Goal: Task Accomplishment & Management: Manage account settings

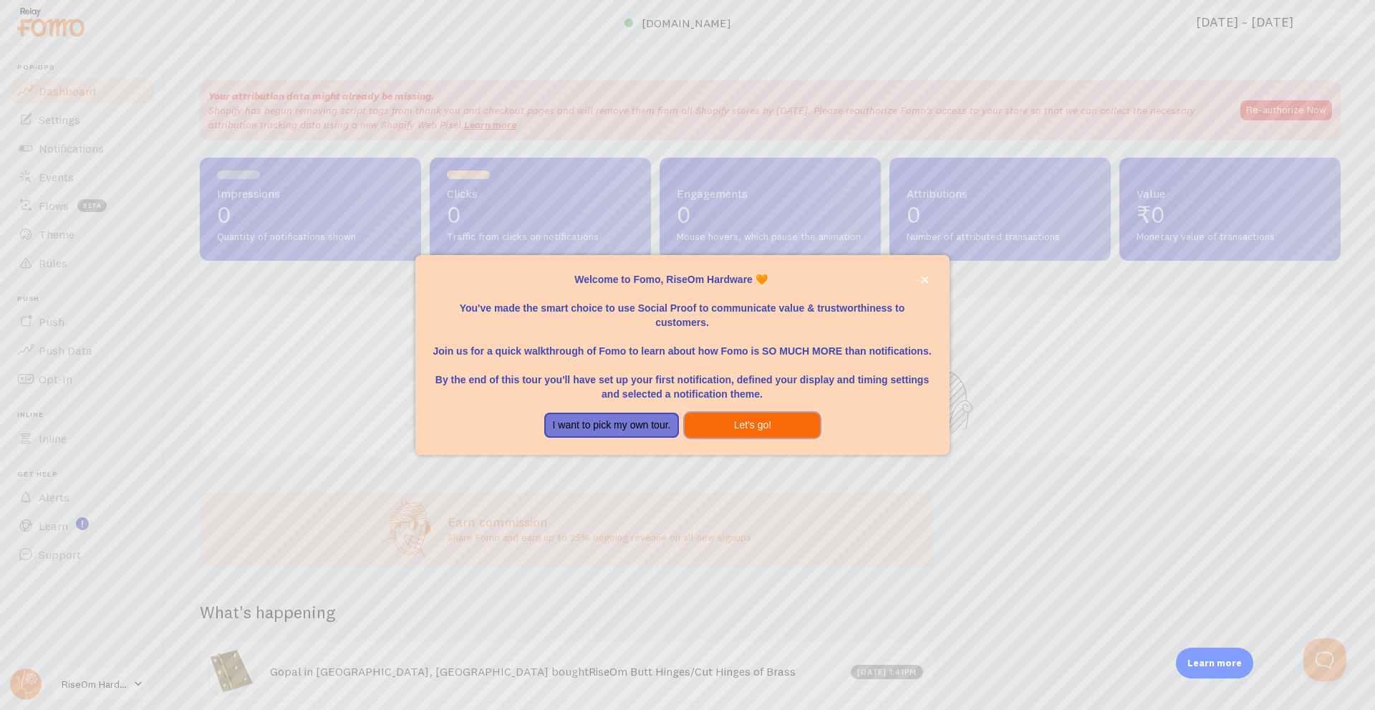
click at [725, 430] on button "Let's go!" at bounding box center [752, 426] width 135 height 26
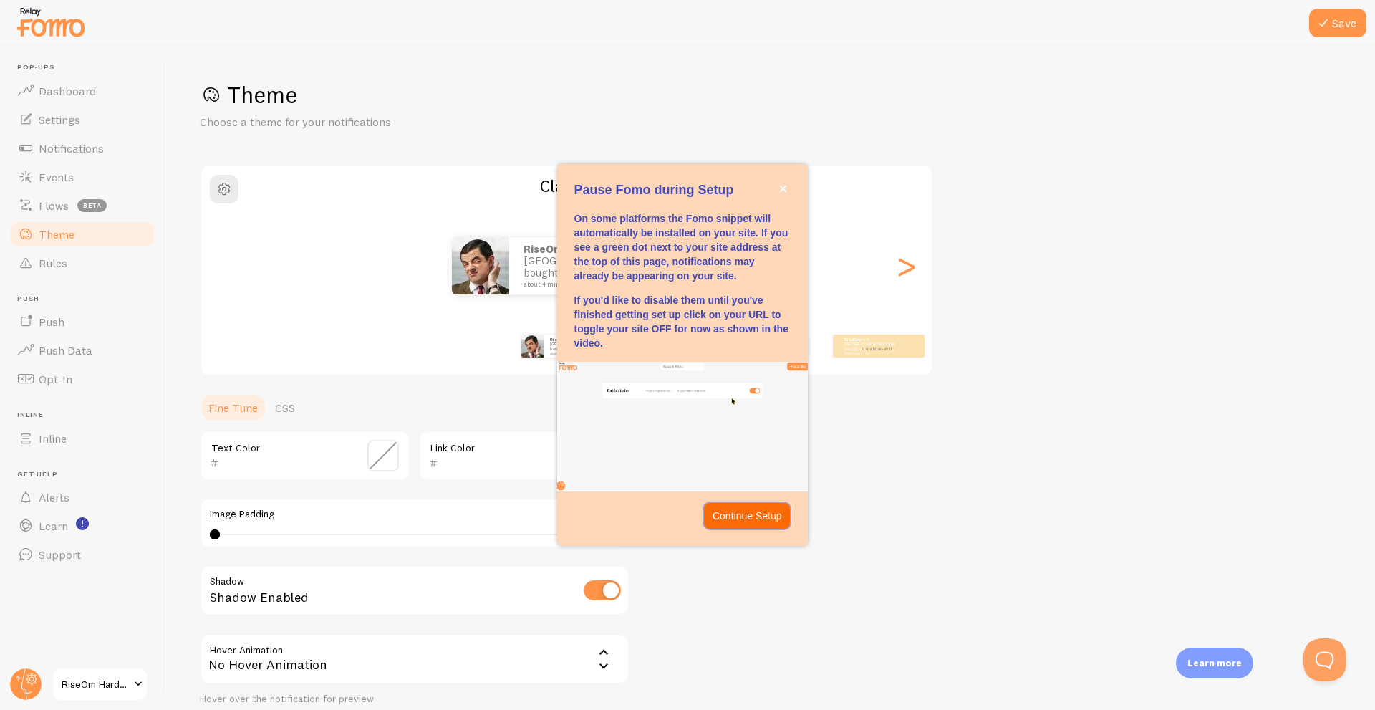
click at [751, 516] on p "Continue Setup" at bounding box center [747, 515] width 69 height 14
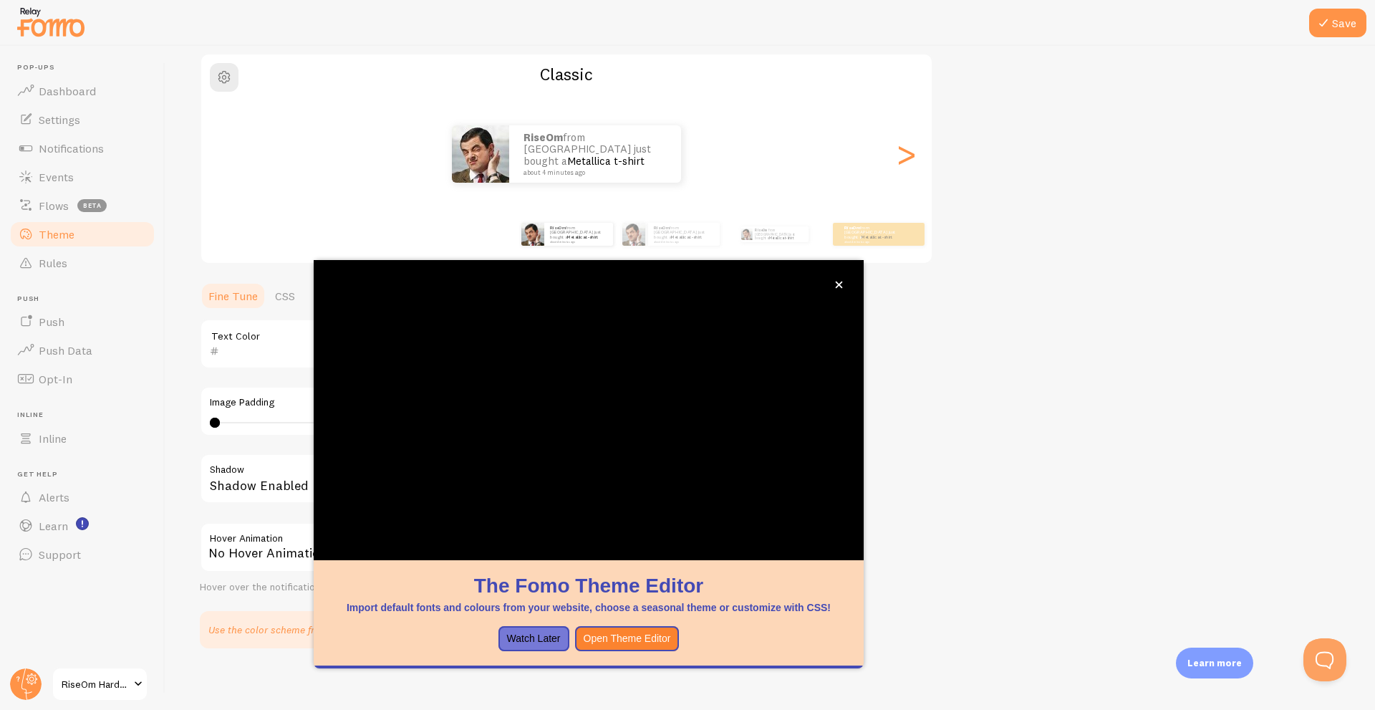
scroll to position [119, 0]
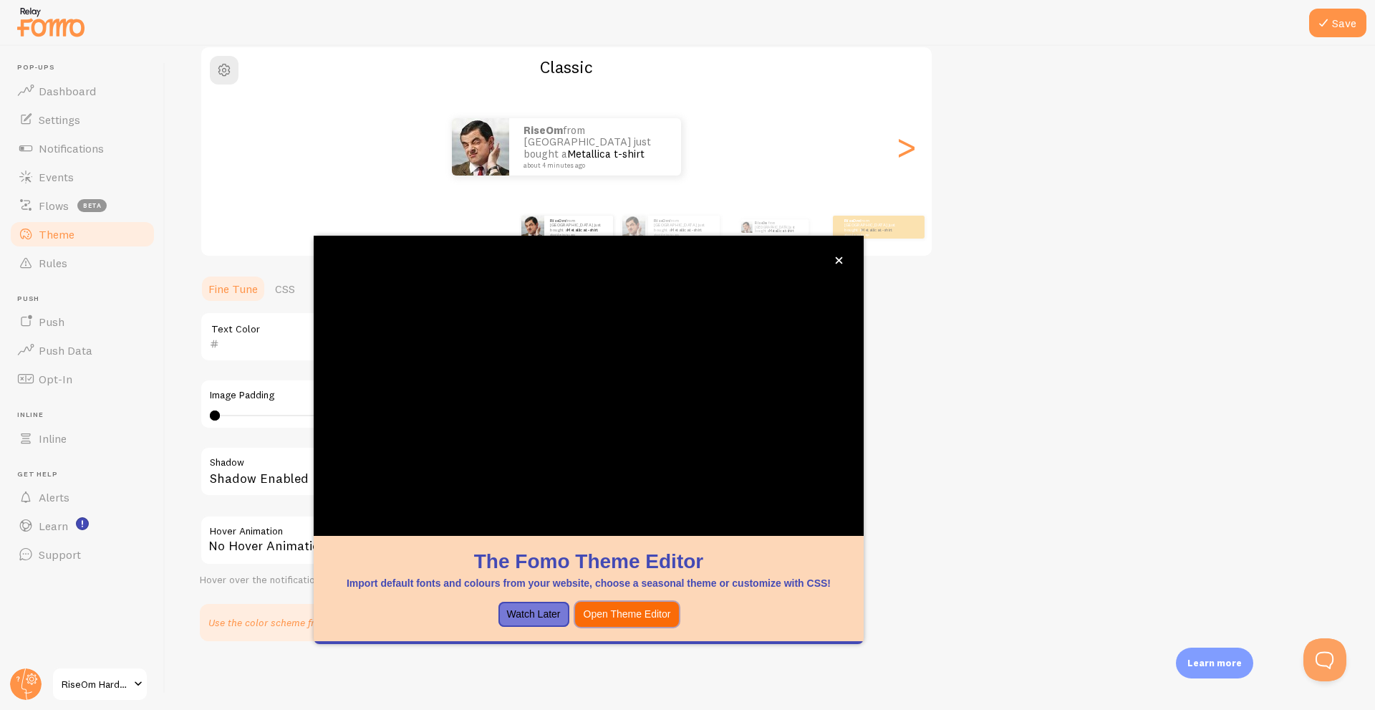
click at [609, 619] on button "Open Theme Editor" at bounding box center [627, 615] width 105 height 26
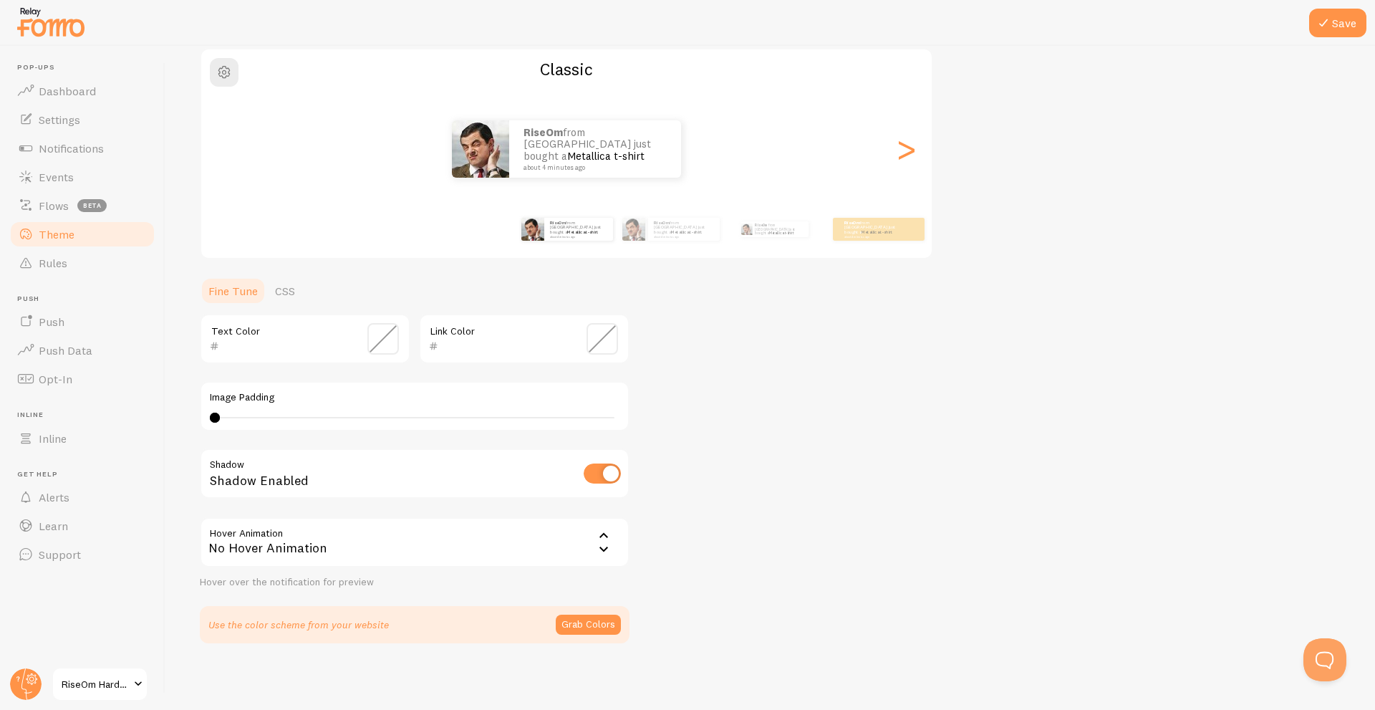
scroll to position [119, 0]
click at [910, 158] on div ">" at bounding box center [905, 146] width 17 height 103
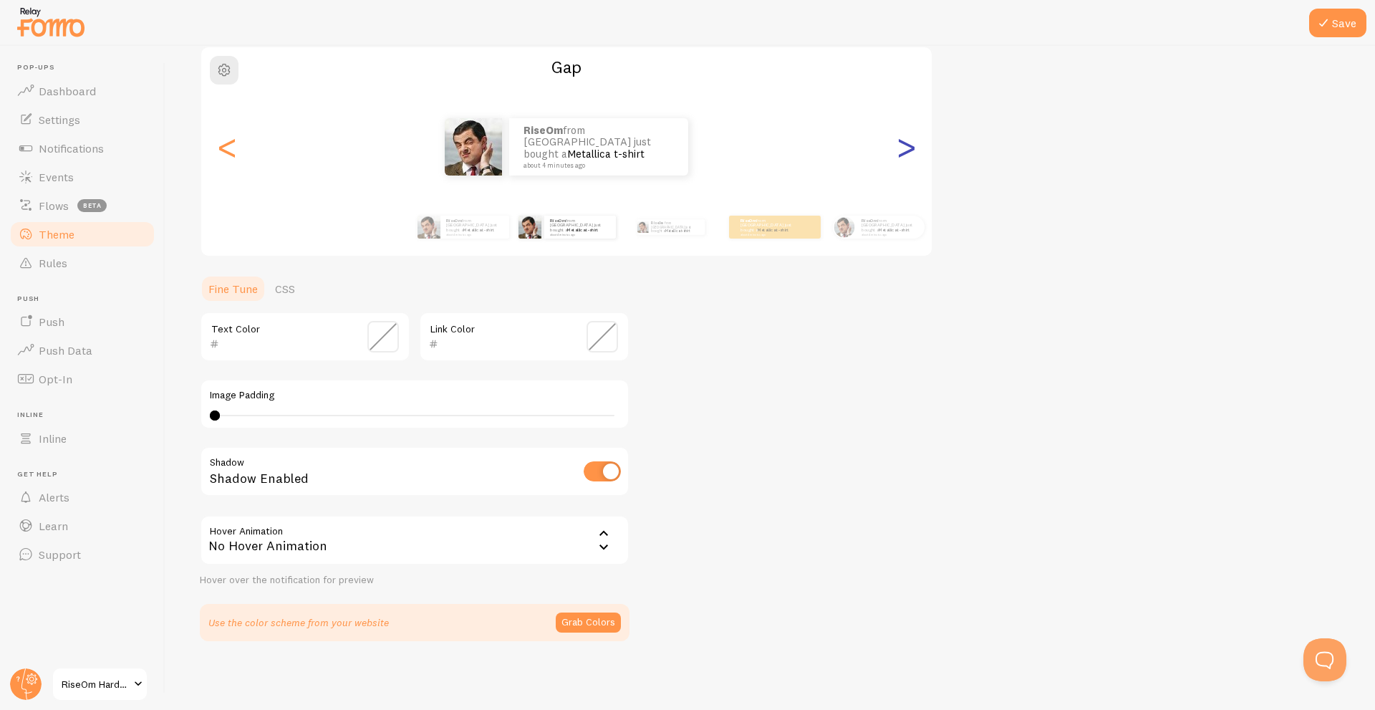
click at [905, 158] on div ">" at bounding box center [905, 146] width 17 height 103
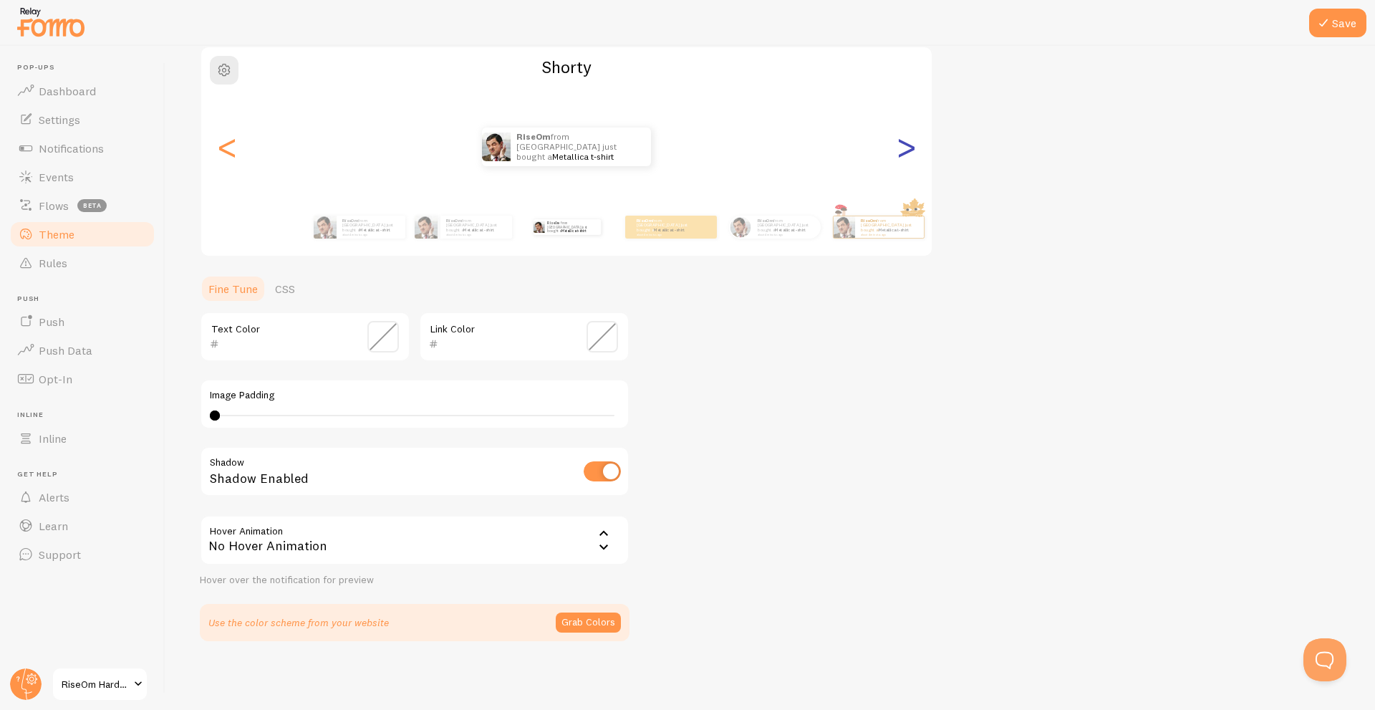
click at [904, 157] on div ">" at bounding box center [905, 146] width 17 height 103
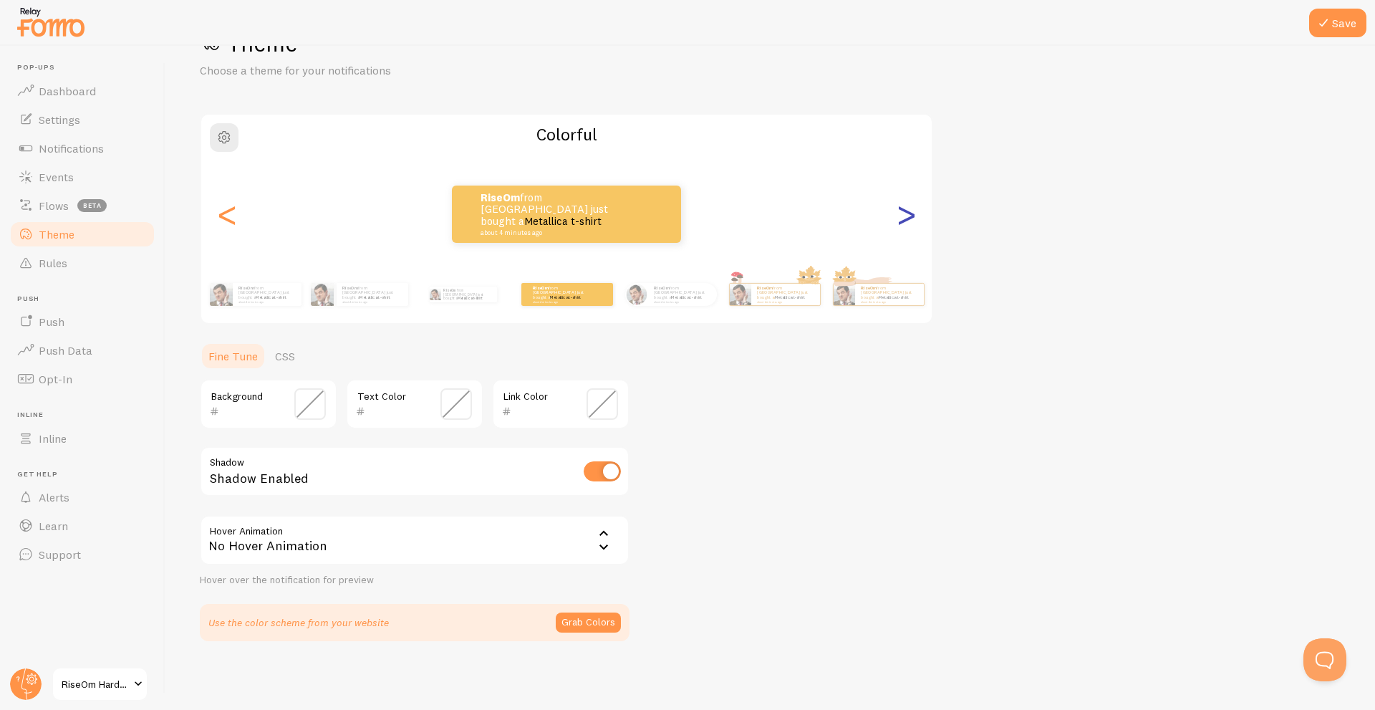
scroll to position [52, 0]
click at [904, 157] on div "Colorful RiseOm from India just bought a Metallica t-shirt about 4 minutes ago …" at bounding box center [566, 218] width 733 height 211
click at [903, 156] on div "Colorful RiseOm from India just bought a Metallica t-shirt about 4 minutes ago …" at bounding box center [566, 218] width 733 height 211
click at [911, 223] on div ">" at bounding box center [905, 214] width 17 height 103
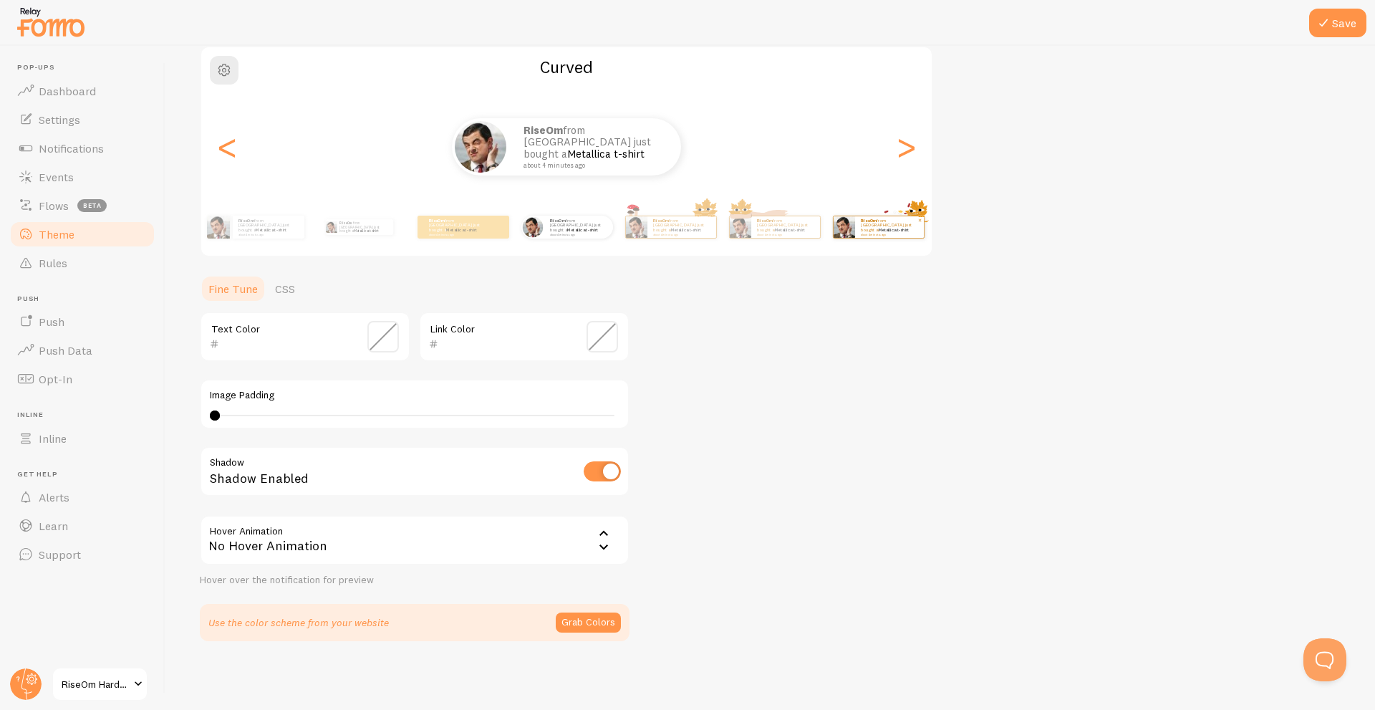
click at [901, 215] on div "RiseOm from India just bought a Metallica t-shirt about 4 minutes ago" at bounding box center [878, 227] width 92 height 40
type input "0"
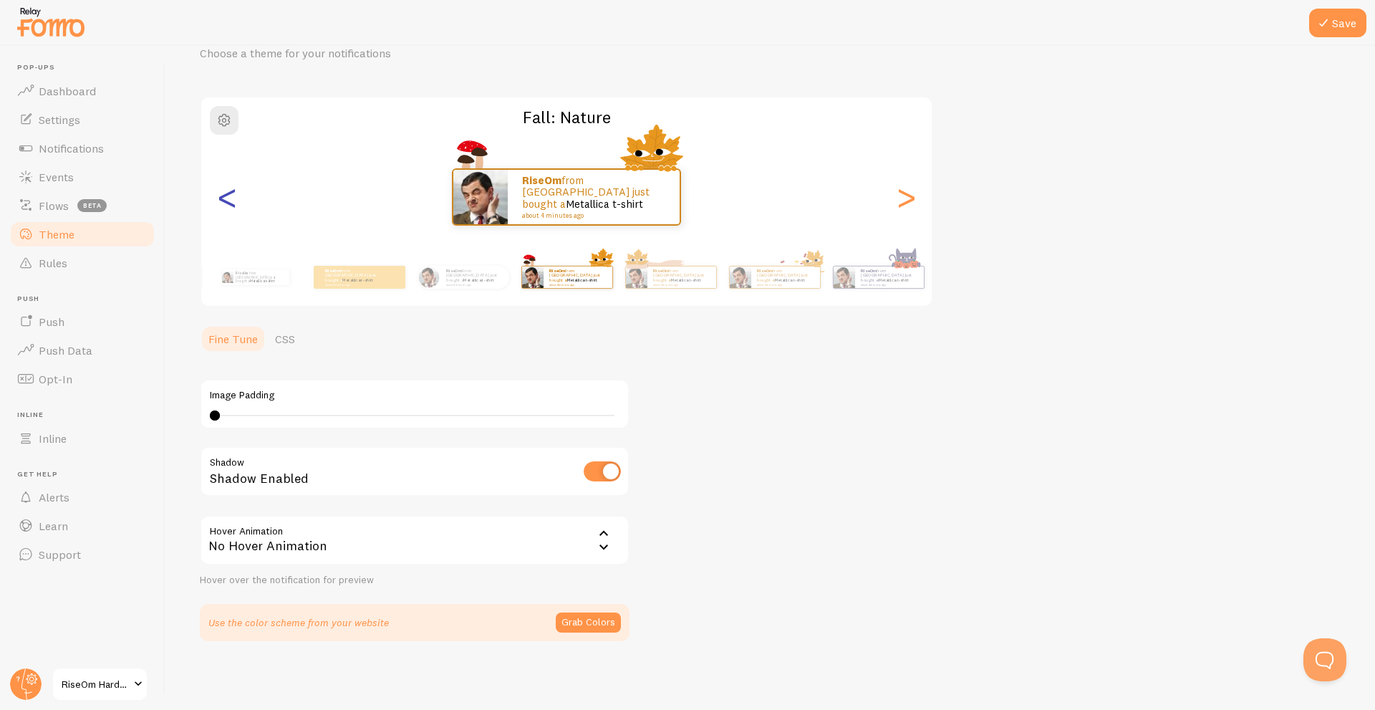
click at [235, 209] on div "<" at bounding box center [226, 196] width 17 height 103
click at [597, 550] on icon at bounding box center [603, 547] width 17 height 17
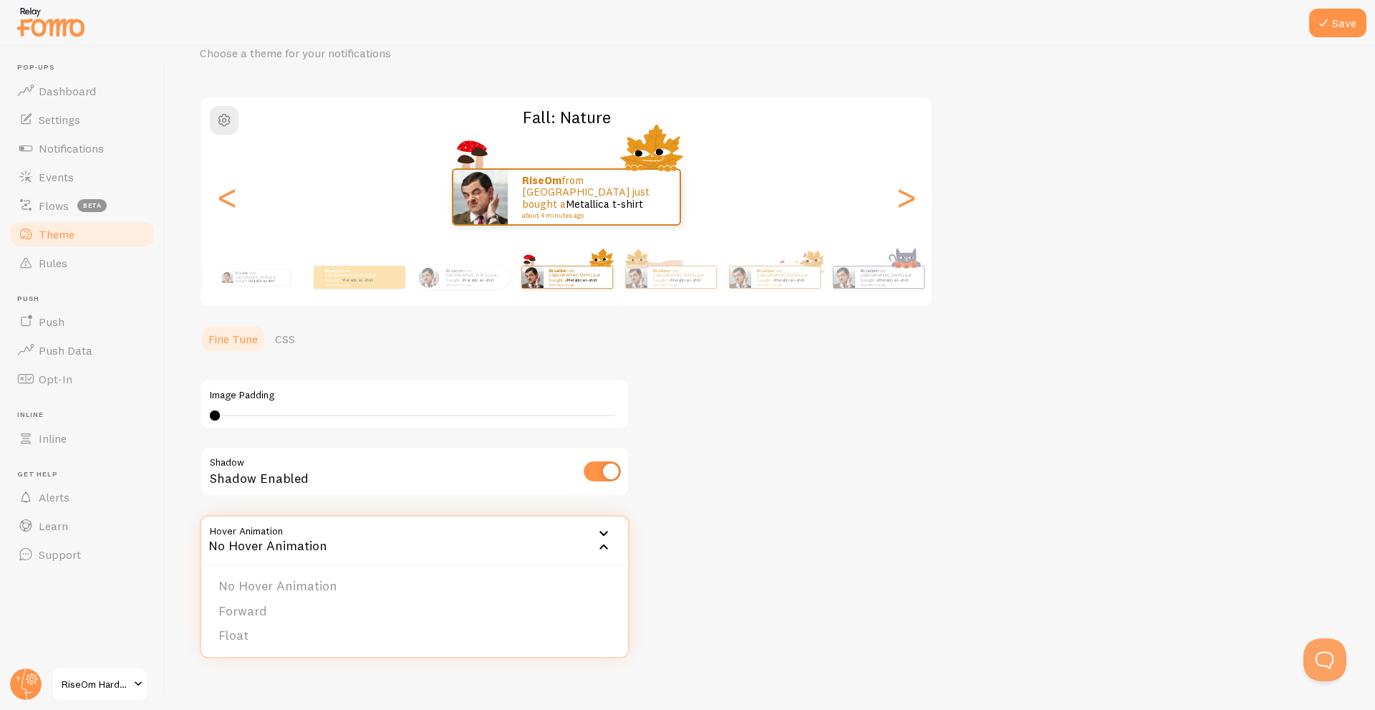
click at [822, 491] on div "Theme Choose a theme for your notifications Fall: Nature RiseOm from India just…" at bounding box center [770, 326] width 1141 height 630
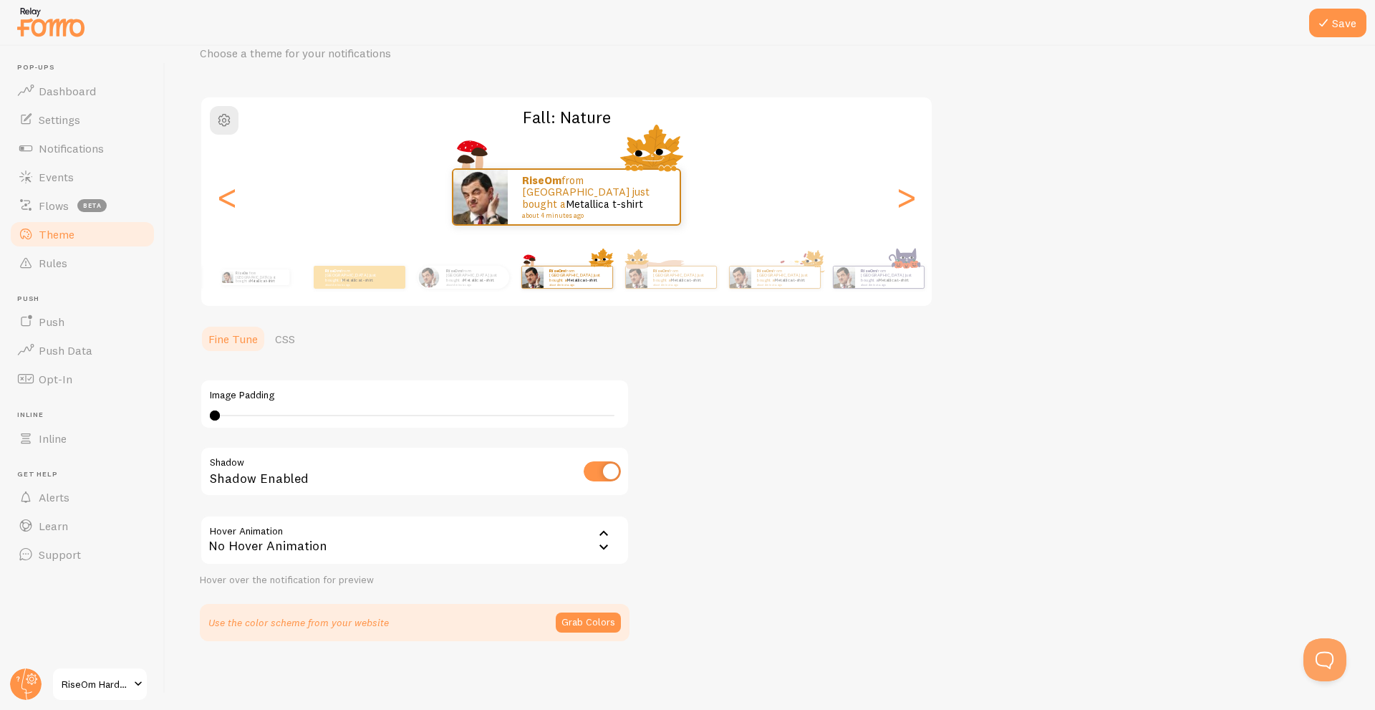
click at [344, 556] on div "No Hover Animation" at bounding box center [415, 540] width 430 height 50
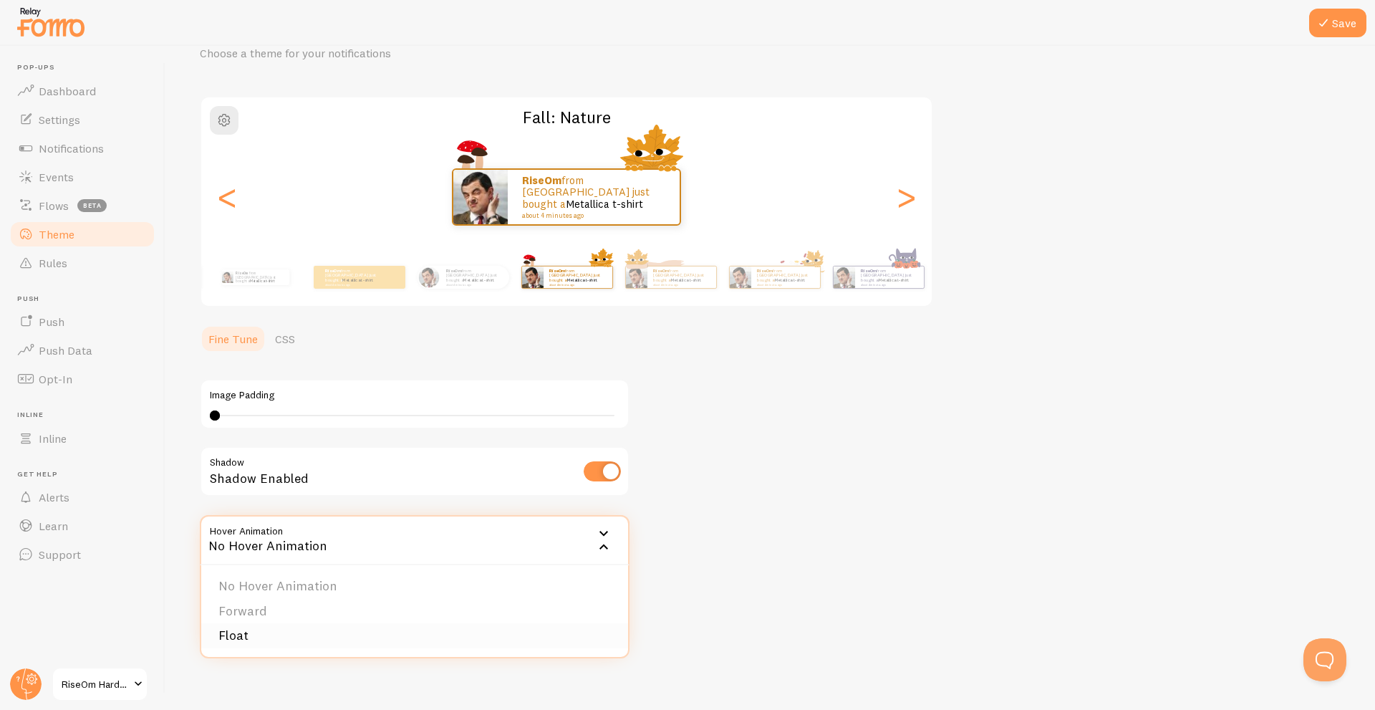
click at [315, 633] on li "Float" at bounding box center [414, 635] width 427 height 25
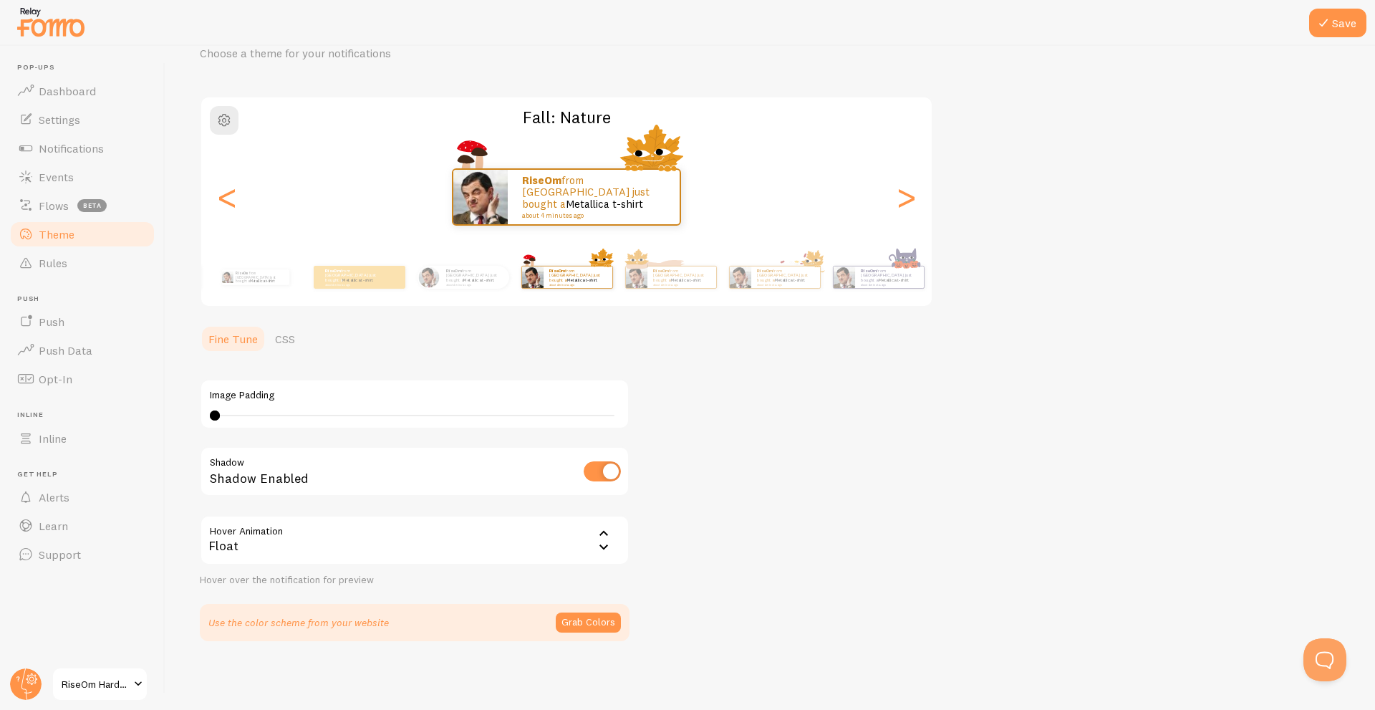
click at [352, 542] on div "Float" at bounding box center [415, 540] width 430 height 50
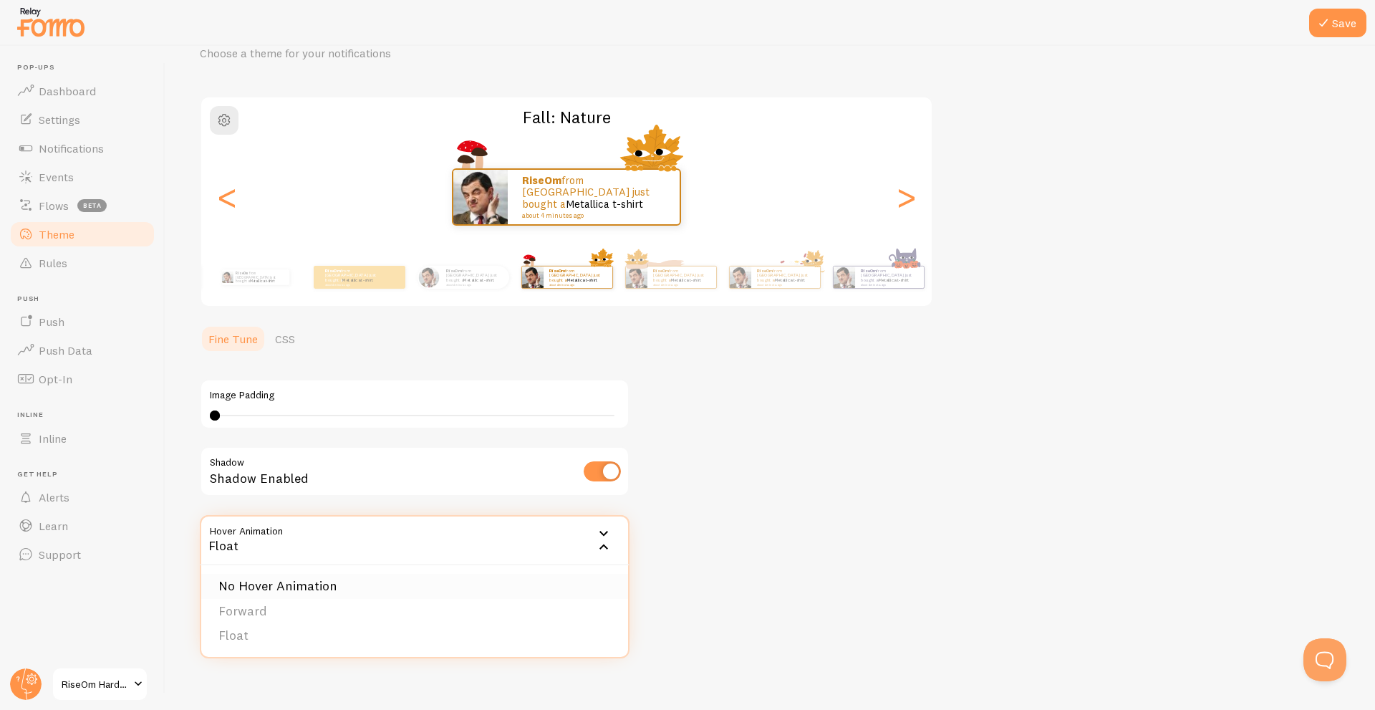
click at [327, 593] on li "No Hover Animation" at bounding box center [414, 586] width 427 height 25
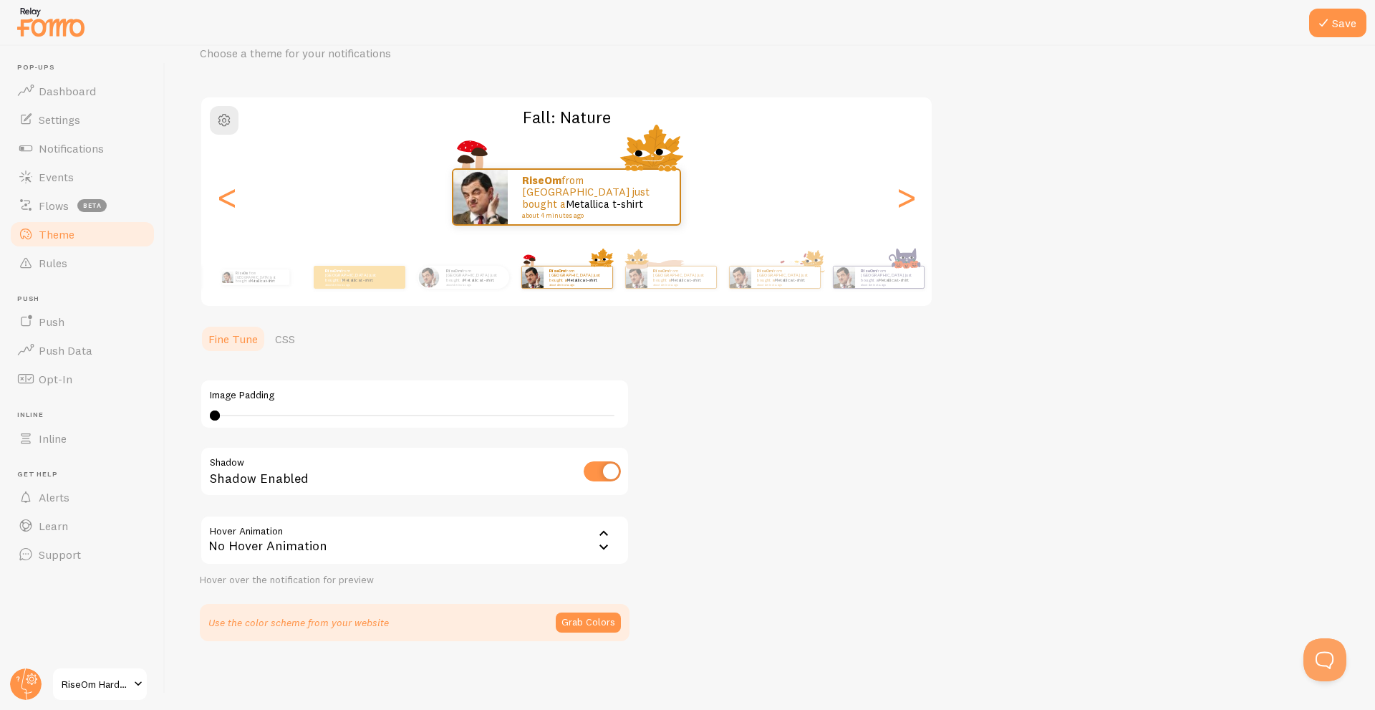
click at [823, 552] on div "Theme Choose a theme for your notifications Fall: Nature RiseOm from India just…" at bounding box center [770, 326] width 1141 height 630
click at [583, 614] on button "Grab Colors" at bounding box center [588, 622] width 65 height 20
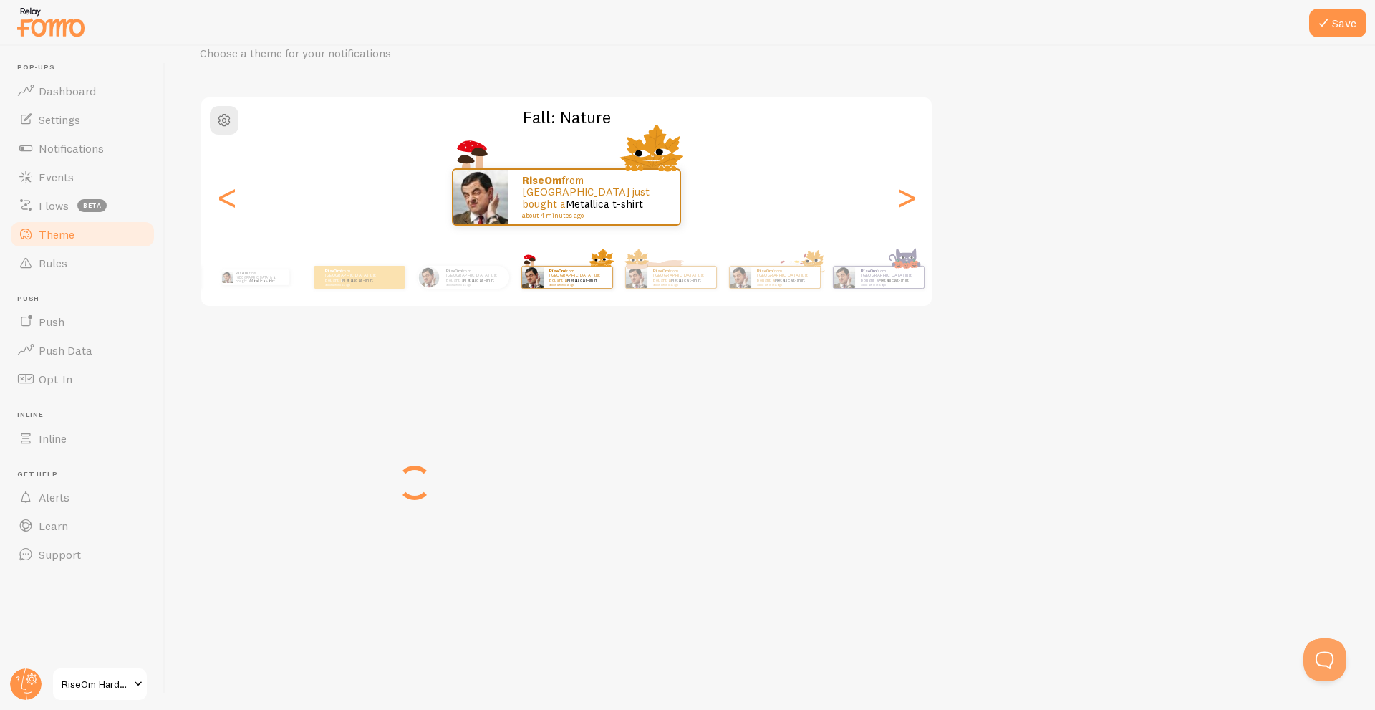
scroll to position [63, 0]
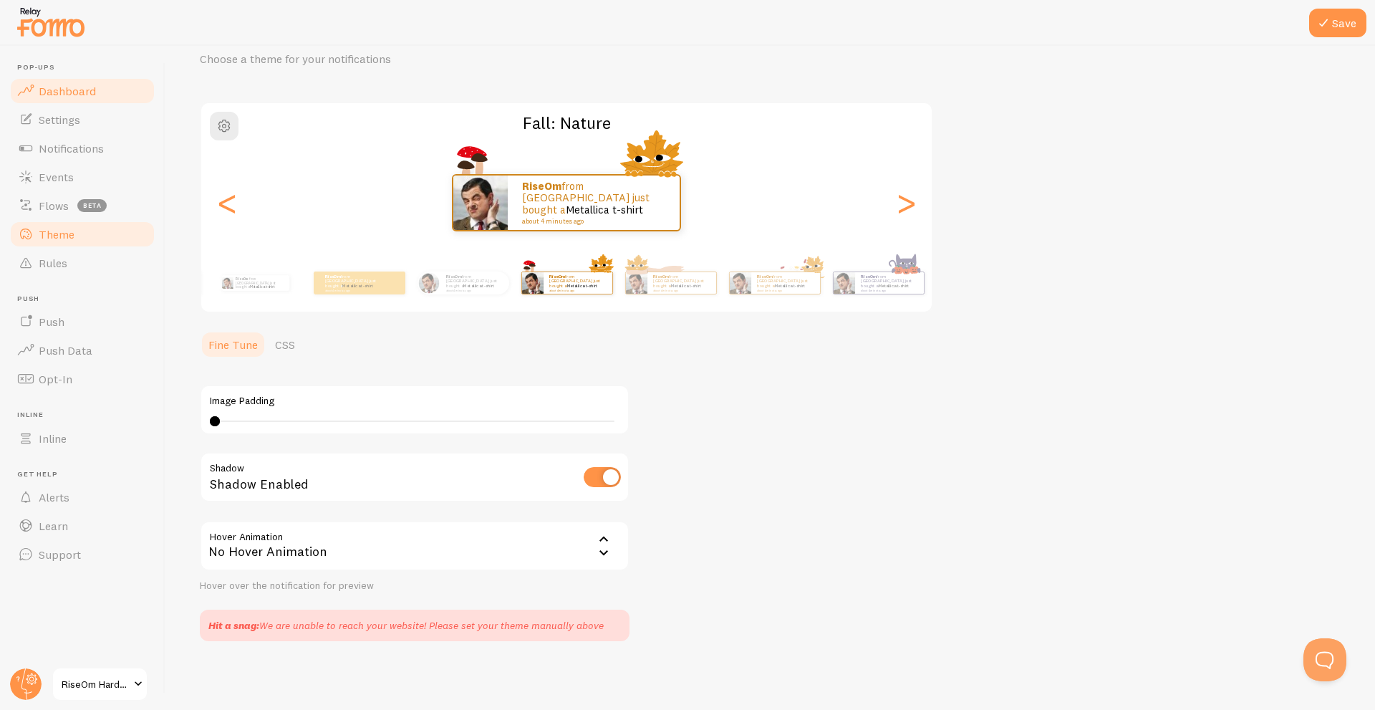
click at [75, 90] on span "Dashboard" at bounding box center [67, 91] width 57 height 14
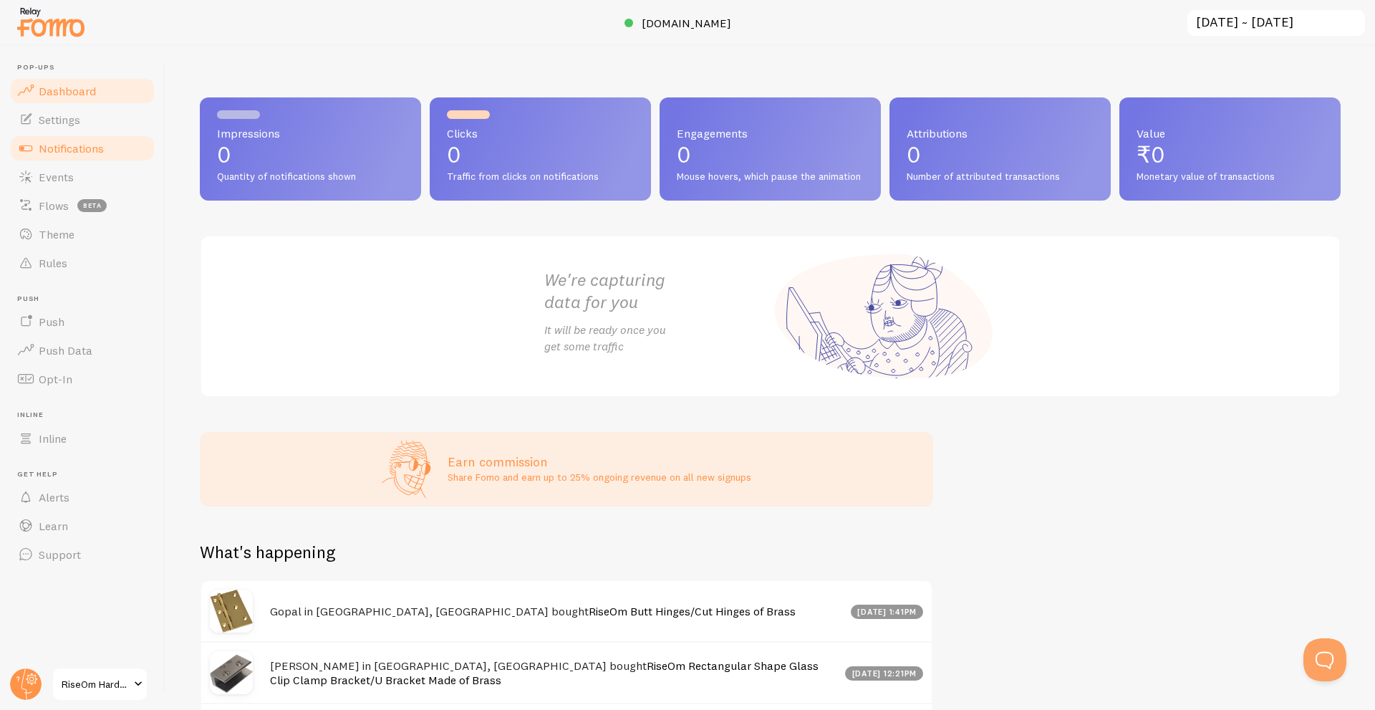
click at [85, 150] on span "Notifications" at bounding box center [71, 148] width 65 height 14
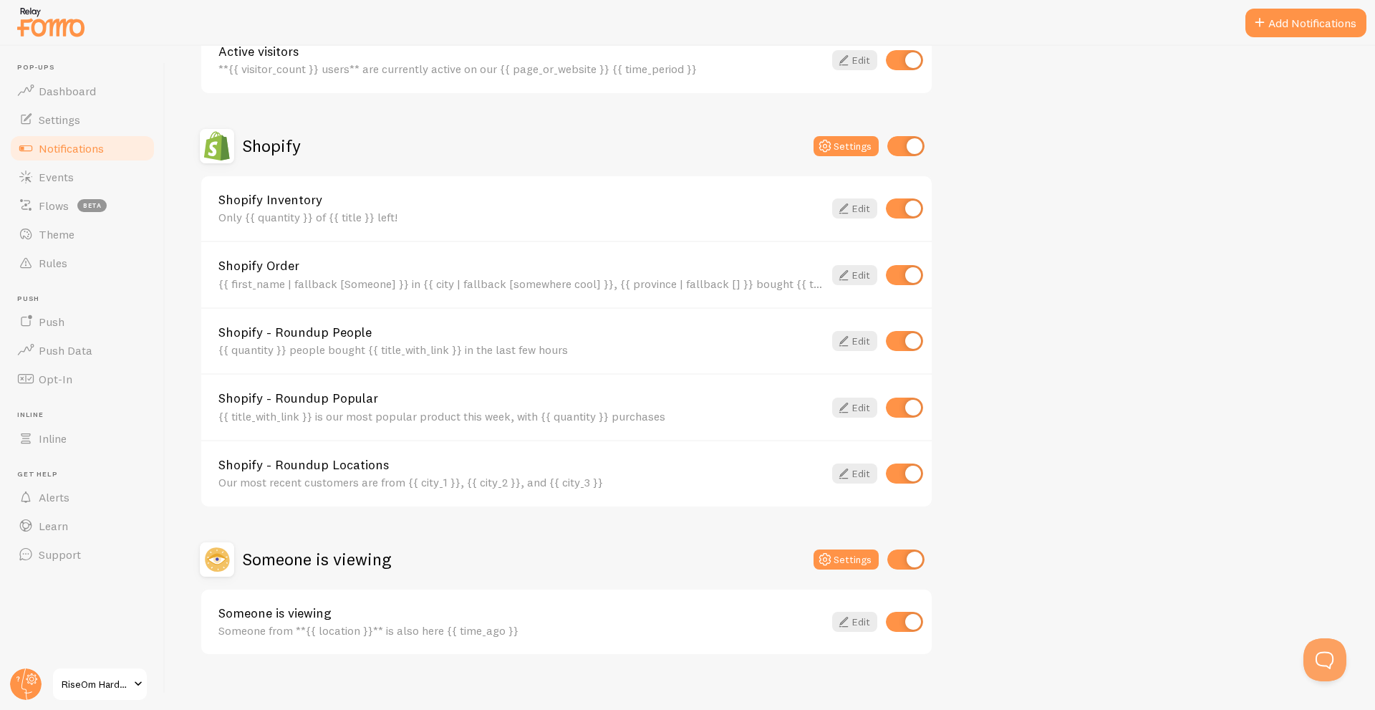
scroll to position [444, 0]
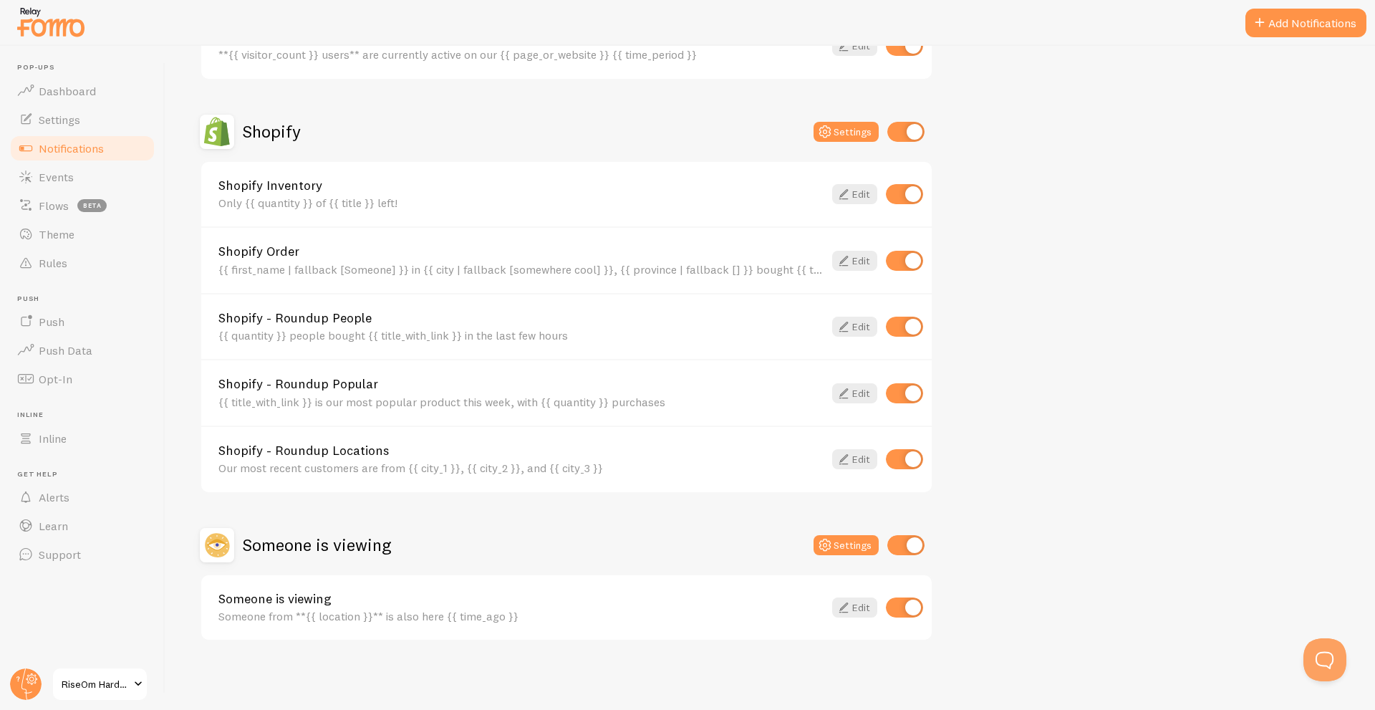
click at [120, 678] on span "RiseOm Hardware" at bounding box center [96, 683] width 68 height 17
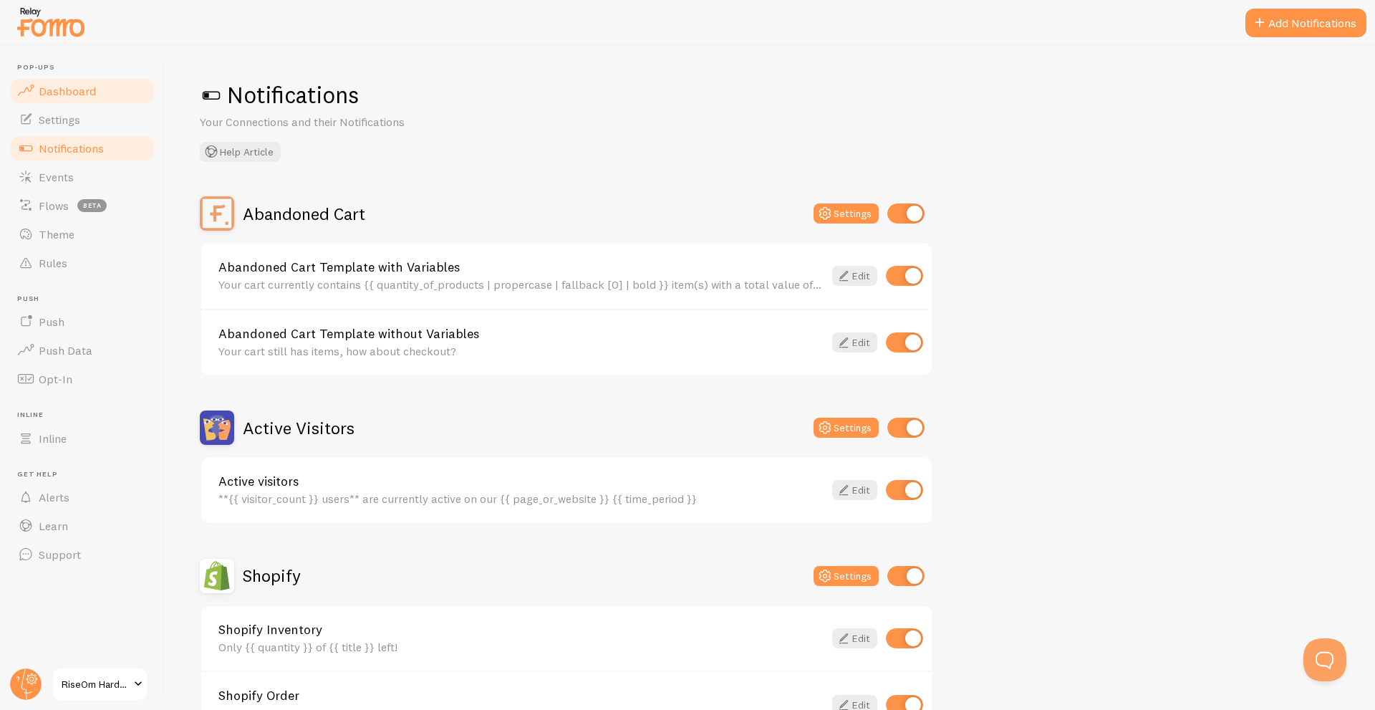
click at [34, 87] on span at bounding box center [25, 90] width 17 height 17
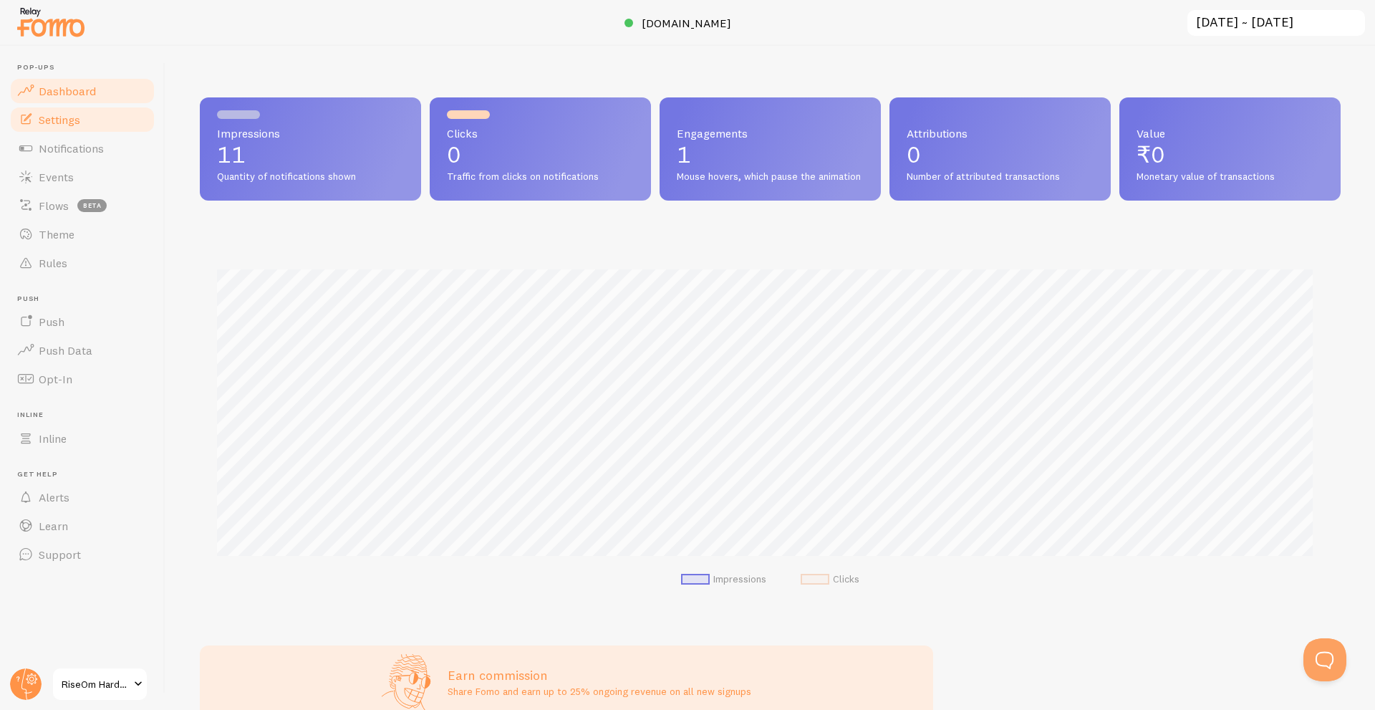
scroll to position [376, 1130]
click at [61, 124] on span "Settings" at bounding box center [60, 119] width 42 height 14
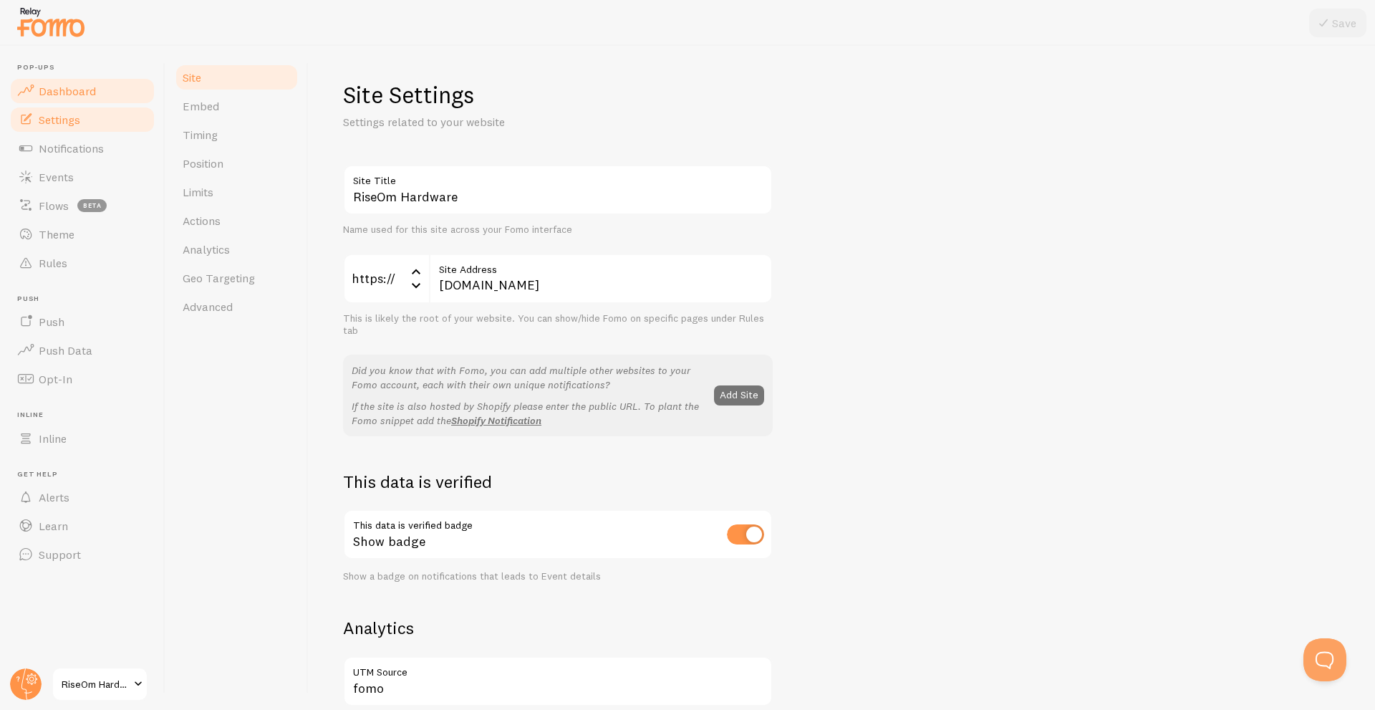
click at [76, 86] on span "Dashboard" at bounding box center [67, 91] width 57 height 14
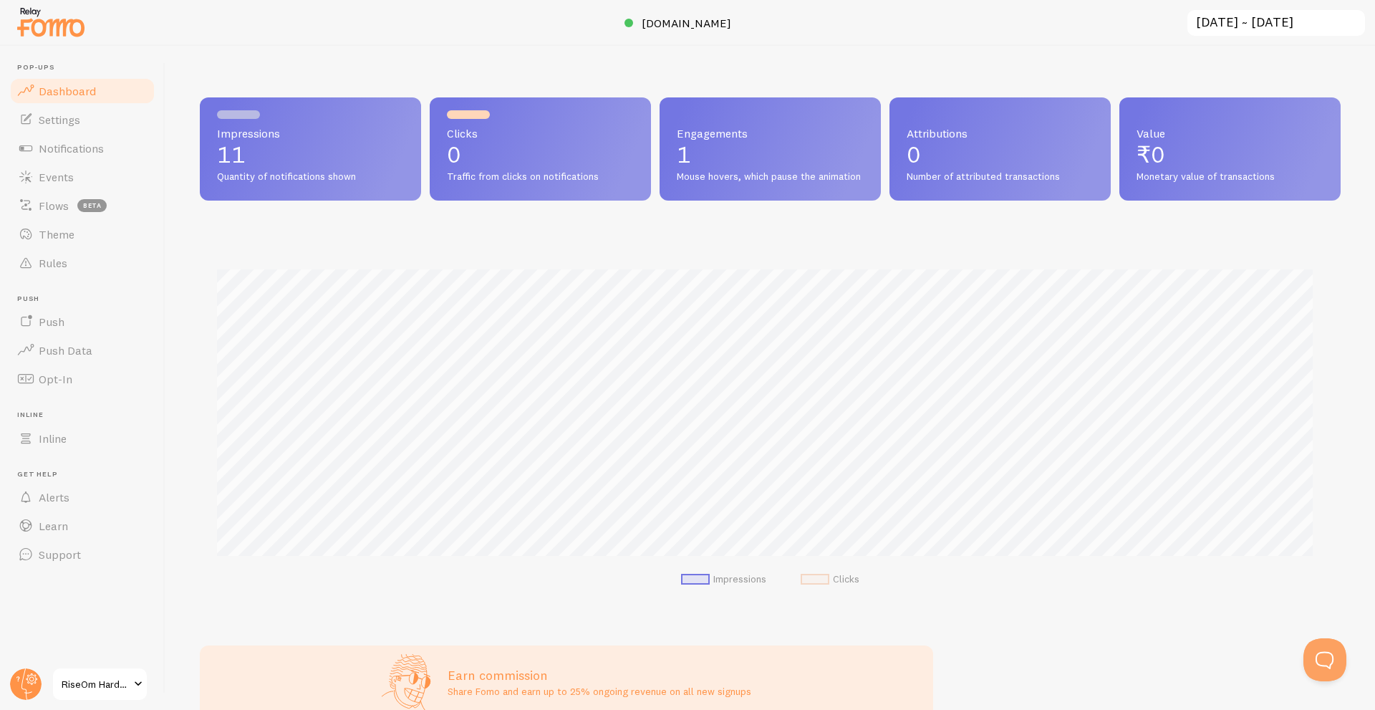
scroll to position [376, 1130]
click at [72, 116] on span "Settings" at bounding box center [60, 119] width 42 height 14
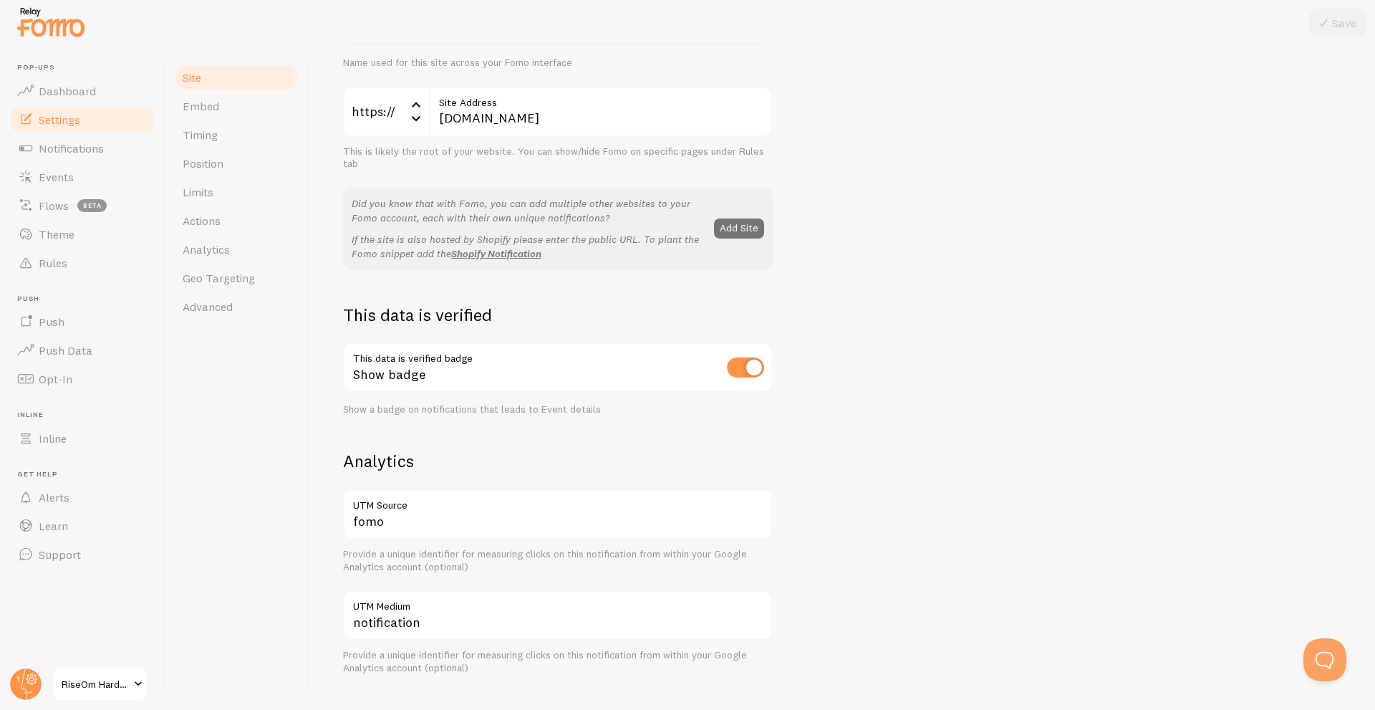
scroll to position [430, 0]
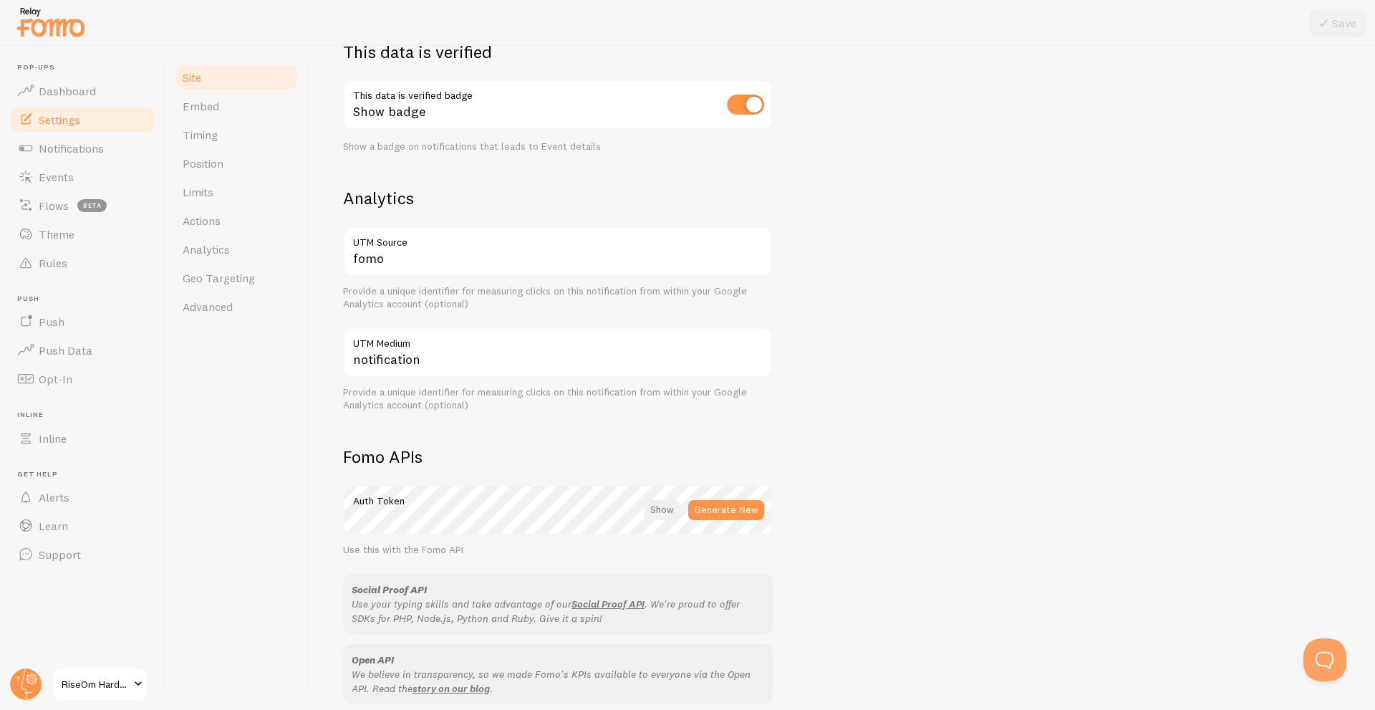
click at [660, 514] on div at bounding box center [662, 510] width 35 height 20
click at [661, 513] on div at bounding box center [664, 510] width 32 height 20
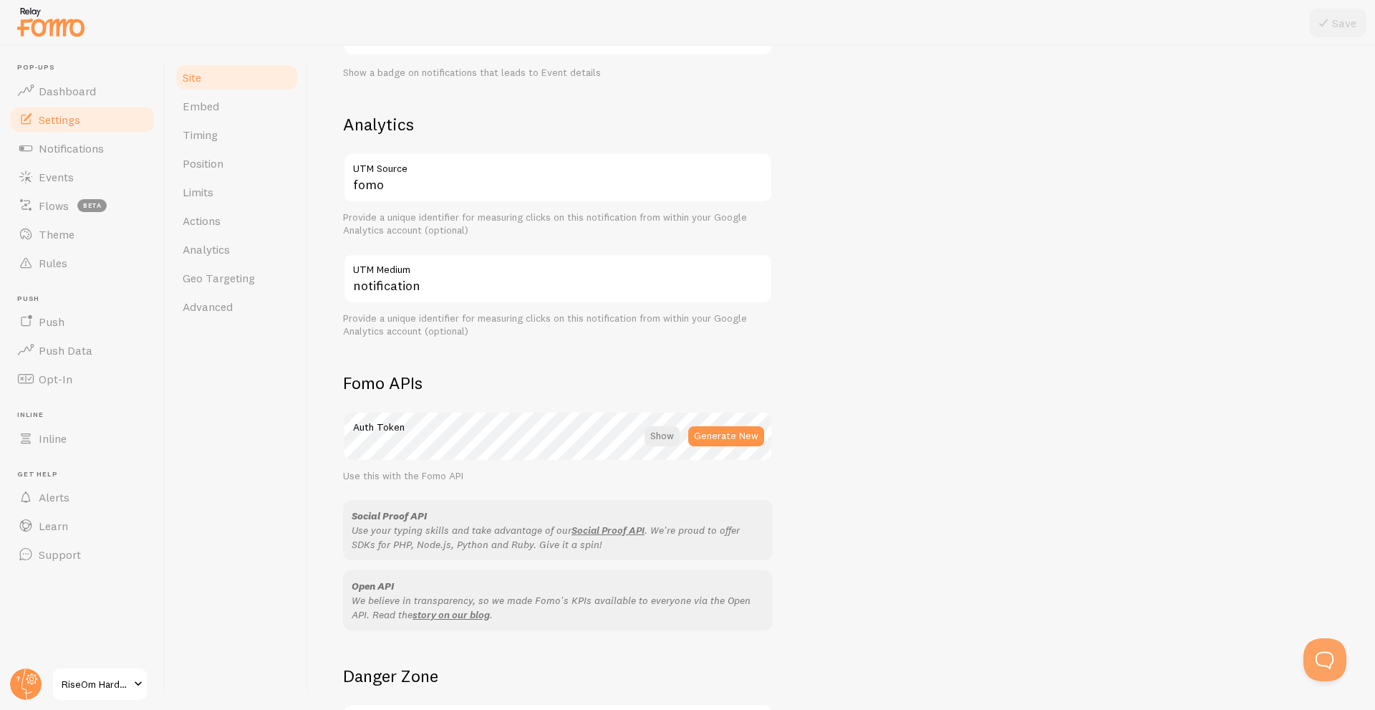
scroll to position [642, 0]
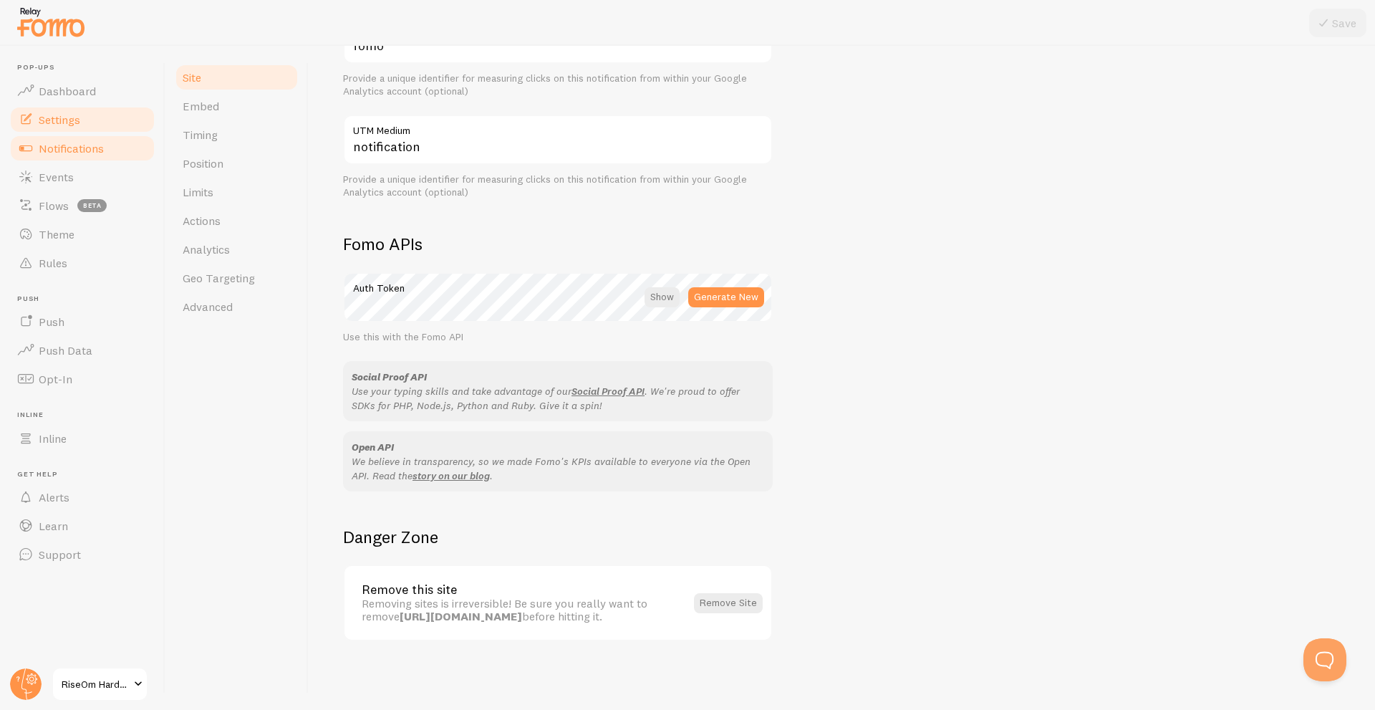
click at [52, 151] on span "Notifications" at bounding box center [71, 148] width 65 height 14
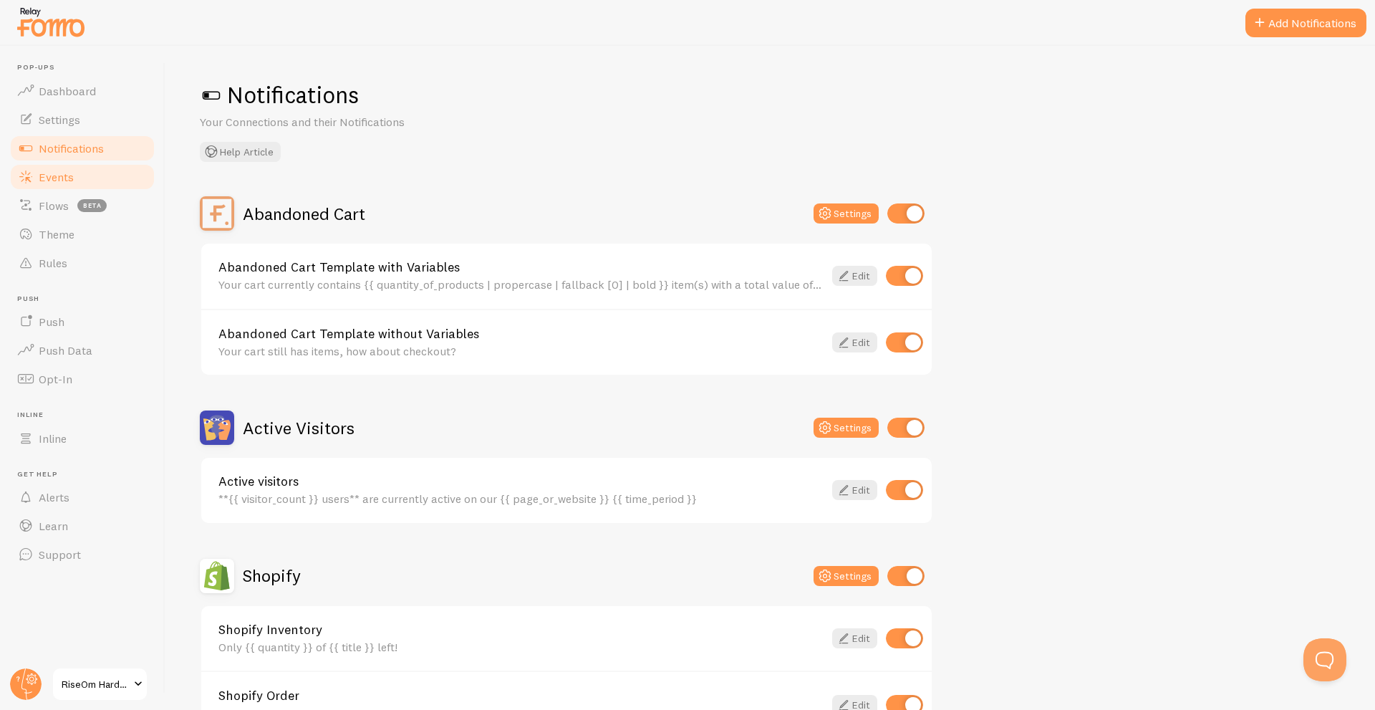
click at [59, 180] on span "Events" at bounding box center [56, 177] width 35 height 14
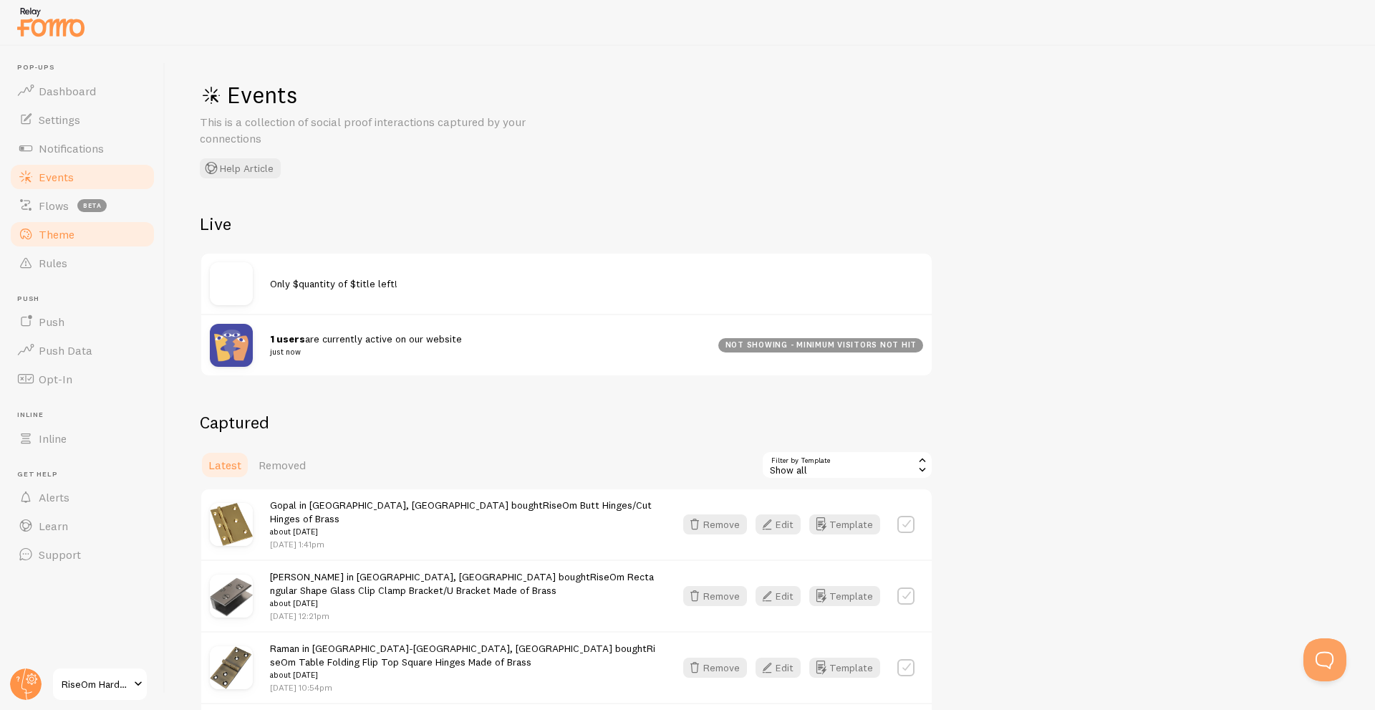
click at [58, 239] on span "Theme" at bounding box center [57, 234] width 36 height 14
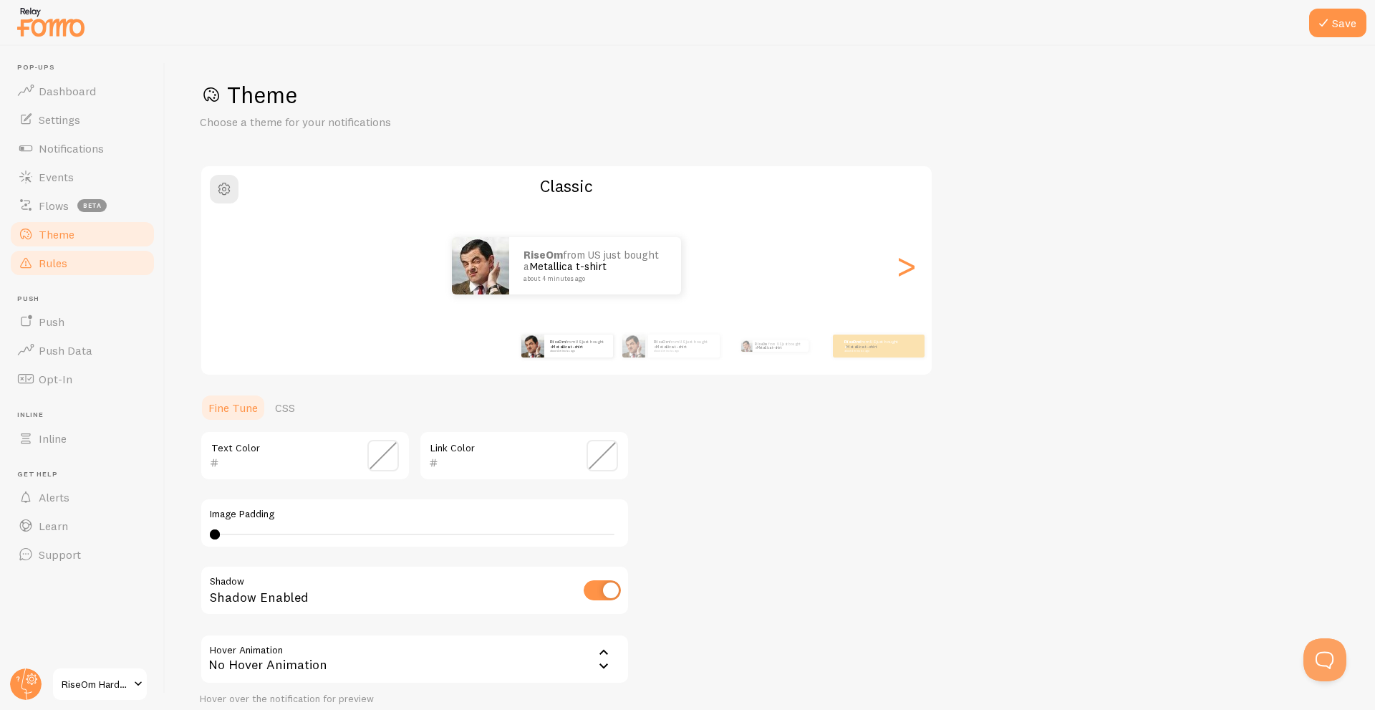
click at [62, 273] on link "Rules" at bounding box center [83, 263] width 148 height 29
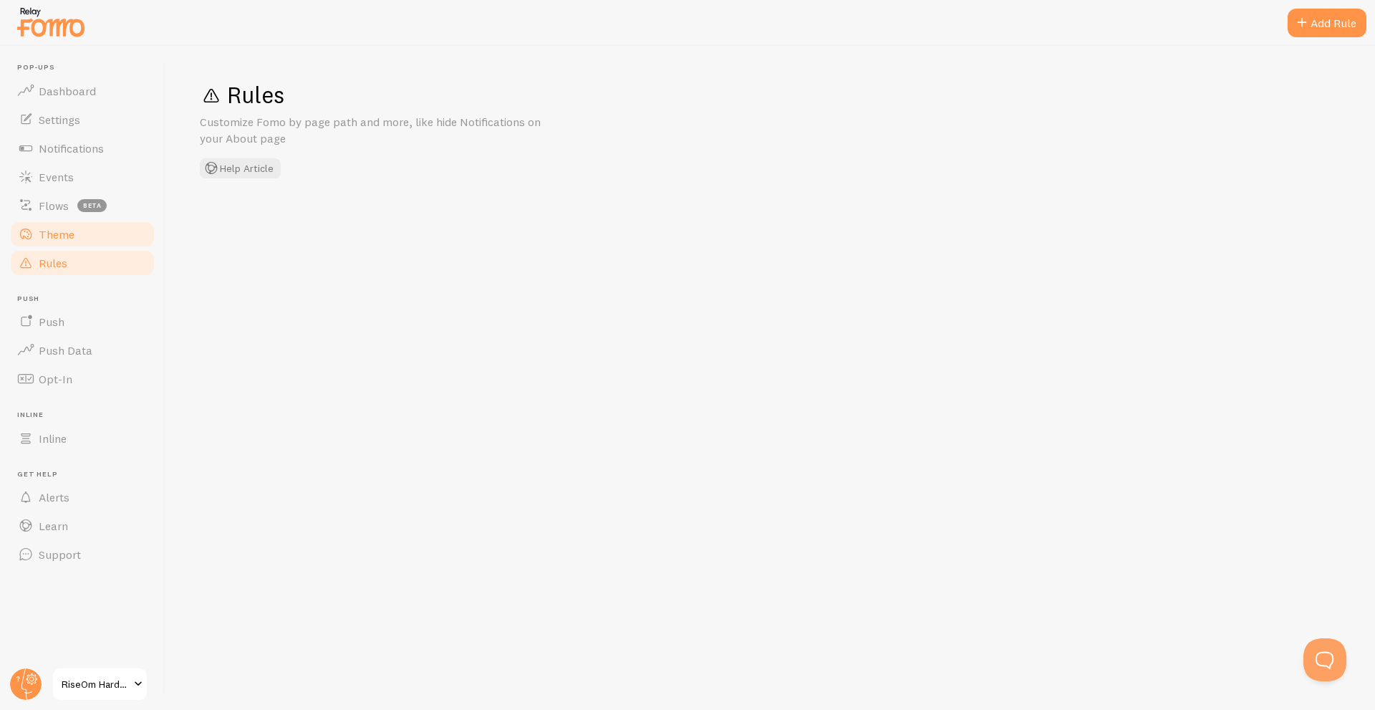
click at [62, 245] on link "Theme" at bounding box center [83, 234] width 148 height 29
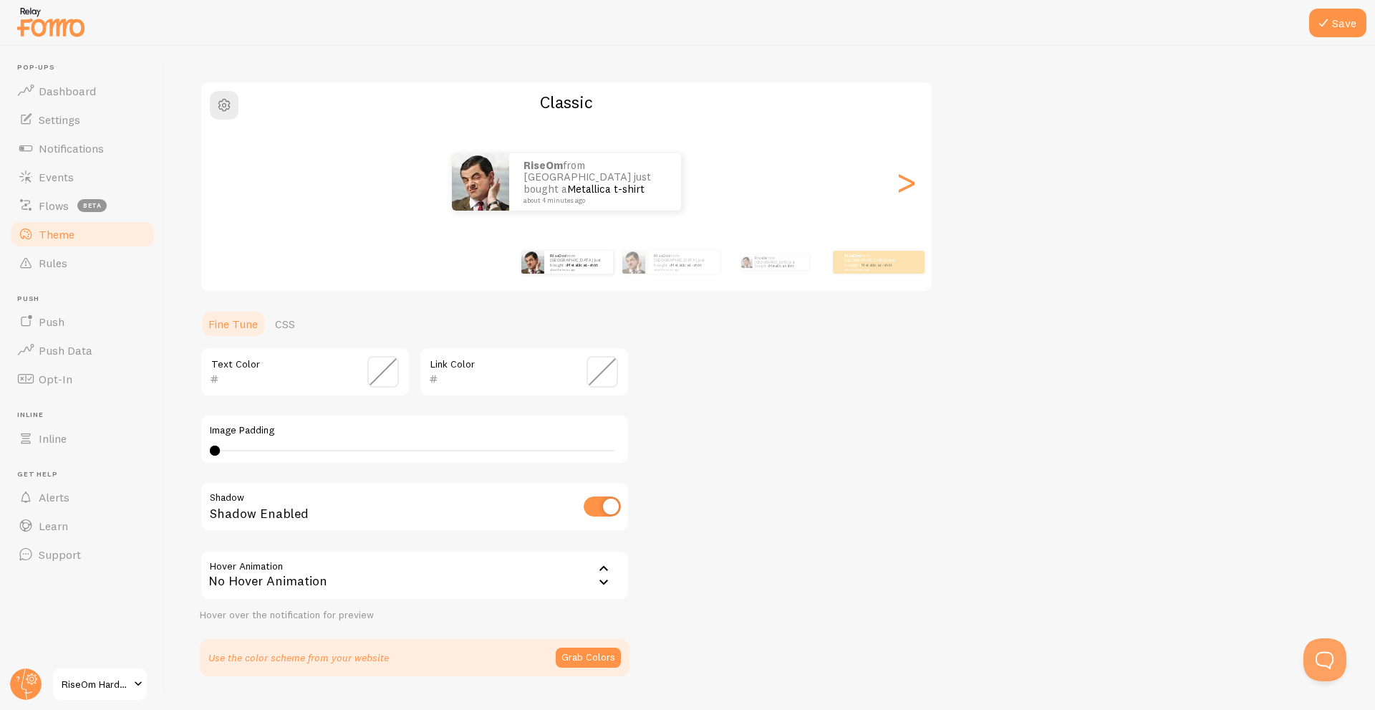
scroll to position [119, 0]
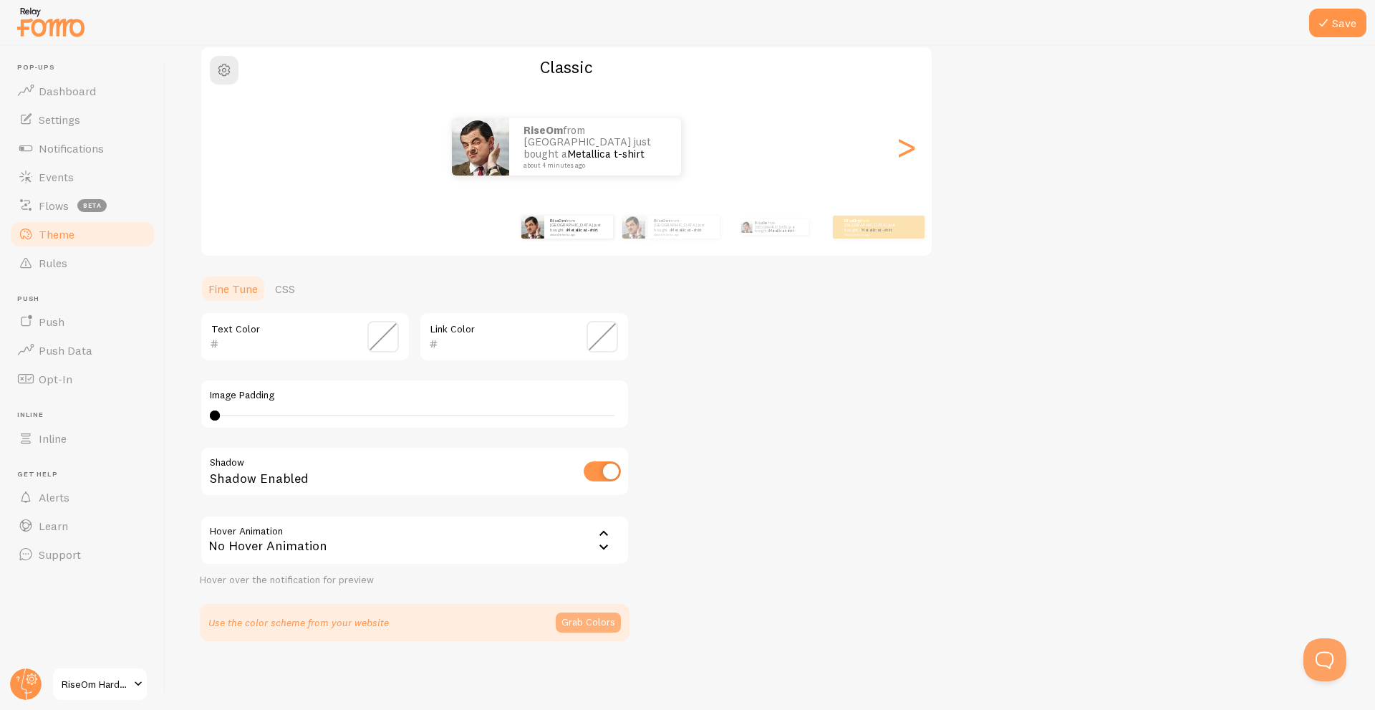
click at [577, 628] on button "Grab Colors" at bounding box center [588, 622] width 65 height 20
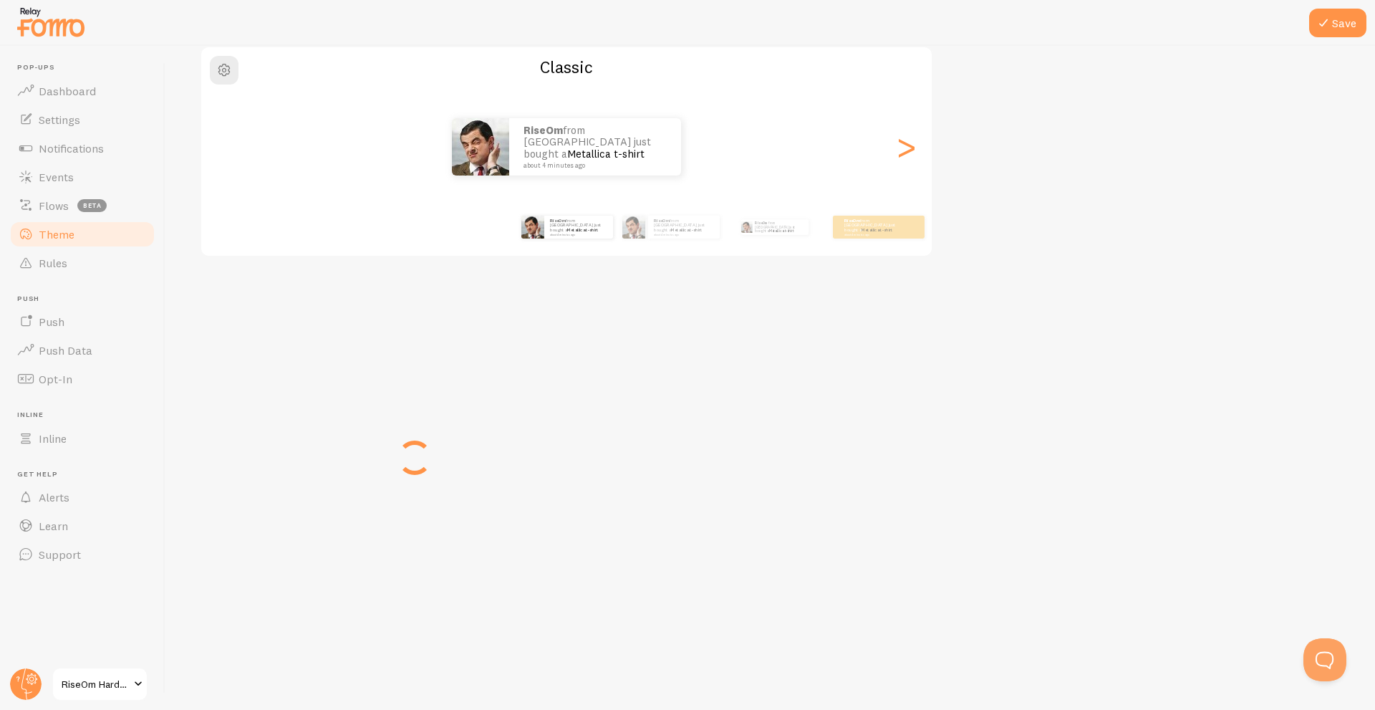
scroll to position [113, 0]
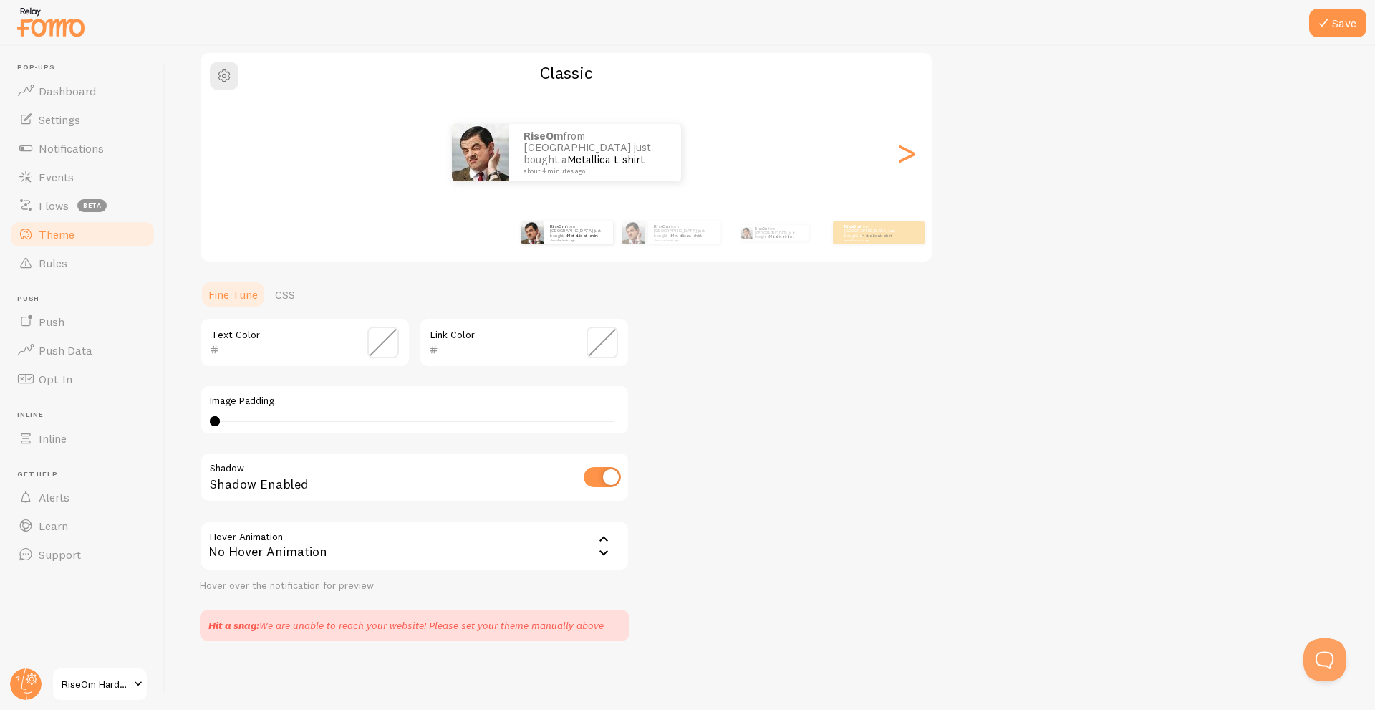
drag, startPoint x: 219, startPoint y: 416, endPoint x: 279, endPoint y: 420, distance: 60.3
click at [279, 420] on div "0 0 - undefined" at bounding box center [415, 420] width 410 height 11
drag, startPoint x: 252, startPoint y: 422, endPoint x: 127, endPoint y: 406, distance: 126.3
click at [127, 406] on main "Pop-ups Dashboard Settings Notifications Events Flows beta Theme Rules Push Pus…" at bounding box center [687, 378] width 1375 height 664
type input "0"
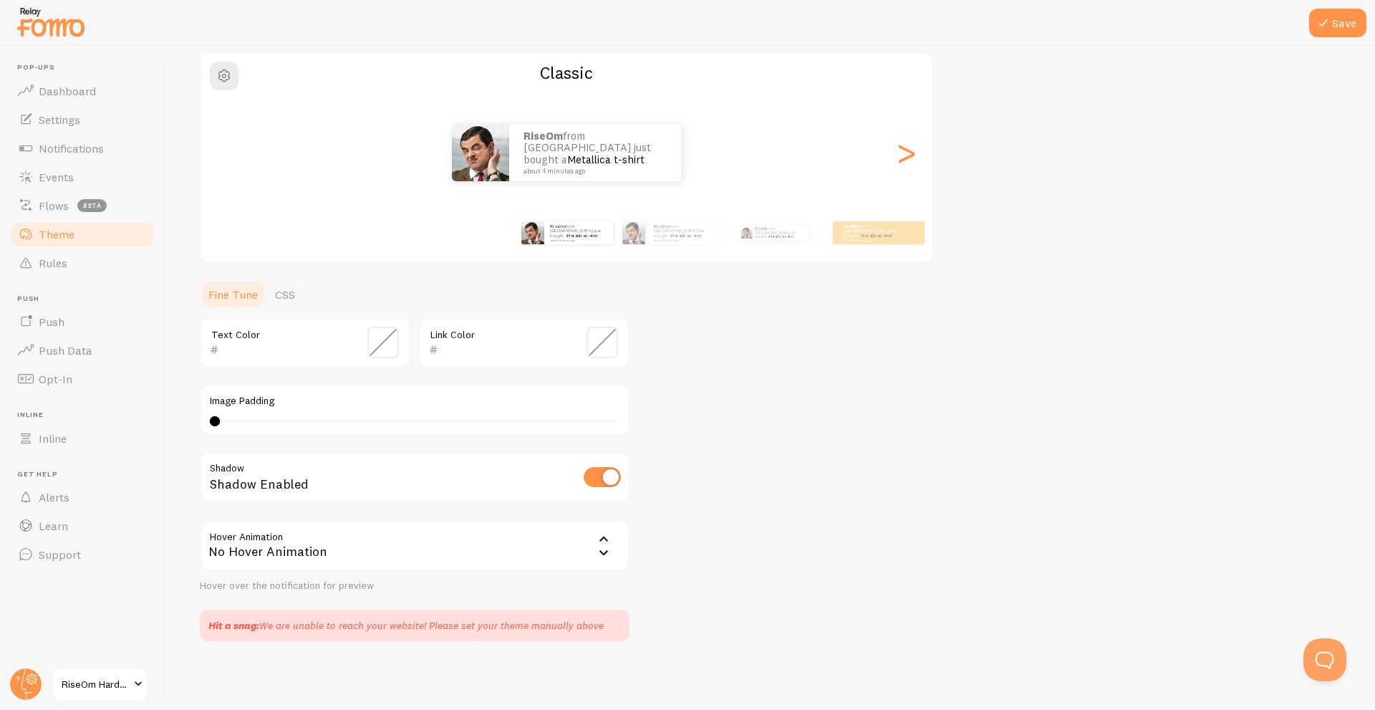
drag, startPoint x: 279, startPoint y: 420, endPoint x: 188, endPoint y: 415, distance: 91.1
click at [188, 415] on div "Save Theme Choose a theme for your notifications Classic RiseOm from India just…" at bounding box center [770, 378] width 1210 height 664
click at [886, 424] on div "Theme Choose a theme for your notifications Classic RiseOm from India just boug…" at bounding box center [770, 304] width 1141 height 674
click at [282, 294] on link "CSS" at bounding box center [284, 294] width 37 height 29
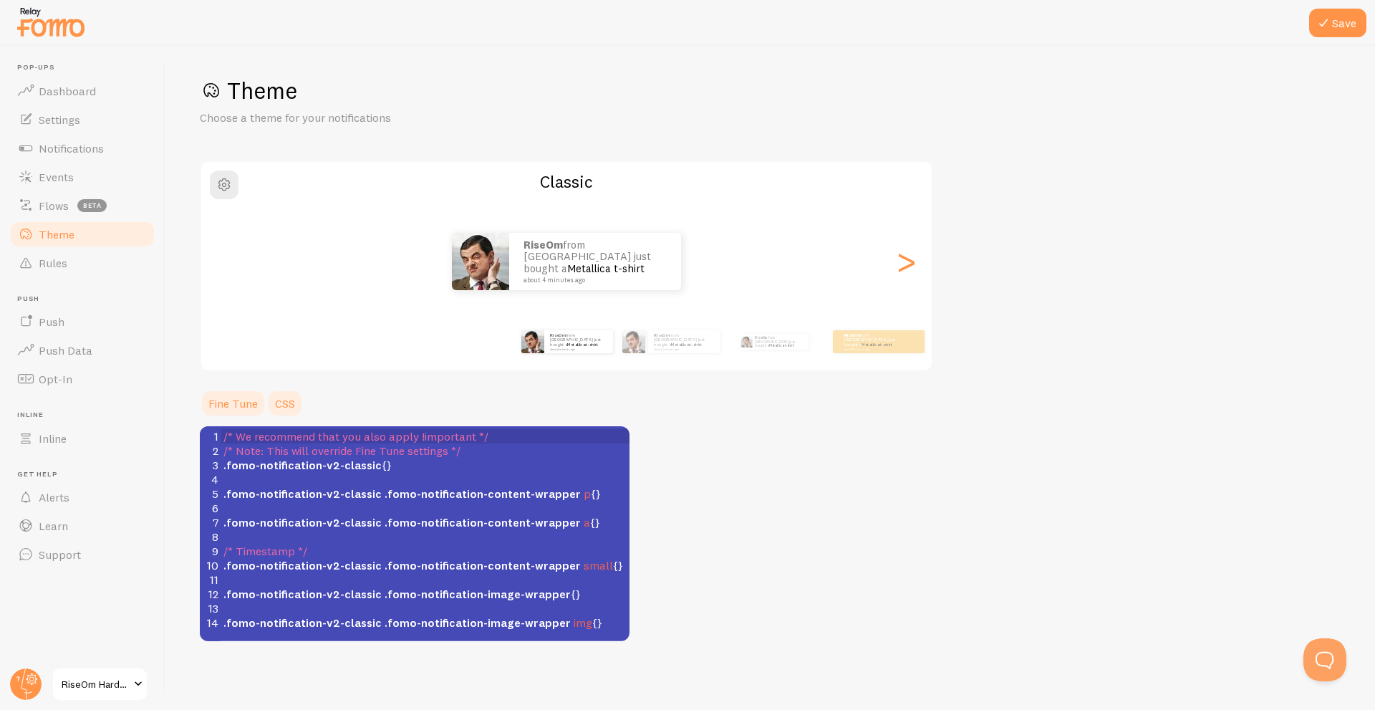
click at [246, 401] on link "Fine Tune" at bounding box center [233, 403] width 67 height 29
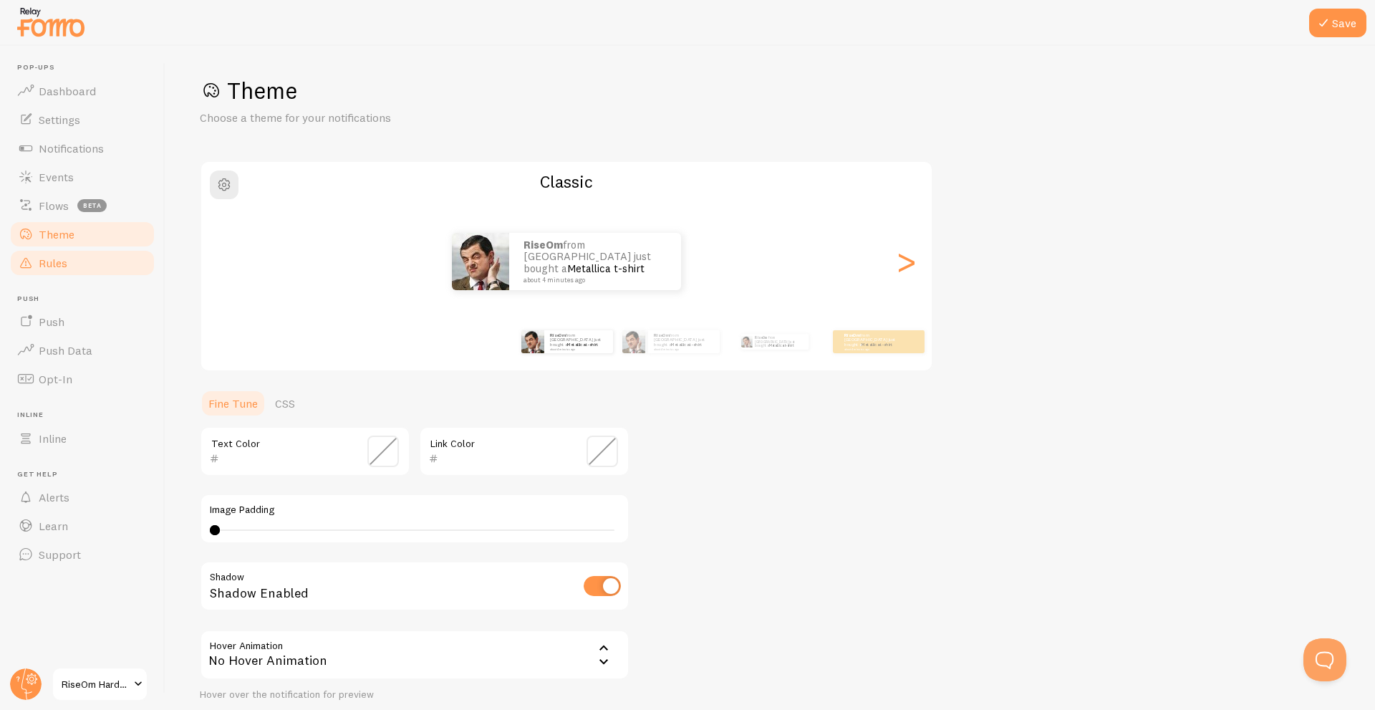
click at [81, 264] on link "Rules" at bounding box center [83, 263] width 148 height 29
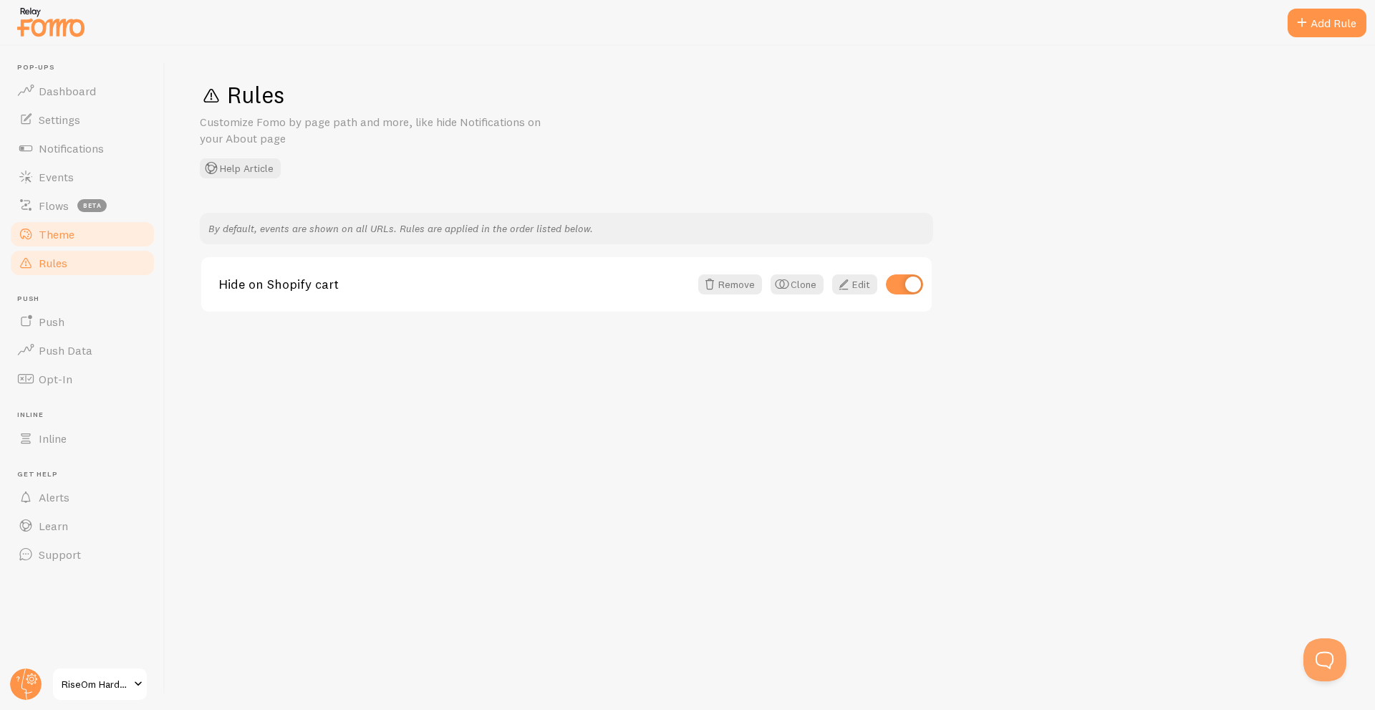
click at [101, 229] on link "Theme" at bounding box center [83, 234] width 148 height 29
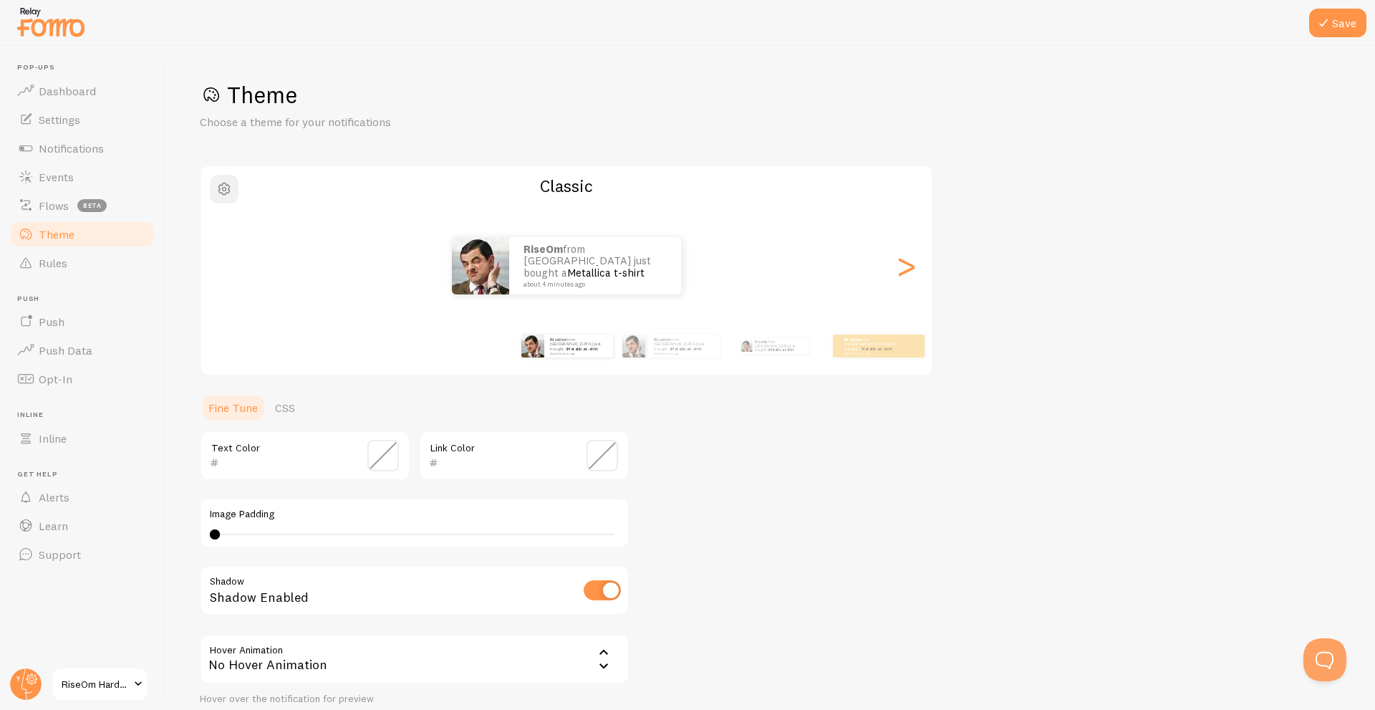
click at [224, 193] on span "button" at bounding box center [224, 188] width 17 height 17
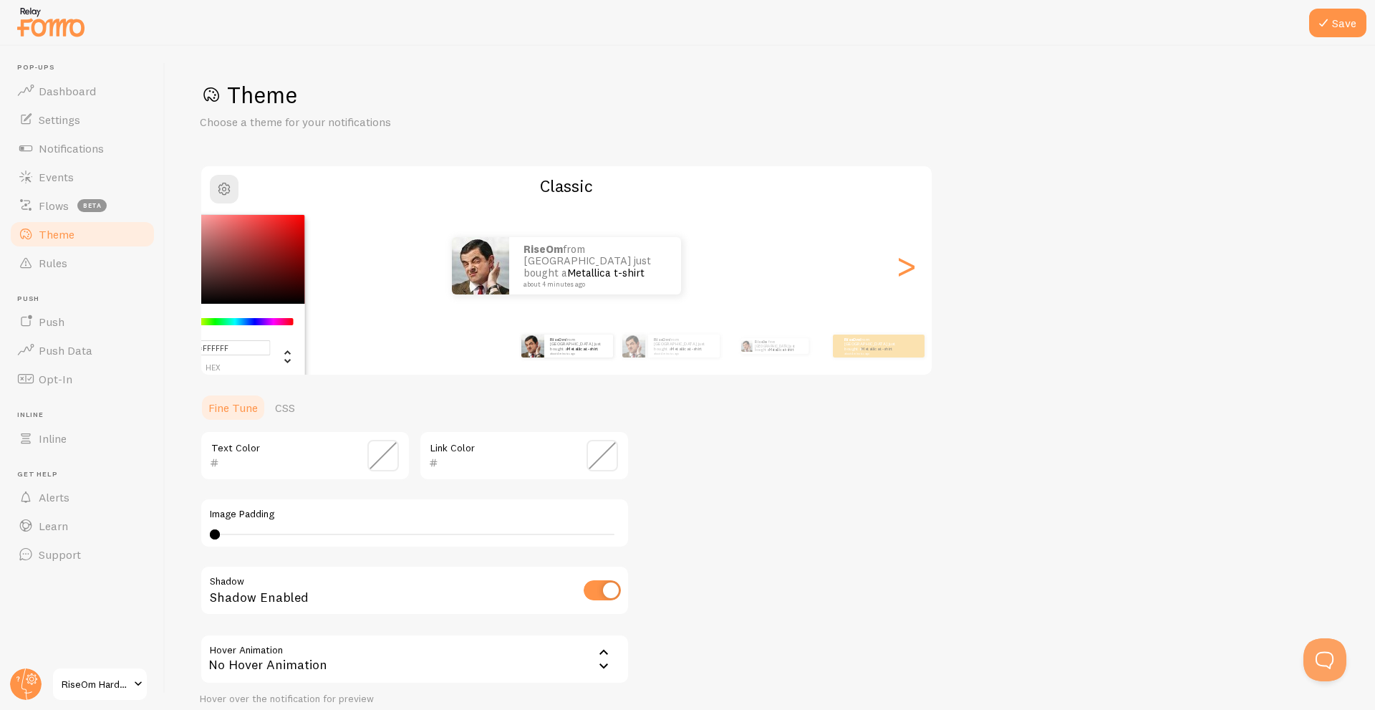
click at [874, 263] on div "RiseOm from India just bought a Metallica t-shirt about 4 minutes ago" at bounding box center [566, 265] width 730 height 57
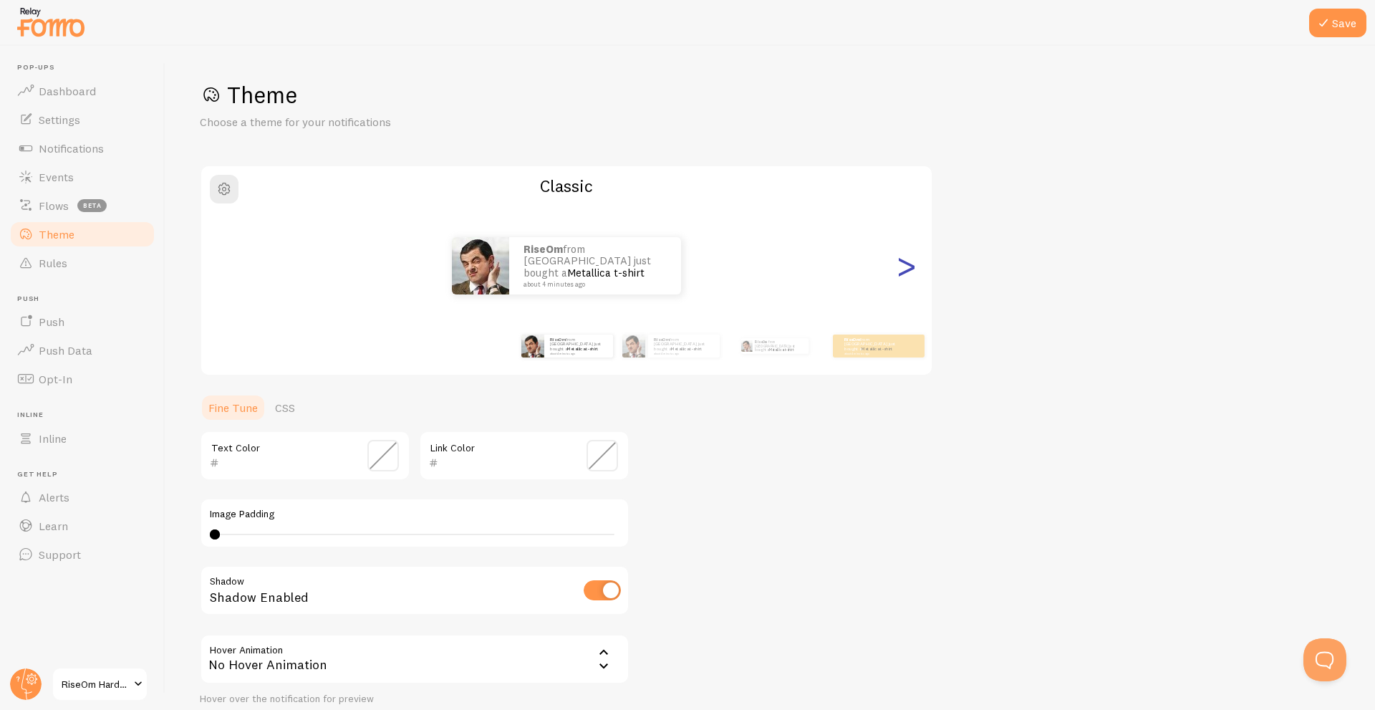
click at [904, 269] on div ">" at bounding box center [905, 265] width 17 height 103
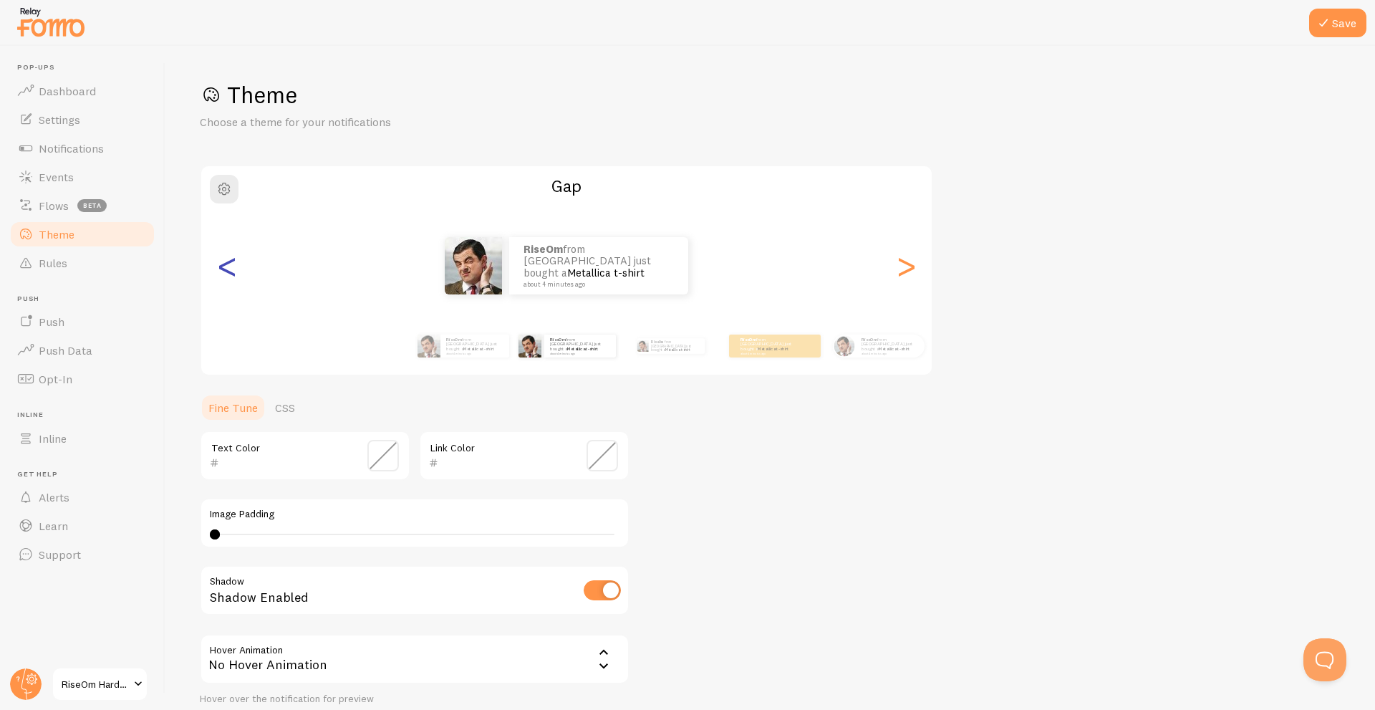
click at [235, 261] on div "<" at bounding box center [226, 265] width 17 height 103
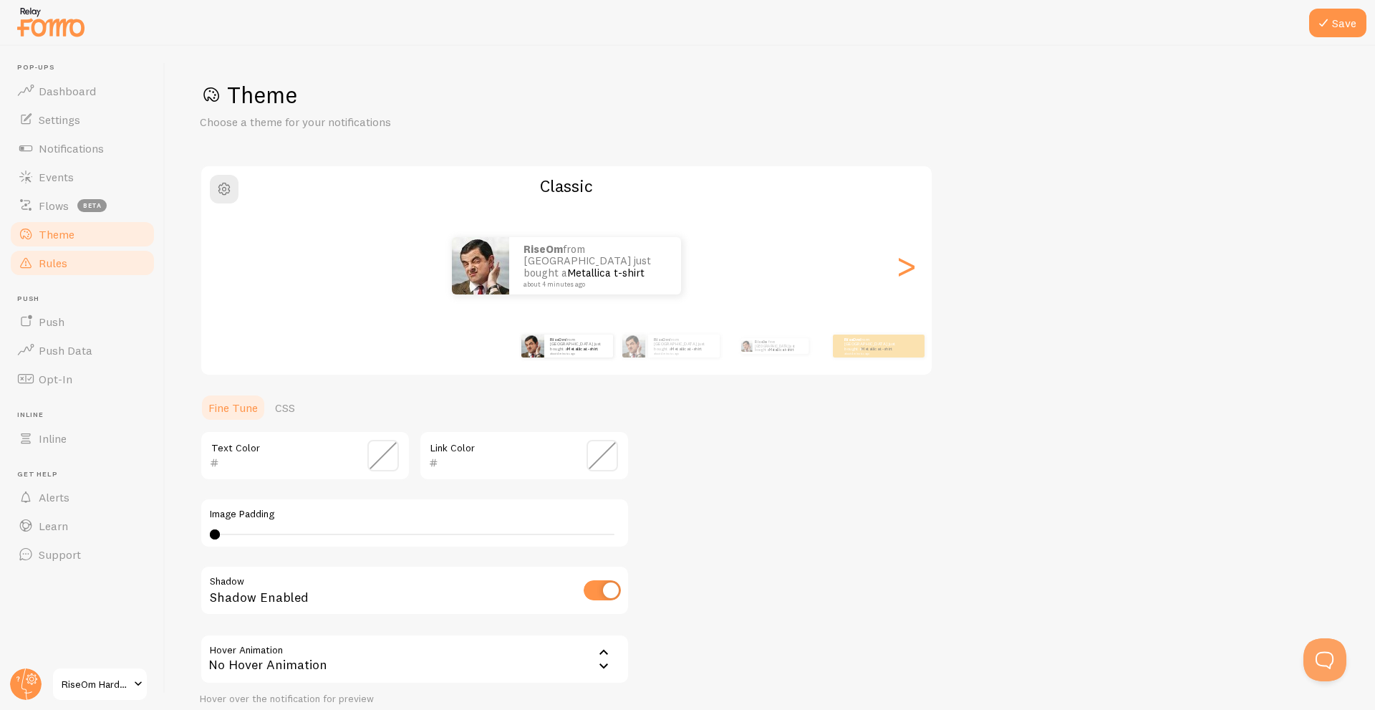
click at [87, 259] on link "Rules" at bounding box center [83, 263] width 148 height 29
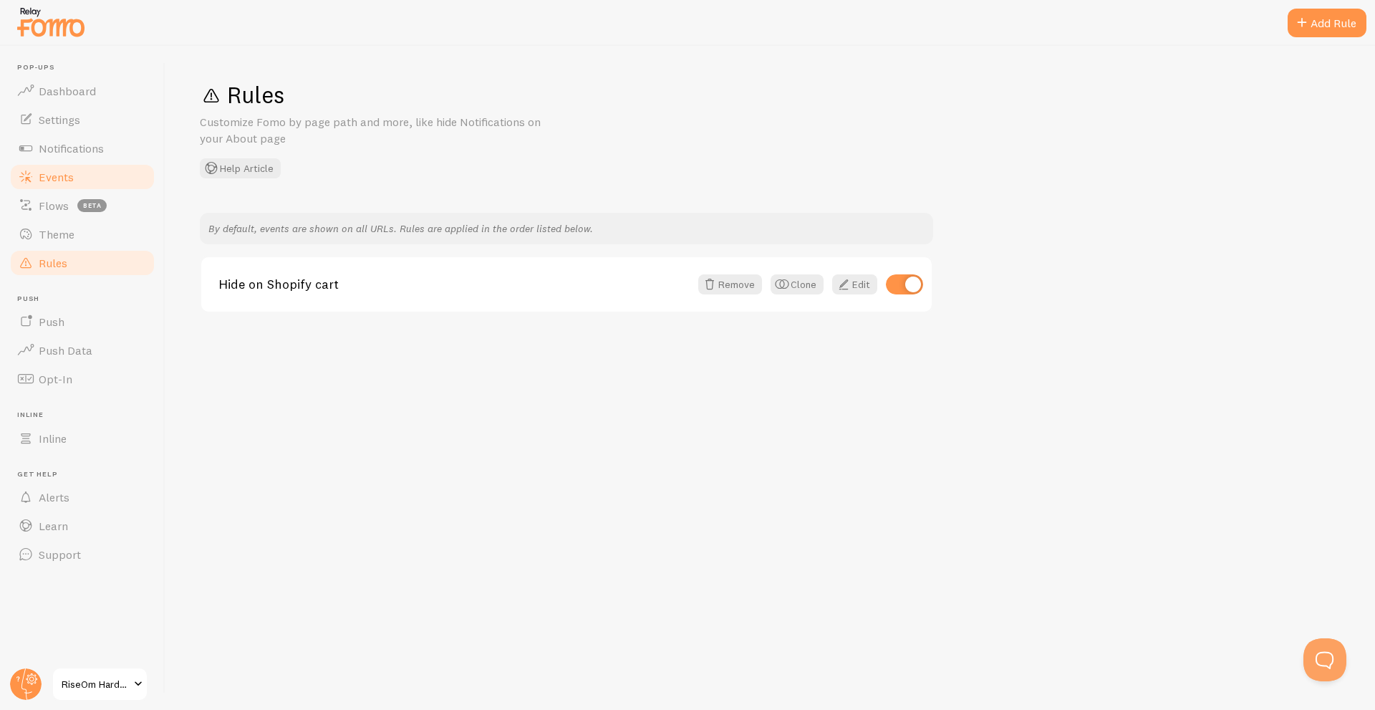
click at [86, 175] on link "Events" at bounding box center [83, 177] width 148 height 29
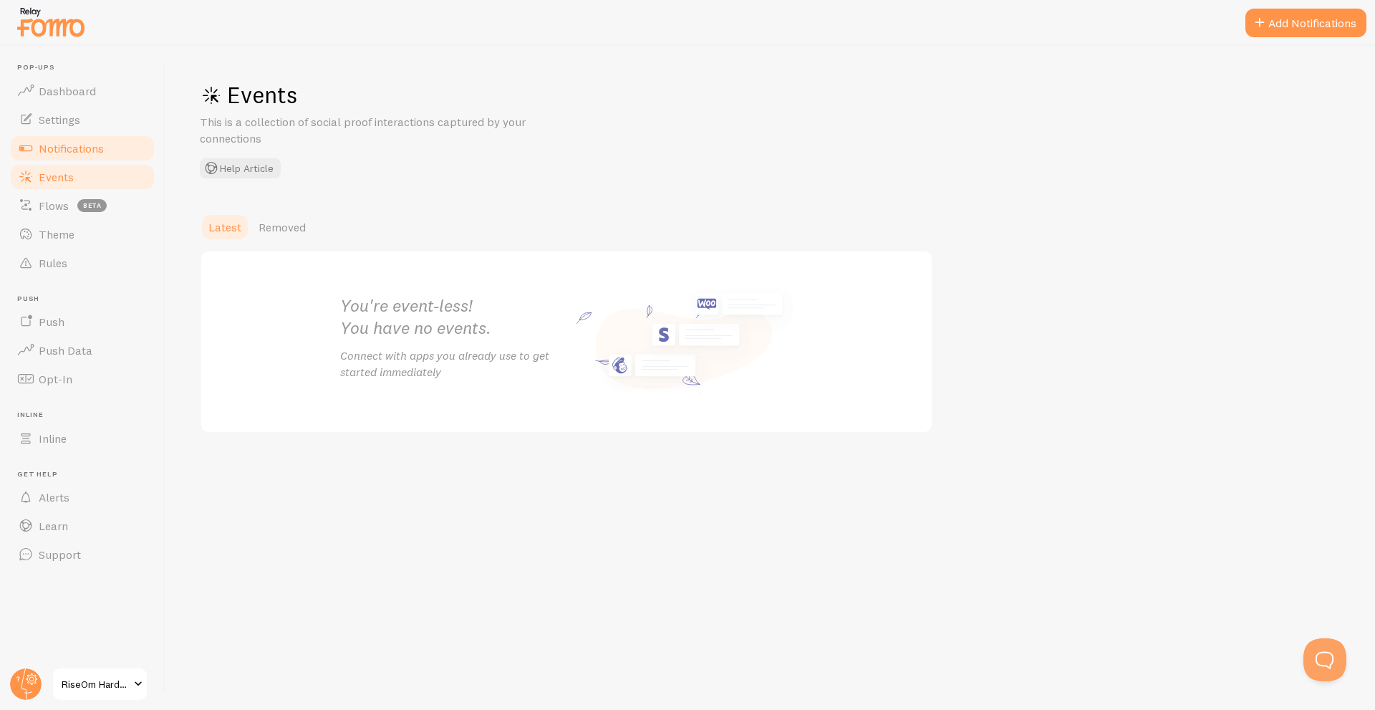
click at [99, 148] on span "Notifications" at bounding box center [71, 148] width 65 height 14
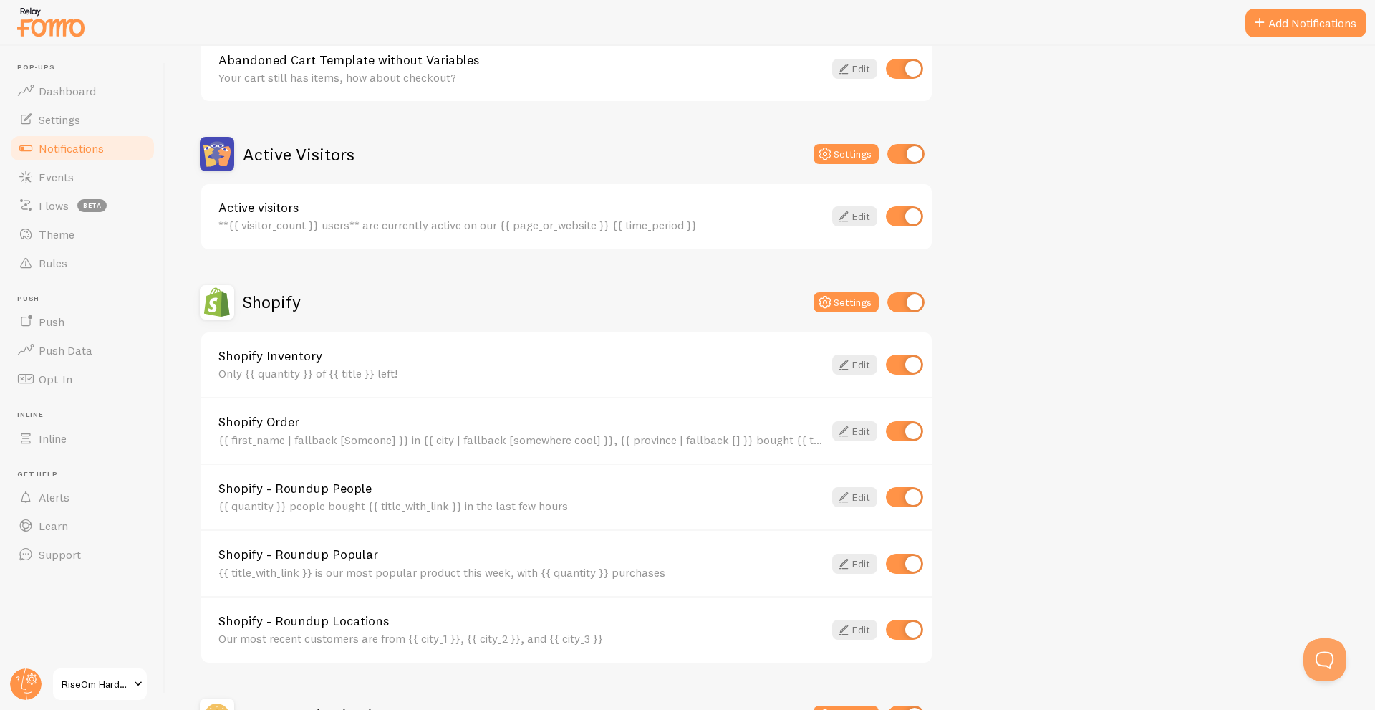
scroll to position [444, 0]
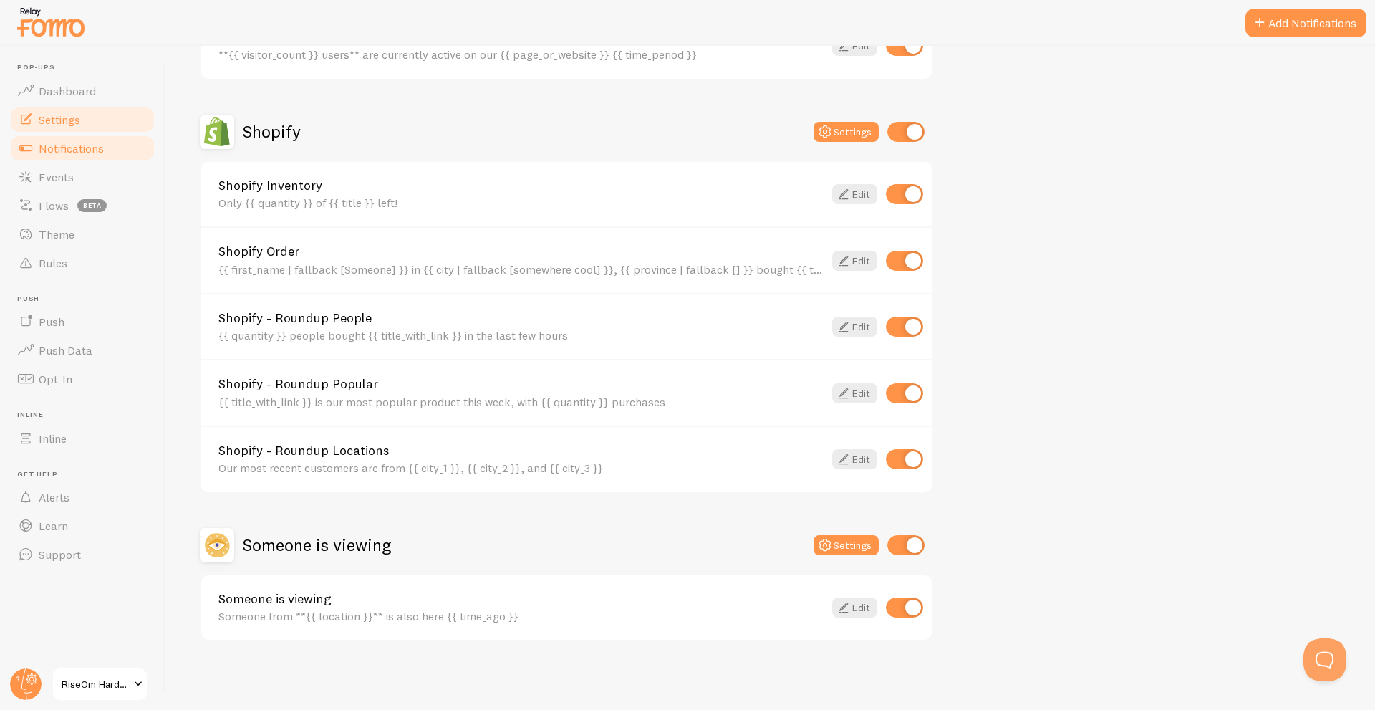
click at [107, 120] on link "Settings" at bounding box center [83, 119] width 148 height 29
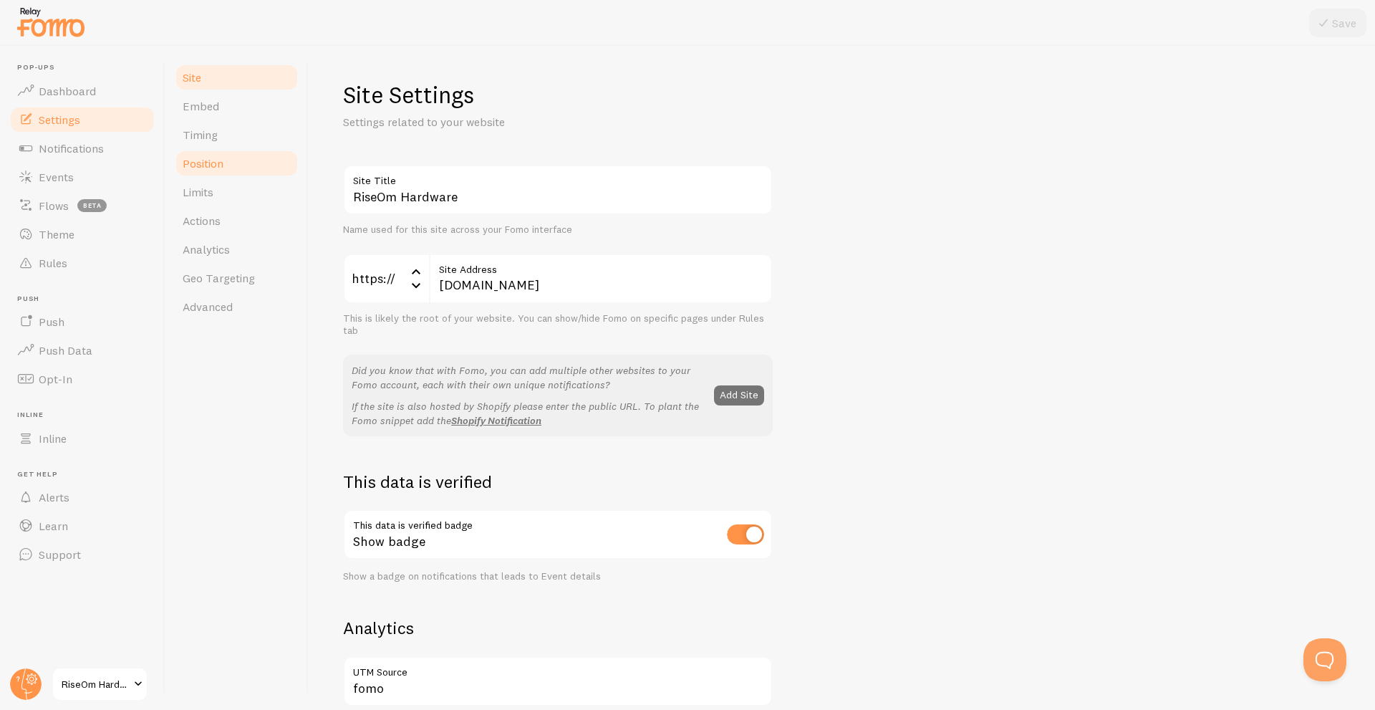
click at [245, 155] on link "Position" at bounding box center [236, 163] width 125 height 29
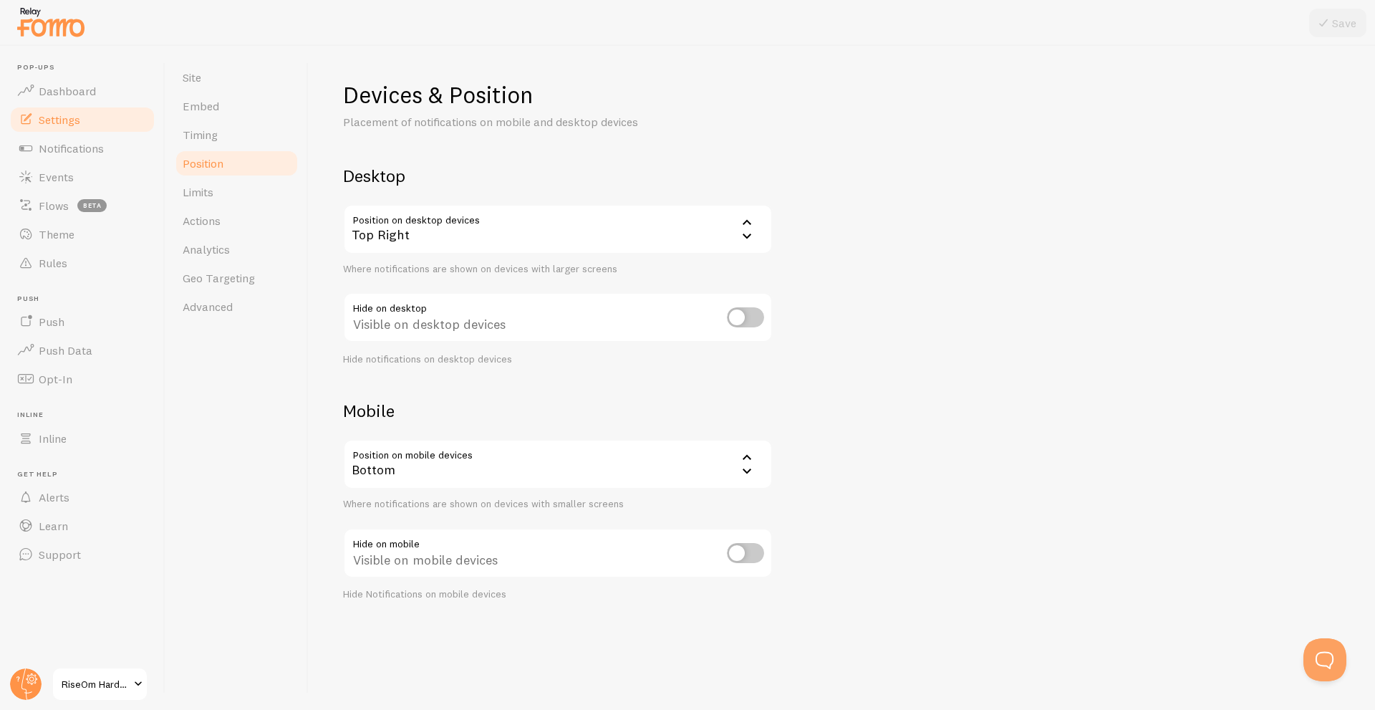
click at [513, 477] on div "Bottom" at bounding box center [558, 464] width 430 height 50
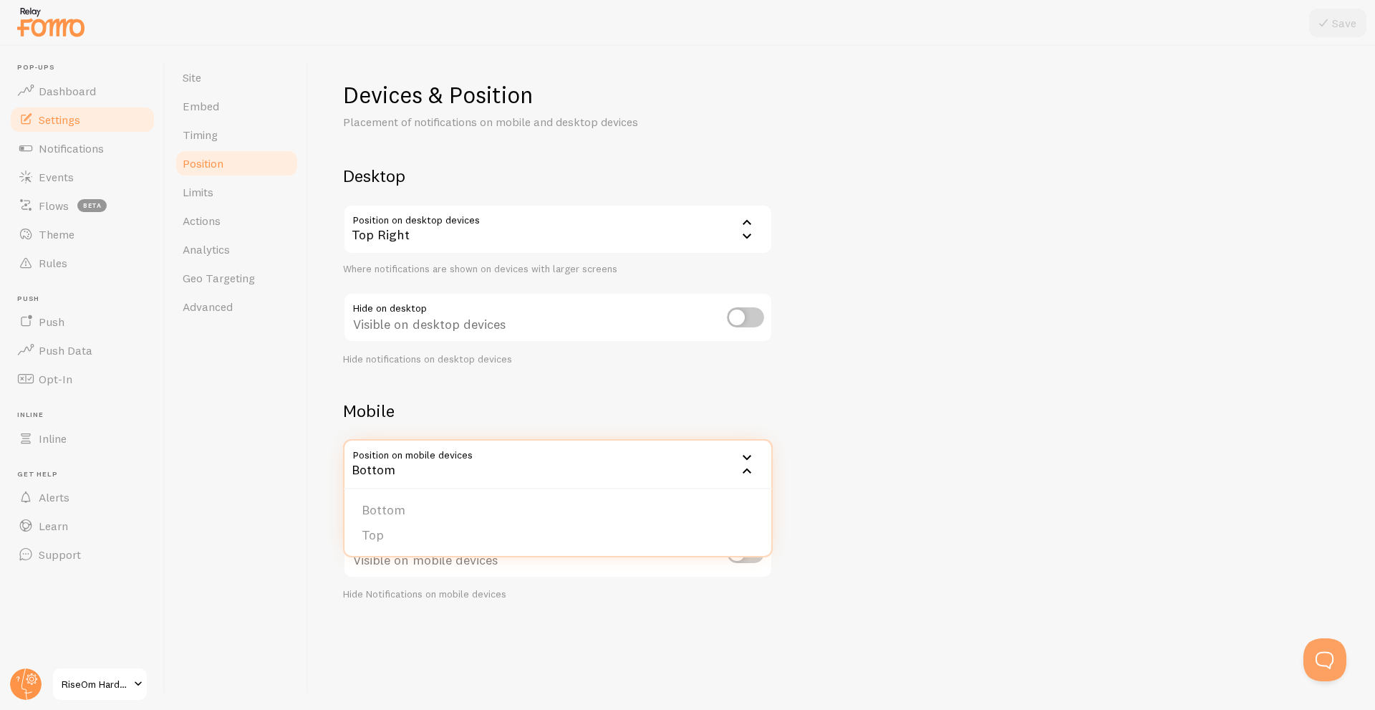
click at [1029, 490] on div "Devices & Position Placement of notifications on mobile and desktop devices Des…" at bounding box center [842, 340] width 998 height 521
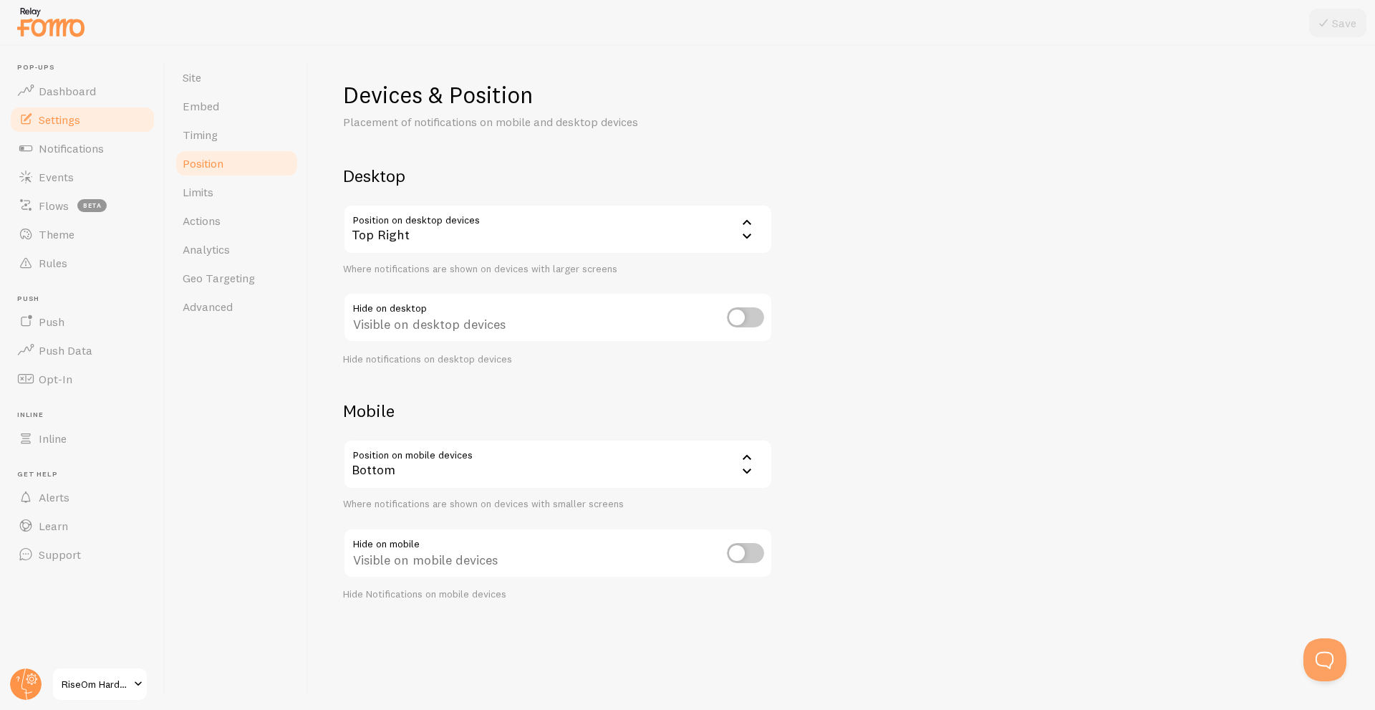
click at [679, 242] on div "Top Right" at bounding box center [558, 229] width 430 height 50
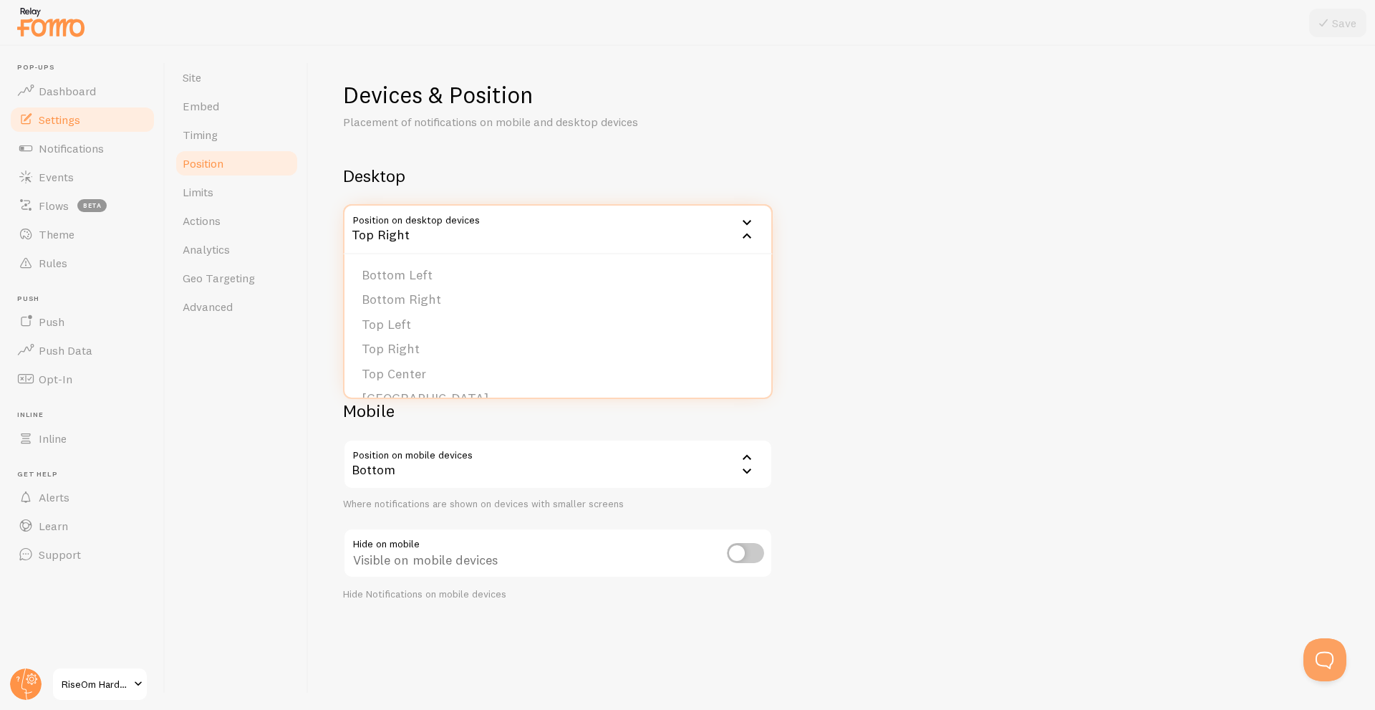
click at [876, 214] on div "Devices & Position Placement of notifications on mobile and desktop devices Des…" at bounding box center [842, 340] width 998 height 521
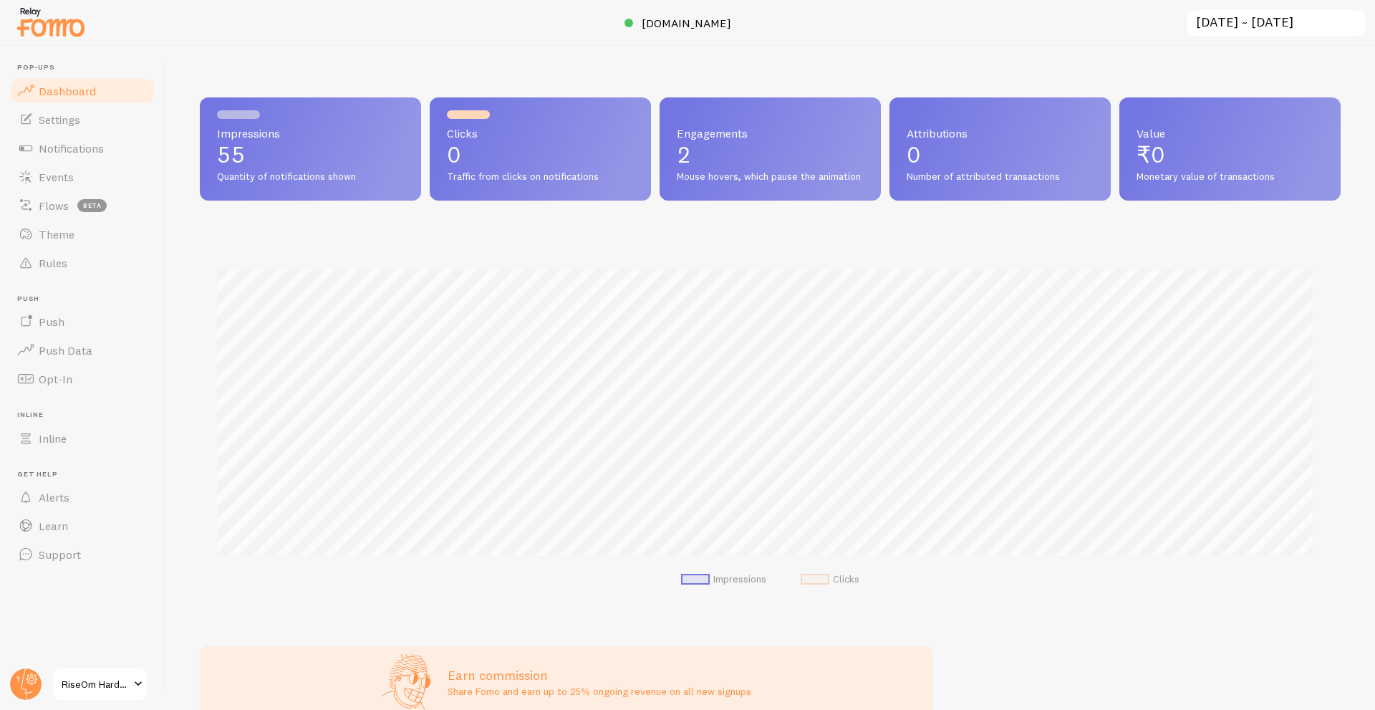
scroll to position [376, 1130]
click at [73, 149] on span "Notifications" at bounding box center [71, 148] width 65 height 14
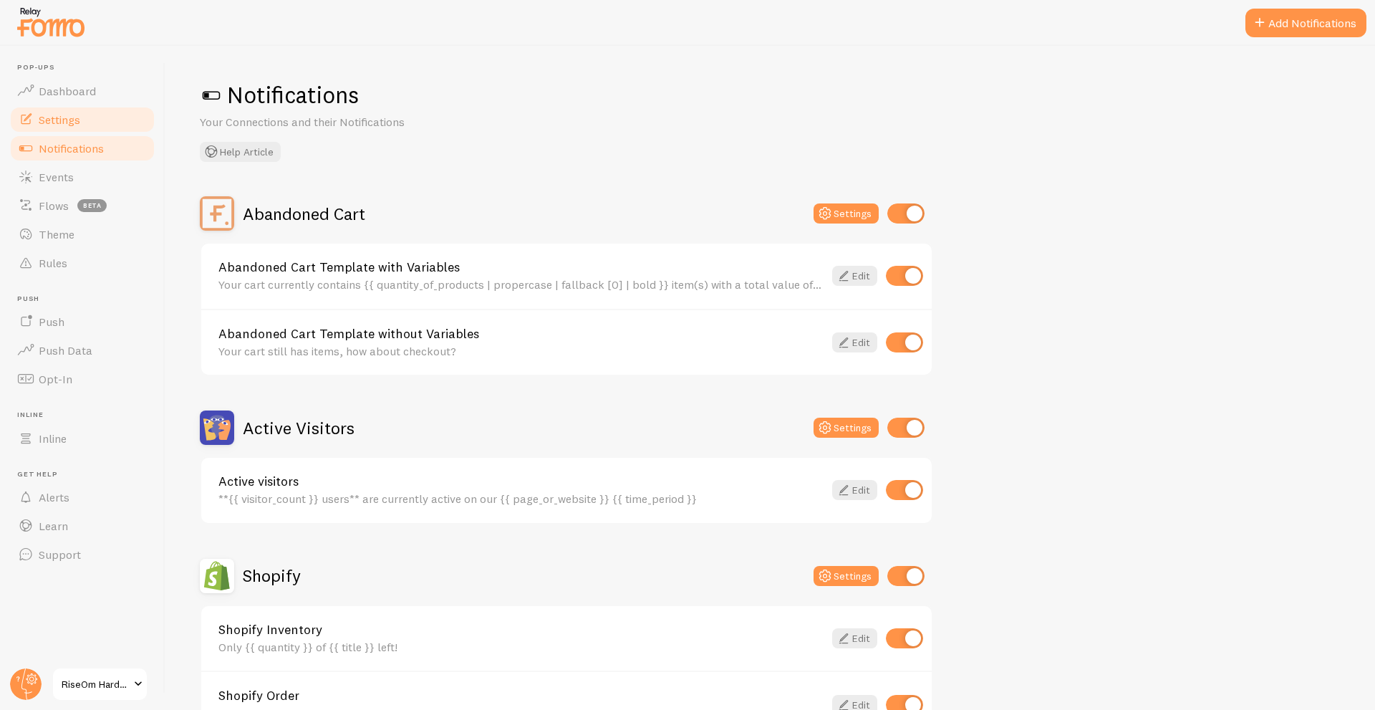
click at [82, 119] on link "Settings" at bounding box center [83, 119] width 148 height 29
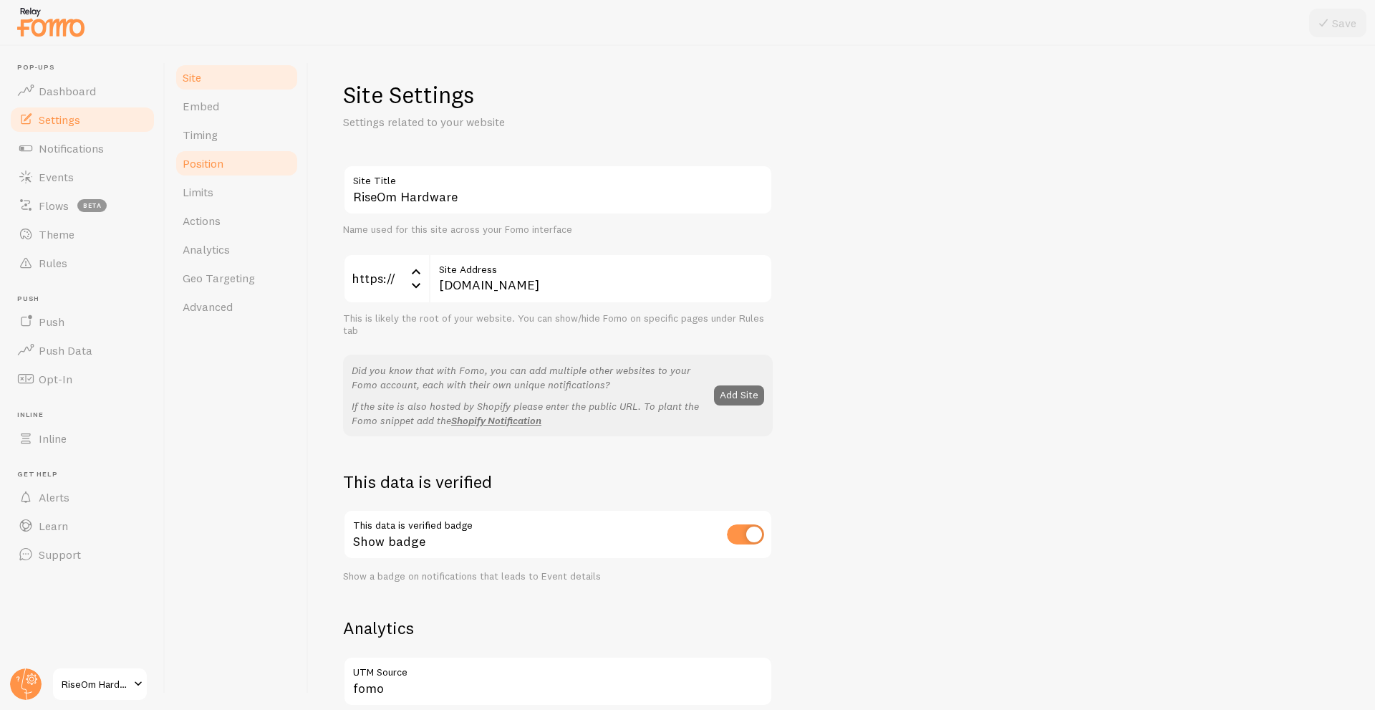
click at [227, 172] on link "Position" at bounding box center [236, 163] width 125 height 29
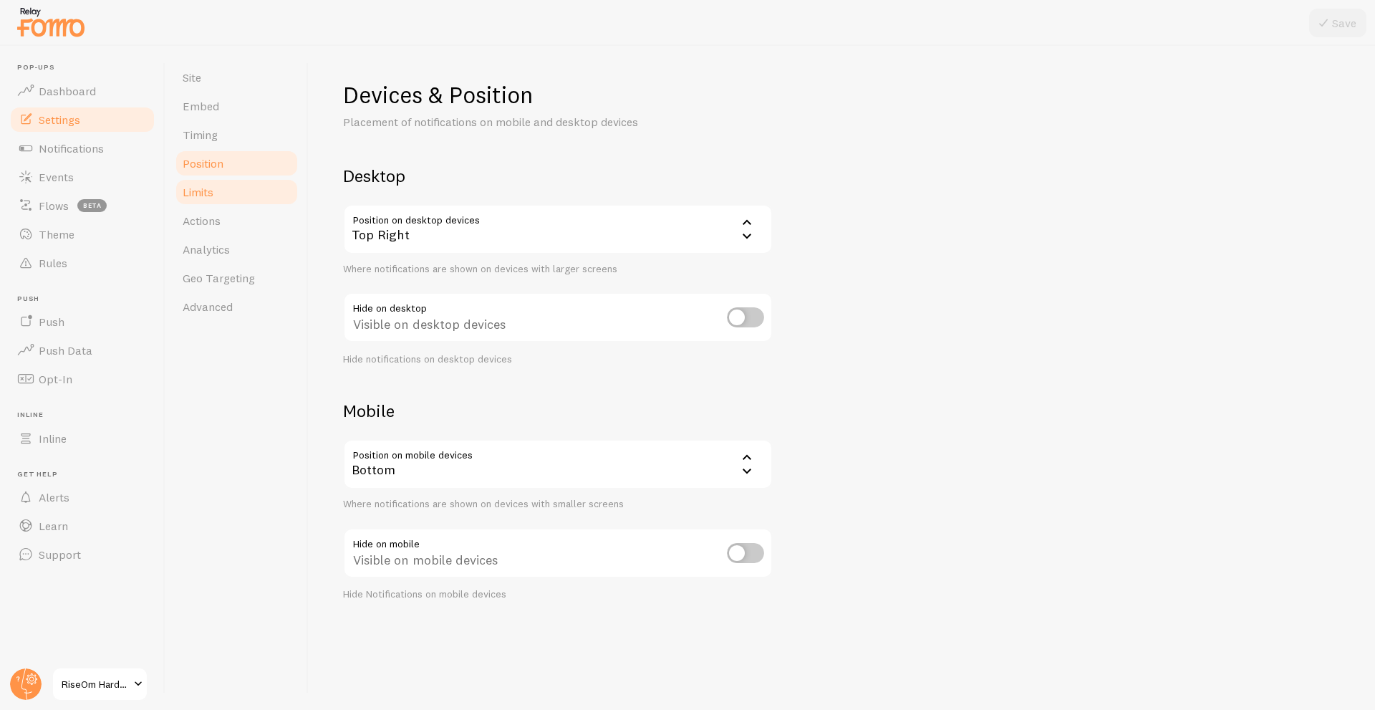
click at [221, 179] on link "Limits" at bounding box center [236, 192] width 125 height 29
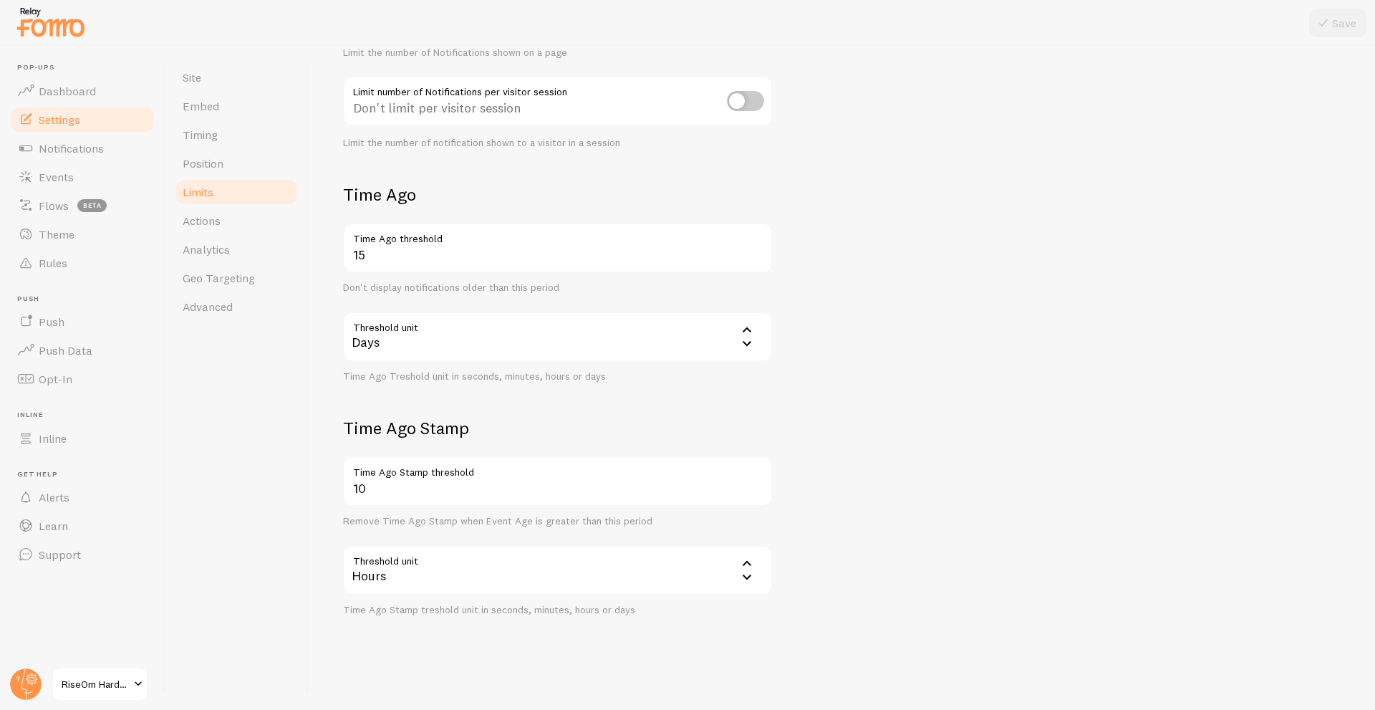
scroll to position [219, 0]
click at [227, 221] on link "Actions" at bounding box center [236, 220] width 125 height 29
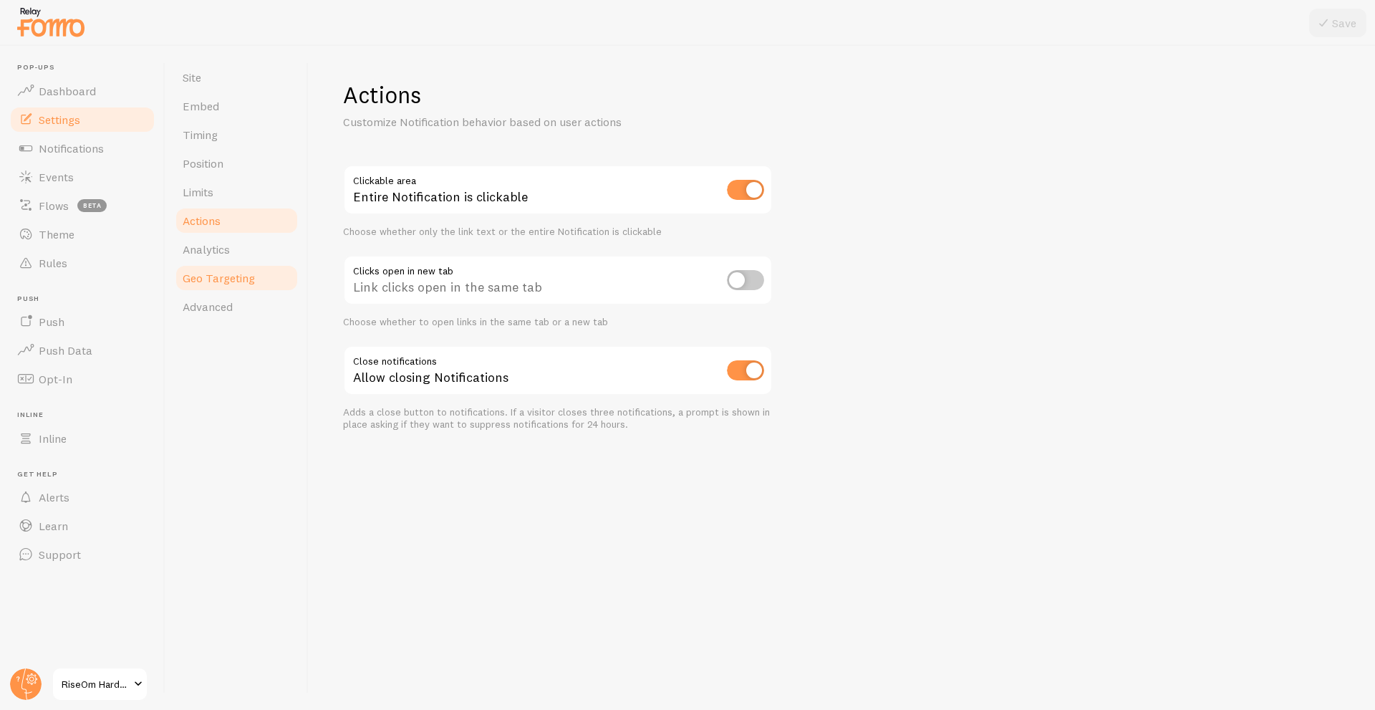
click at [241, 264] on link "Geo Targeting" at bounding box center [236, 278] width 125 height 29
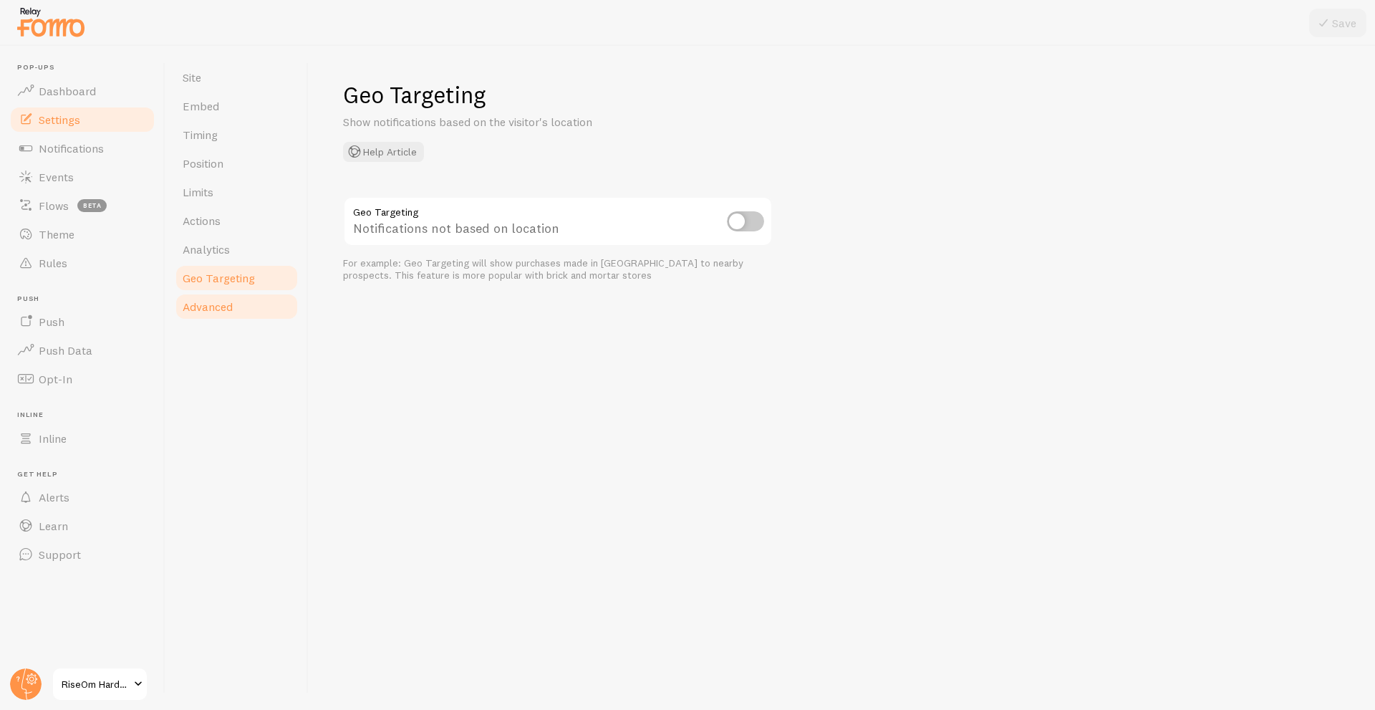
click at [256, 302] on link "Advanced" at bounding box center [236, 306] width 125 height 29
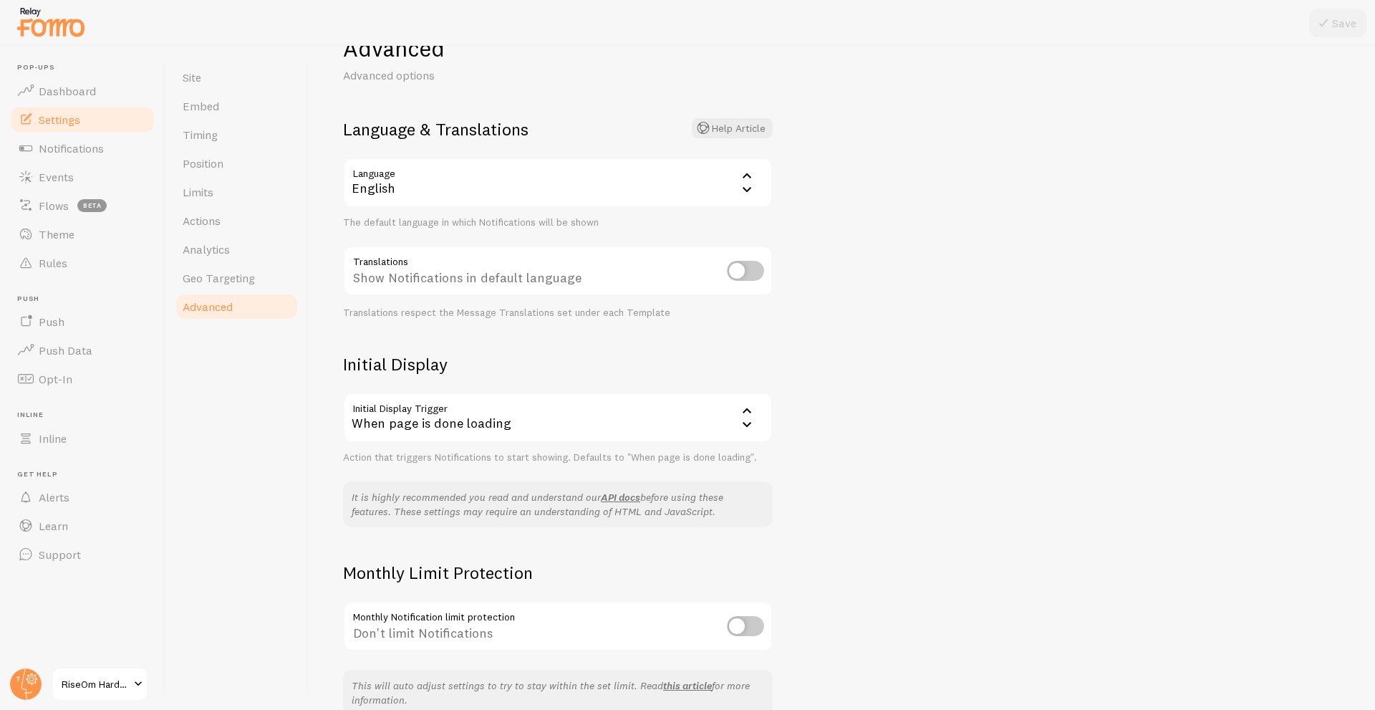
scroll to position [121, 0]
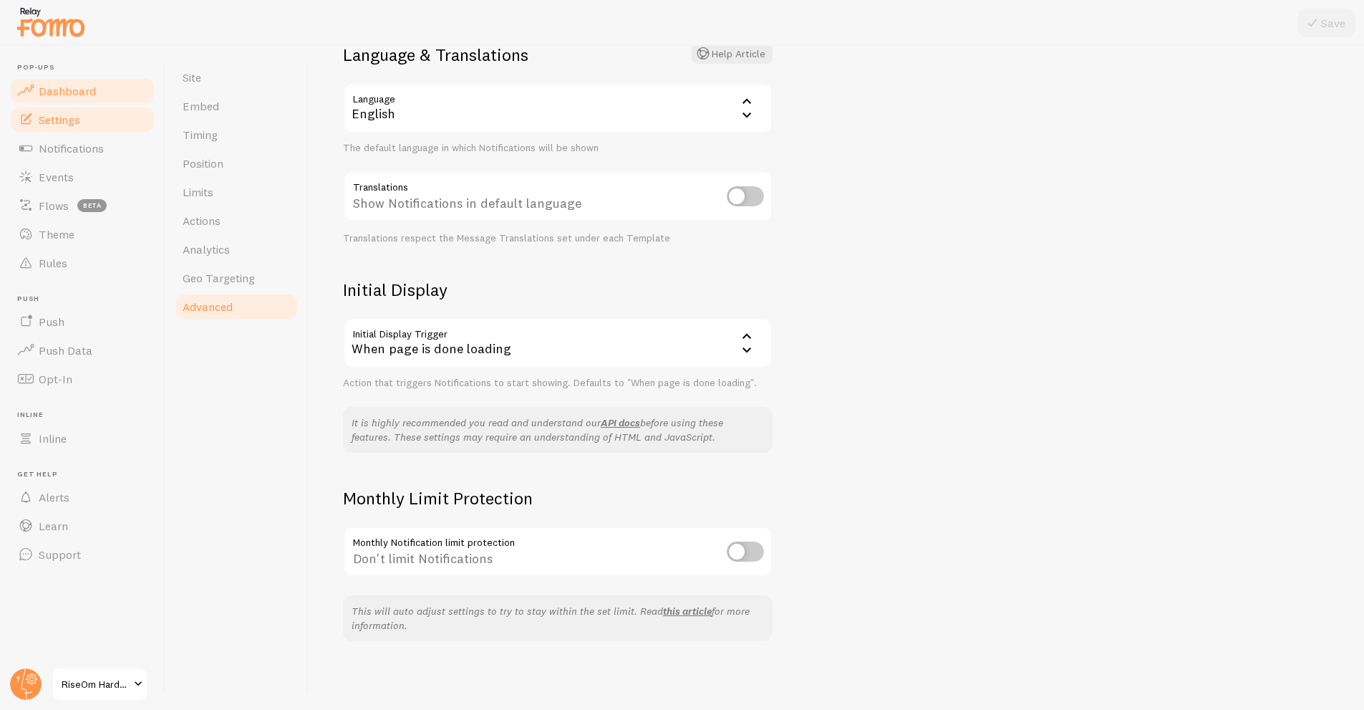
click at [94, 89] on span "Dashboard" at bounding box center [67, 91] width 57 height 14
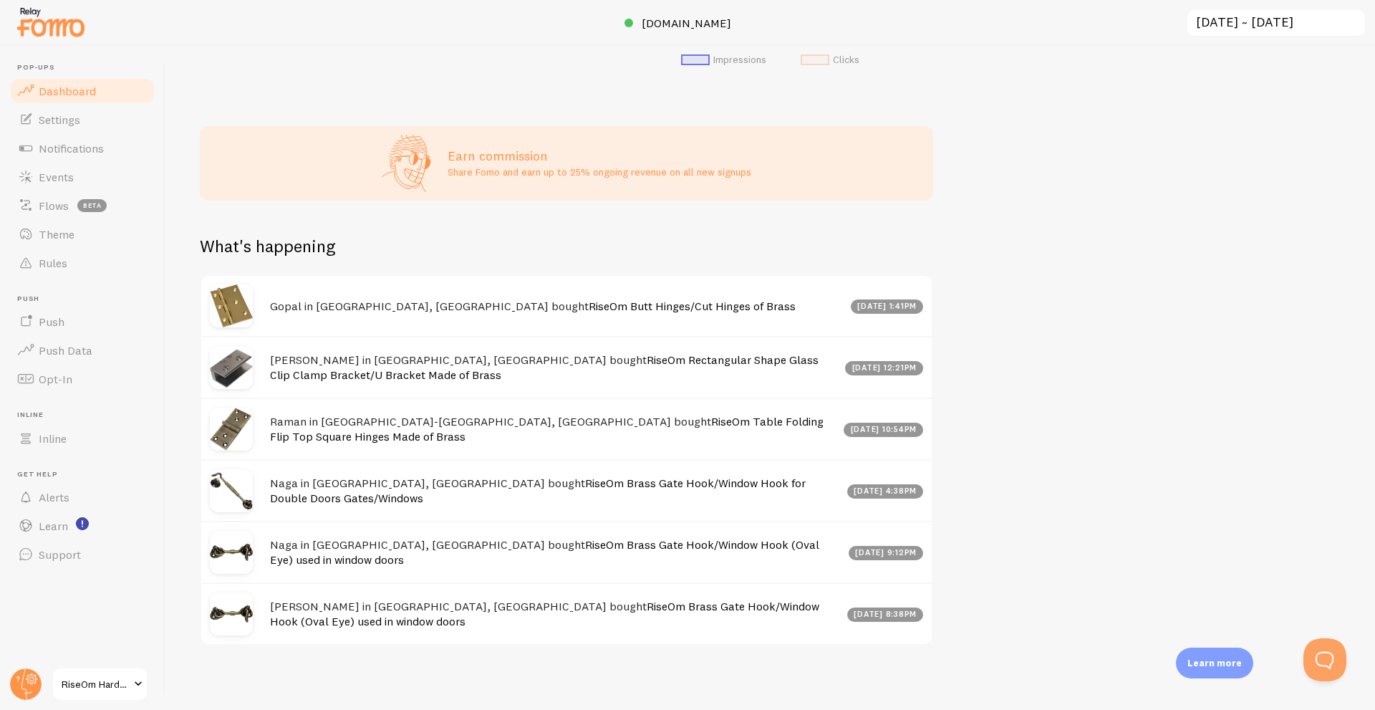
scroll to position [536, 0]
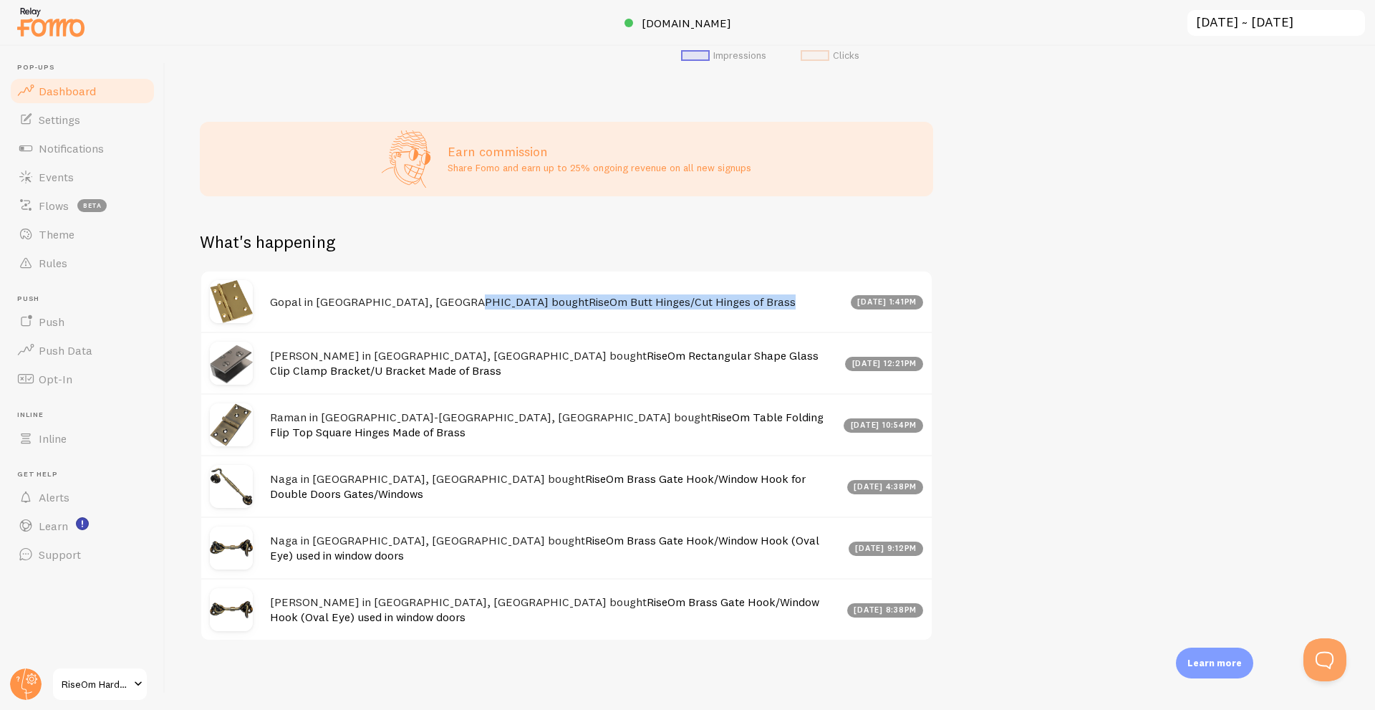
drag, startPoint x: 692, startPoint y: 299, endPoint x: 461, endPoint y: 284, distance: 231.8
click at [461, 284] on div "Gopal in [GEOGRAPHIC_DATA], [GEOGRAPHIC_DATA] bought RiseOm Butt Hinges/Cut Hin…" at bounding box center [566, 301] width 730 height 60
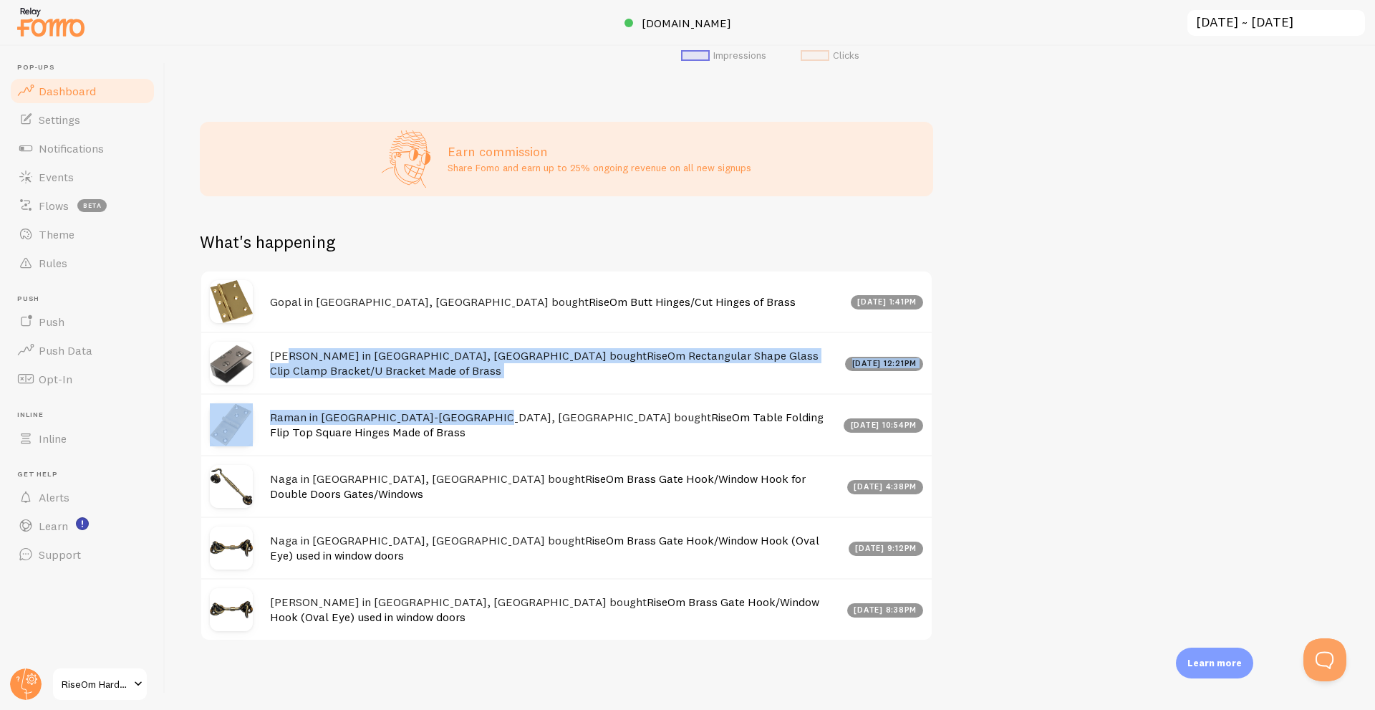
drag, startPoint x: 297, startPoint y: 348, endPoint x: 483, endPoint y: 398, distance: 192.8
click at [483, 398] on div "Gopal in [GEOGRAPHIC_DATA], [GEOGRAPHIC_DATA] bought RiseOm Butt Hinges/Cut Hin…" at bounding box center [566, 455] width 733 height 371
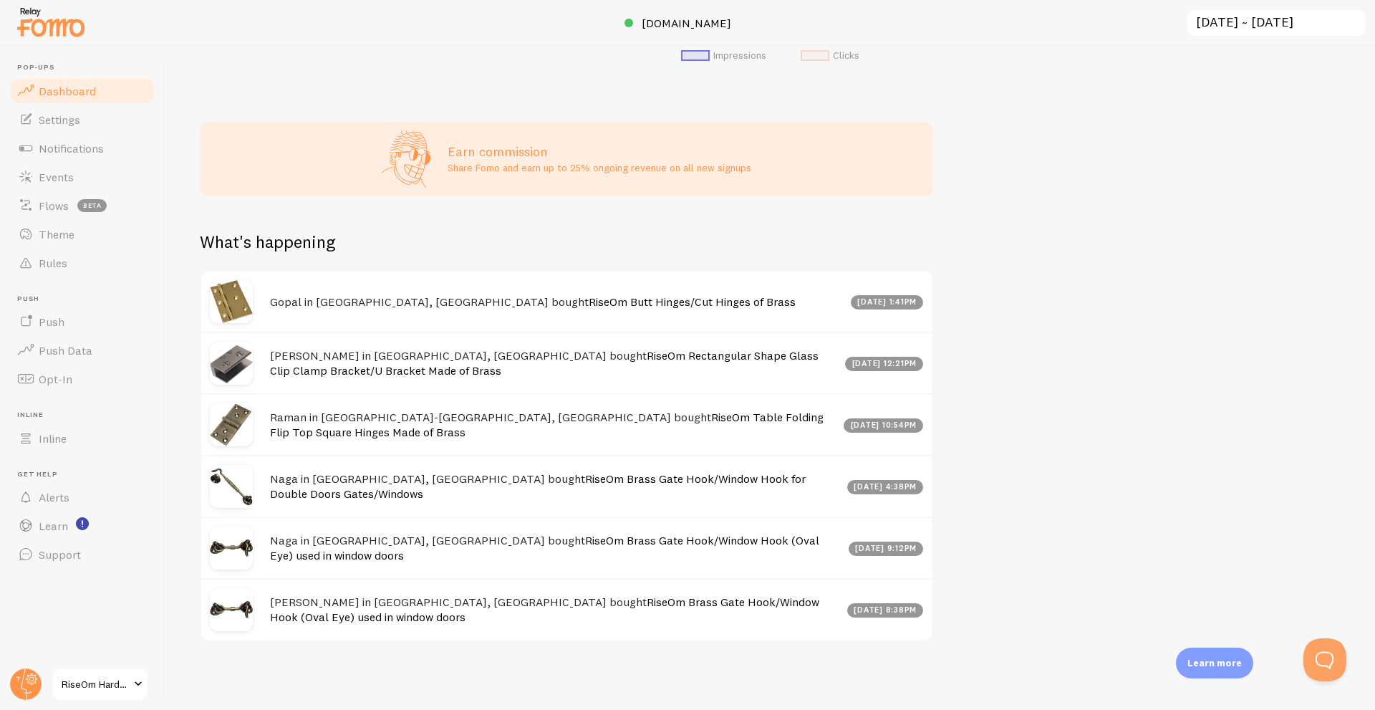
click at [507, 462] on div "Naga in [GEOGRAPHIC_DATA], [GEOGRAPHIC_DATA] bought RiseOm Brass Gate Hook/Wind…" at bounding box center [566, 486] width 730 height 62
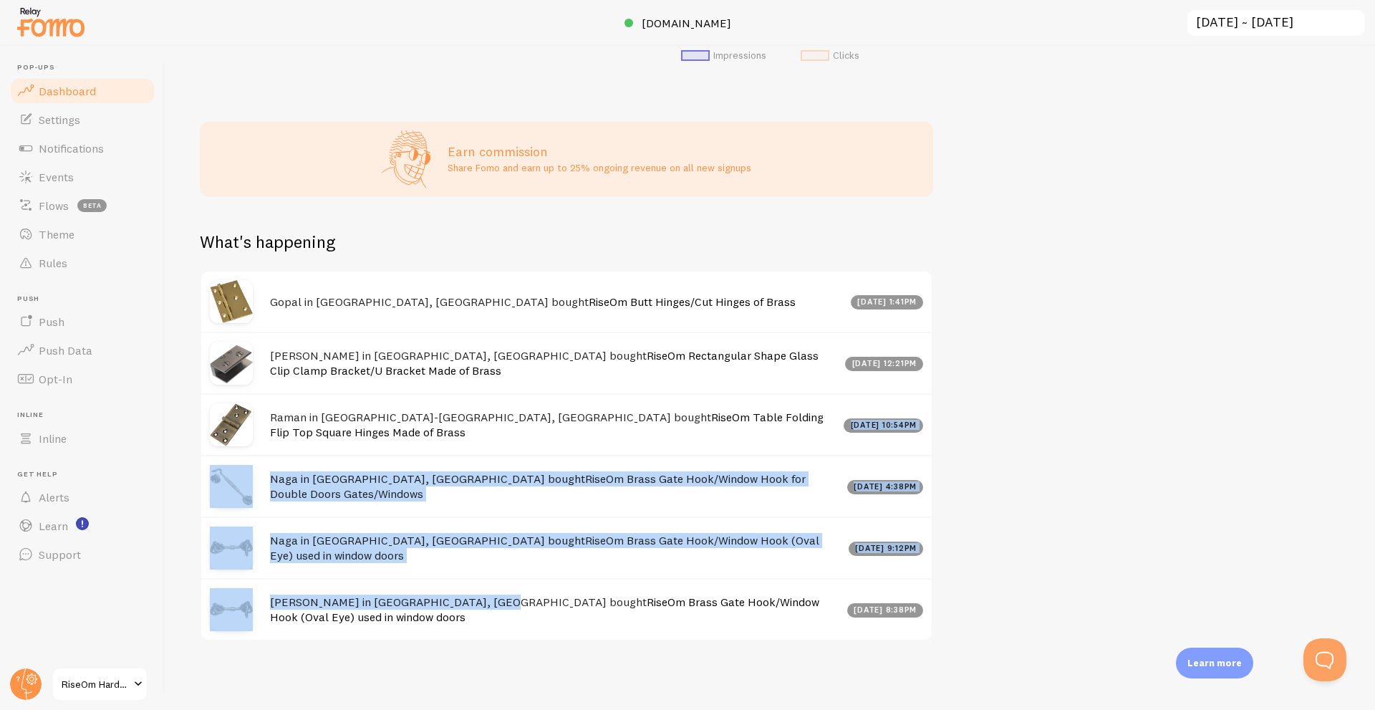
drag, startPoint x: 476, startPoint y: 586, endPoint x: 360, endPoint y: 396, distance: 222.1
click at [360, 418] on div "Gopal in [GEOGRAPHIC_DATA], [GEOGRAPHIC_DATA] bought RiseOm Butt Hinges/Cut Hin…" at bounding box center [566, 455] width 733 height 371
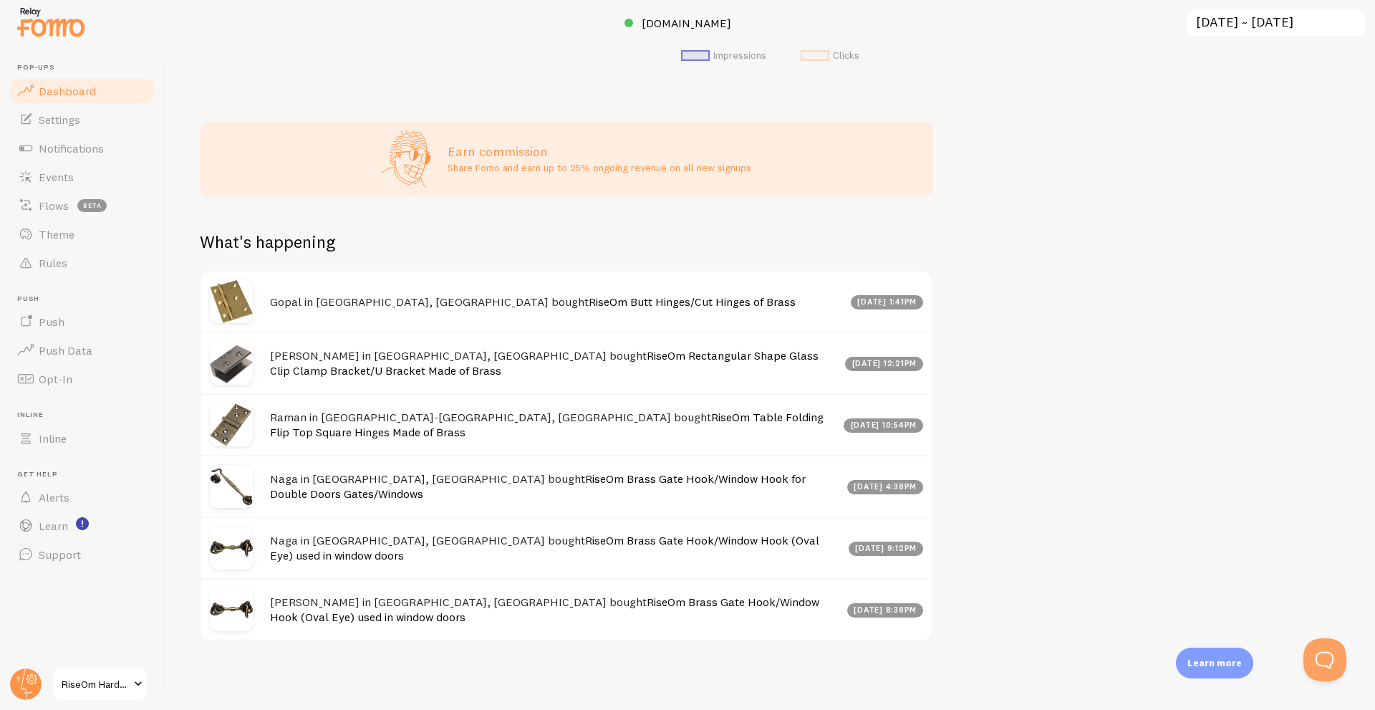
click at [481, 583] on div "[PERSON_NAME] in [GEOGRAPHIC_DATA], [GEOGRAPHIC_DATA] bought RiseOm Brass Gate …" at bounding box center [566, 609] width 730 height 62
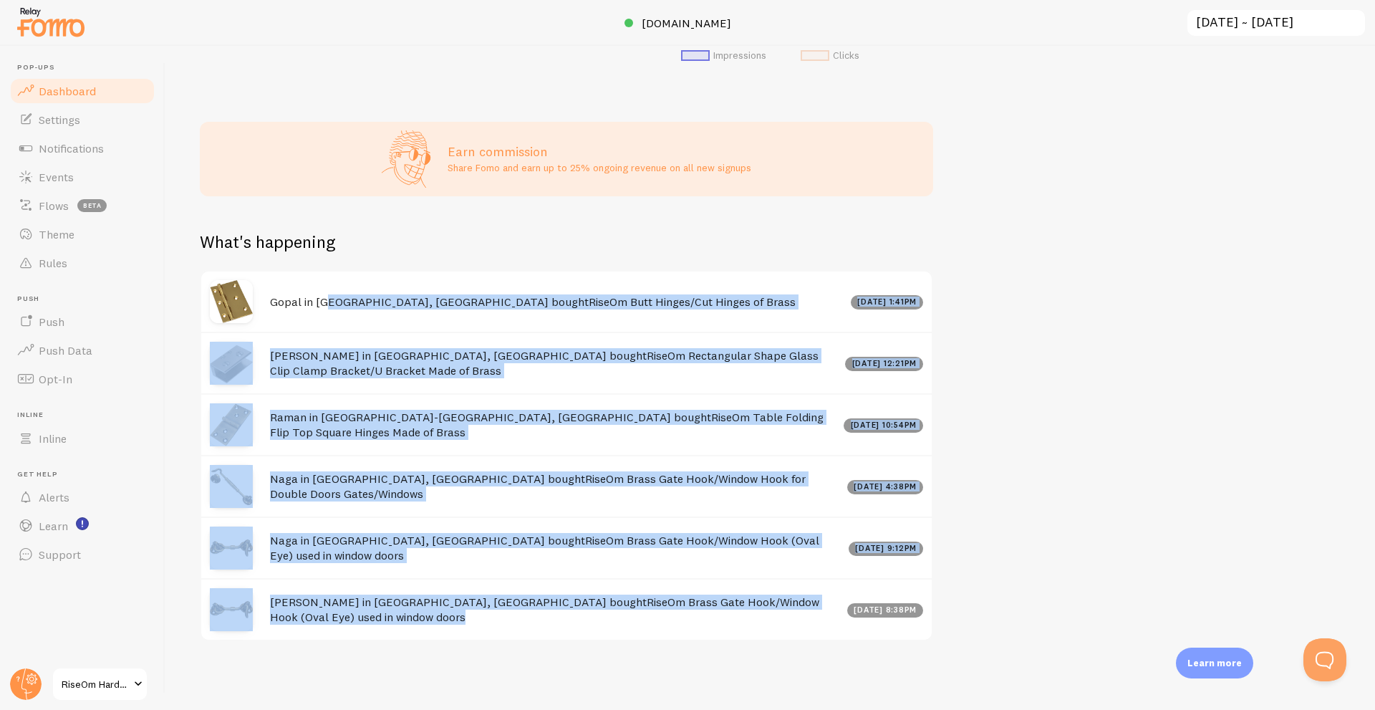
drag, startPoint x: 431, startPoint y: 607, endPoint x: 325, endPoint y: 280, distance: 343.3
click at [325, 281] on div "Gopal in [GEOGRAPHIC_DATA], [GEOGRAPHIC_DATA] bought RiseOm Butt Hinges/Cut Hin…" at bounding box center [566, 455] width 733 height 371
click at [1066, 401] on div "Impressions 55 Quantity of notifications shown Clicks 0 Traffic from clicks on …" at bounding box center [770, 378] width 1210 height 664
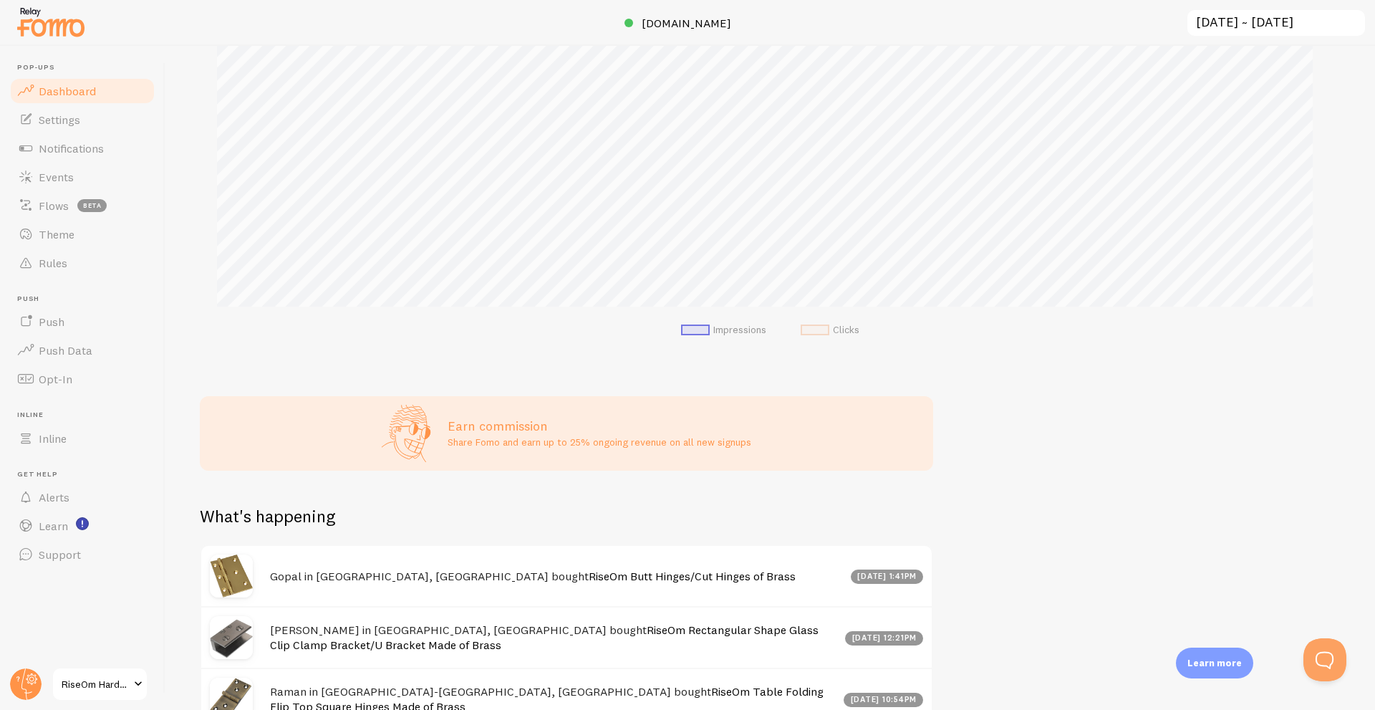
click at [532, 544] on div "What's happening" at bounding box center [566, 524] width 733 height 39
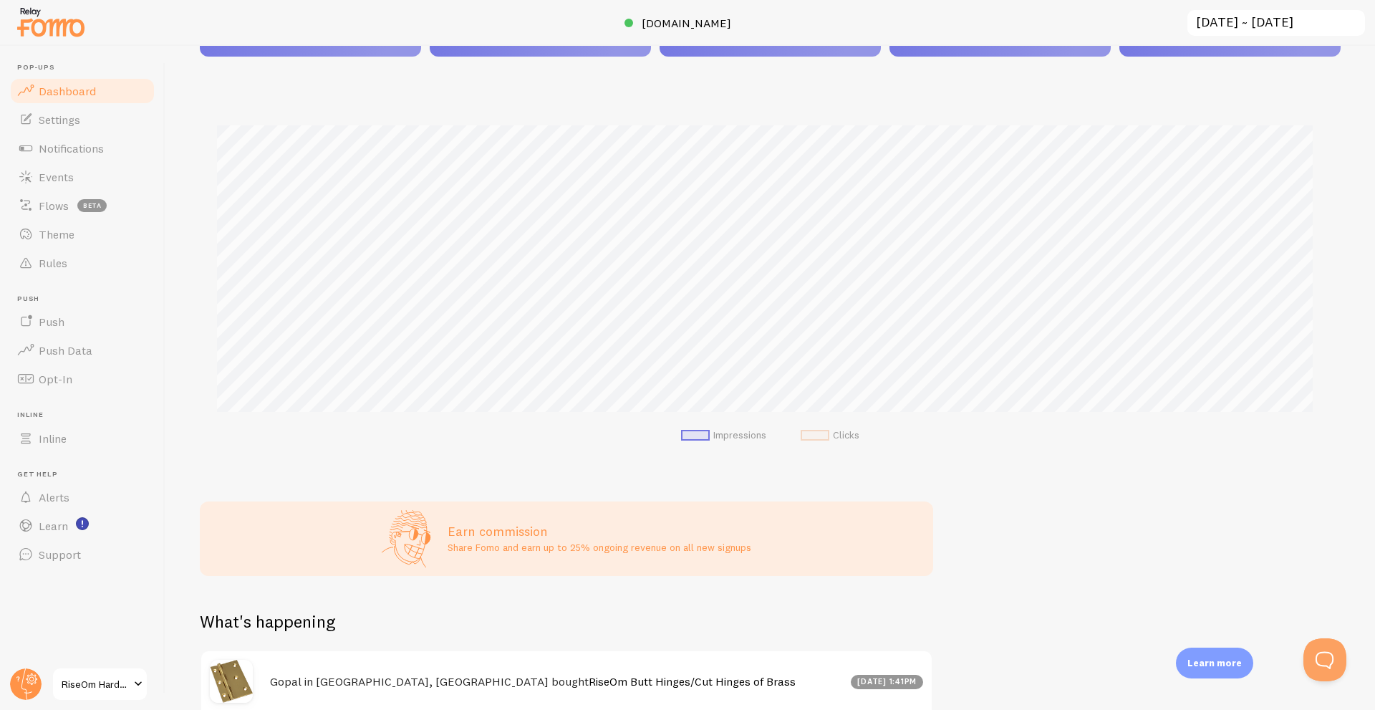
scroll to position [0, 0]
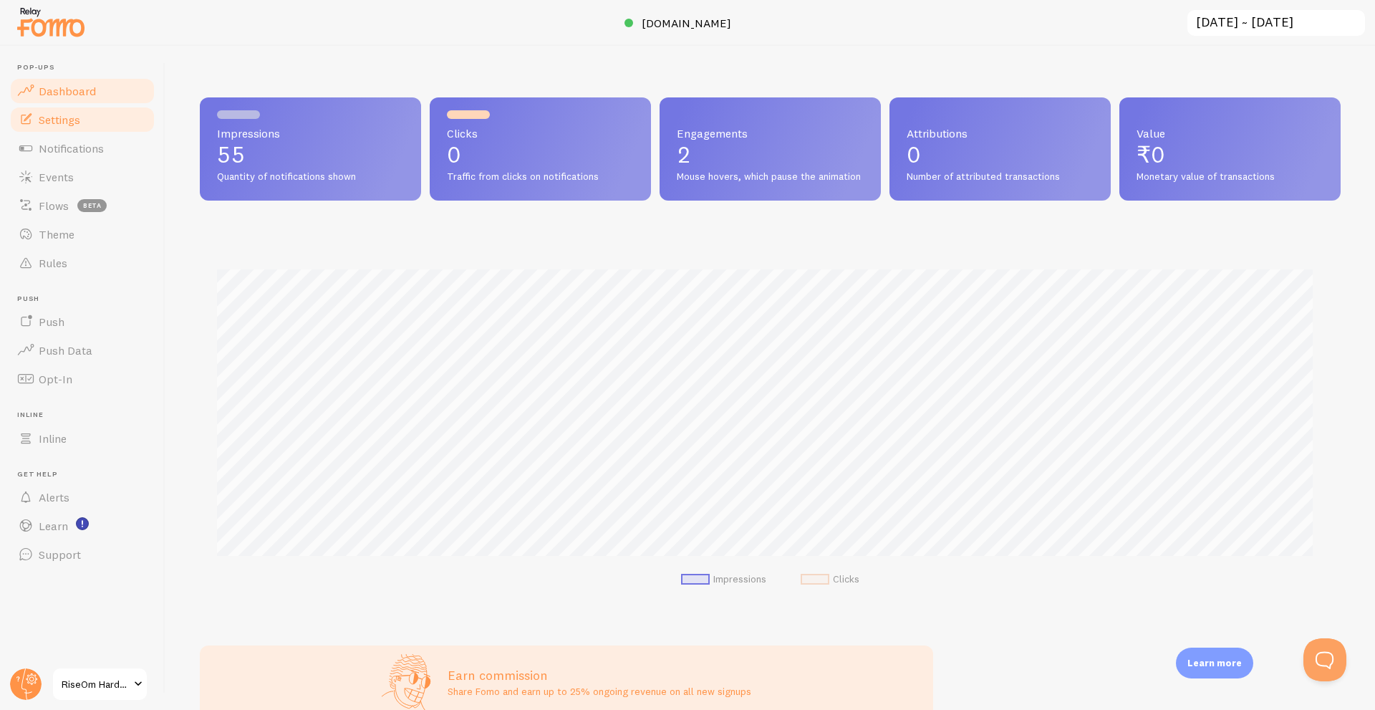
click at [73, 116] on span "Settings" at bounding box center [60, 119] width 42 height 14
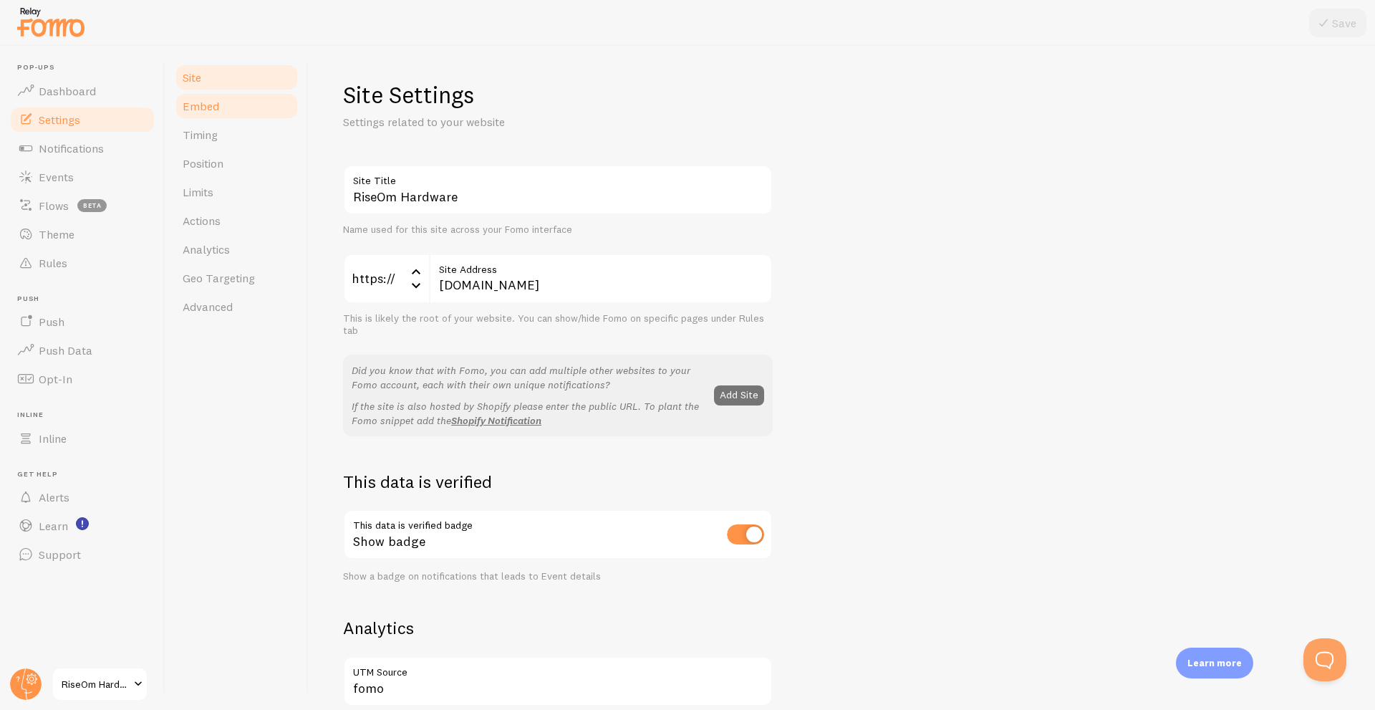
click at [191, 104] on span "Embed" at bounding box center [201, 106] width 37 height 14
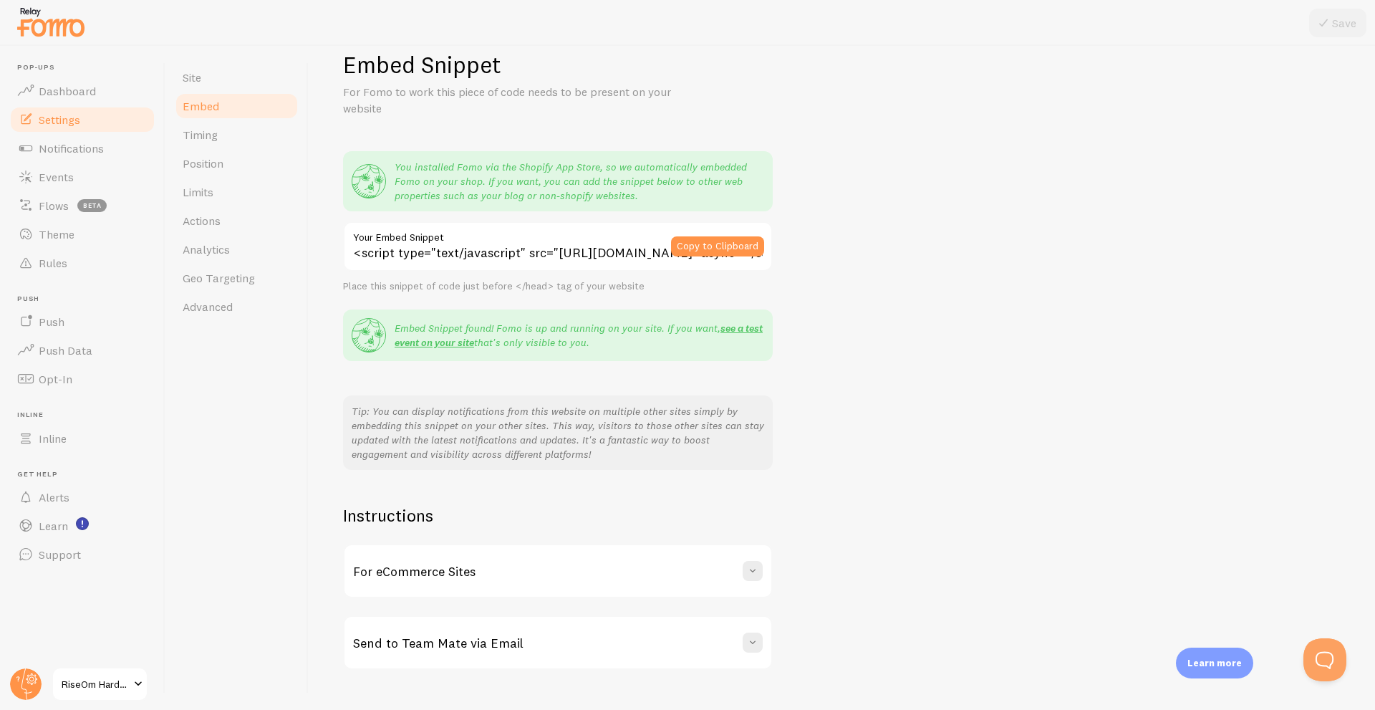
scroll to position [59, 0]
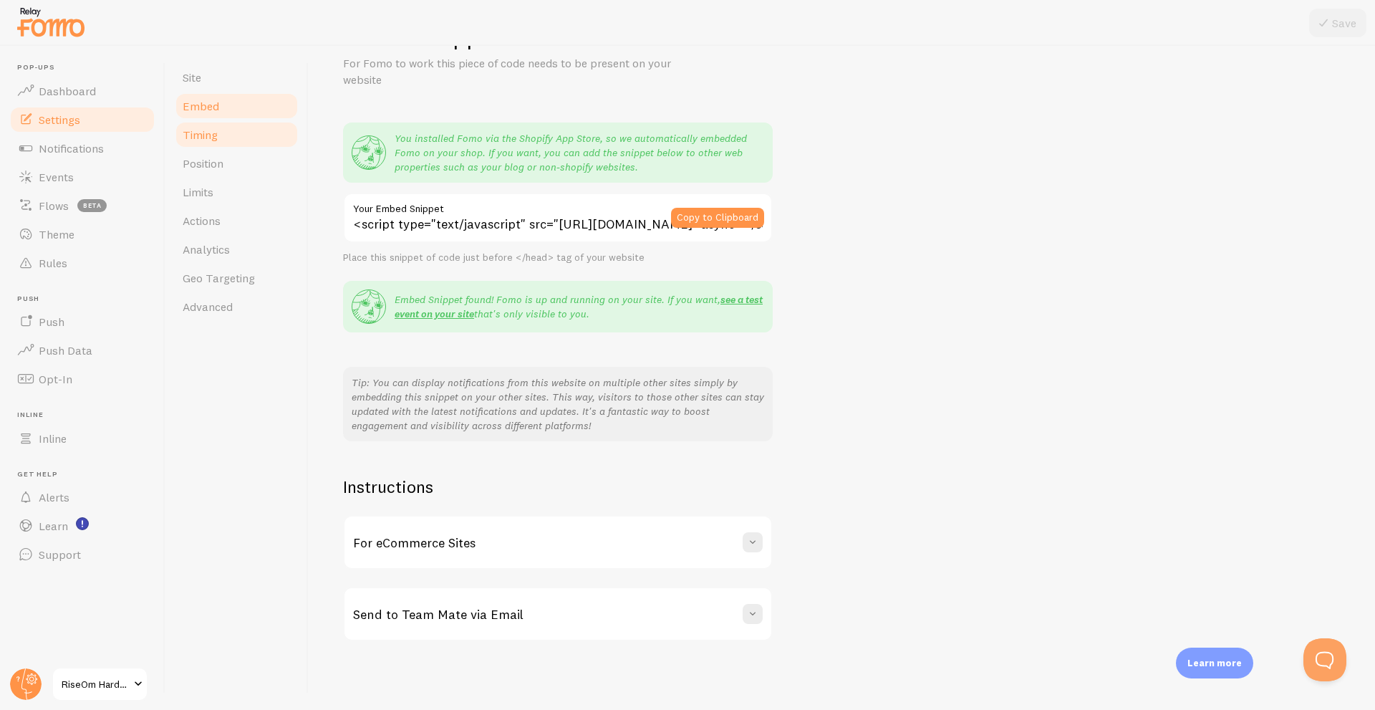
click at [205, 133] on span "Timing" at bounding box center [200, 134] width 35 height 14
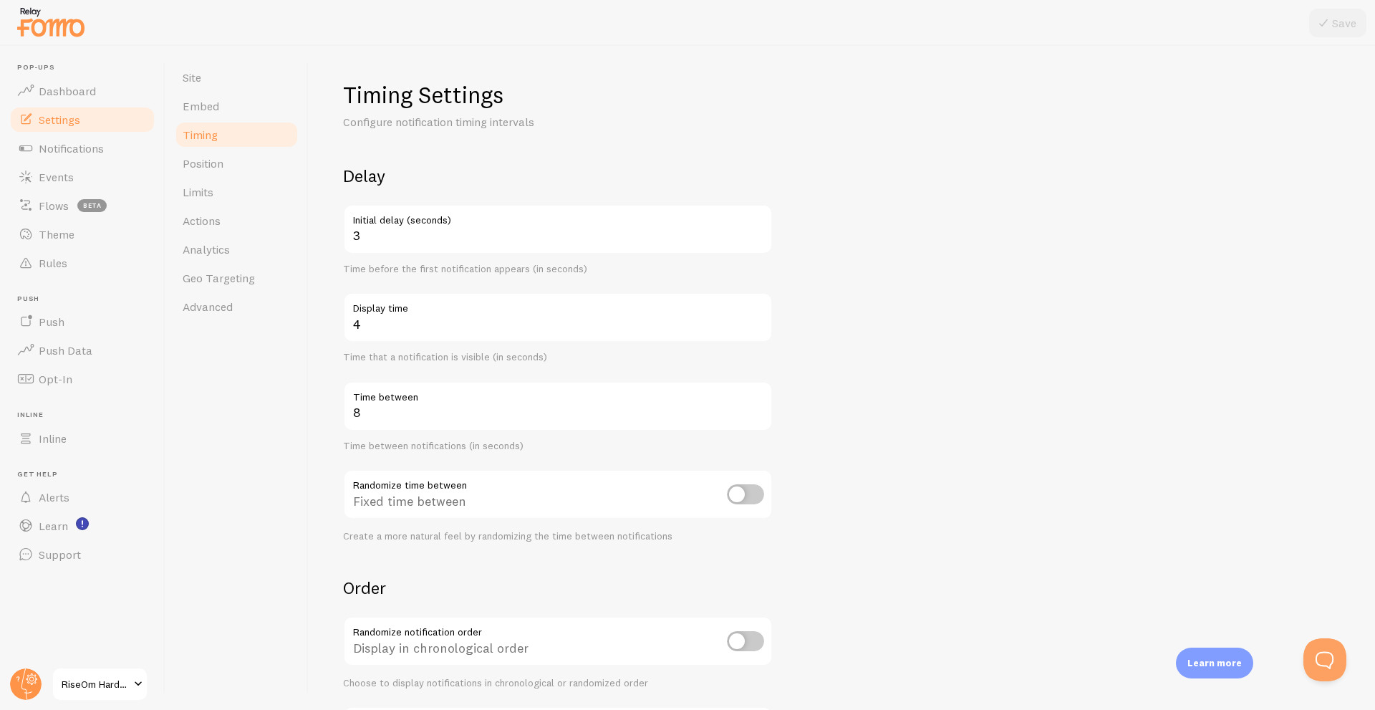
click at [201, 148] on link "Timing" at bounding box center [236, 134] width 125 height 29
click at [207, 167] on span "Position" at bounding box center [203, 163] width 41 height 14
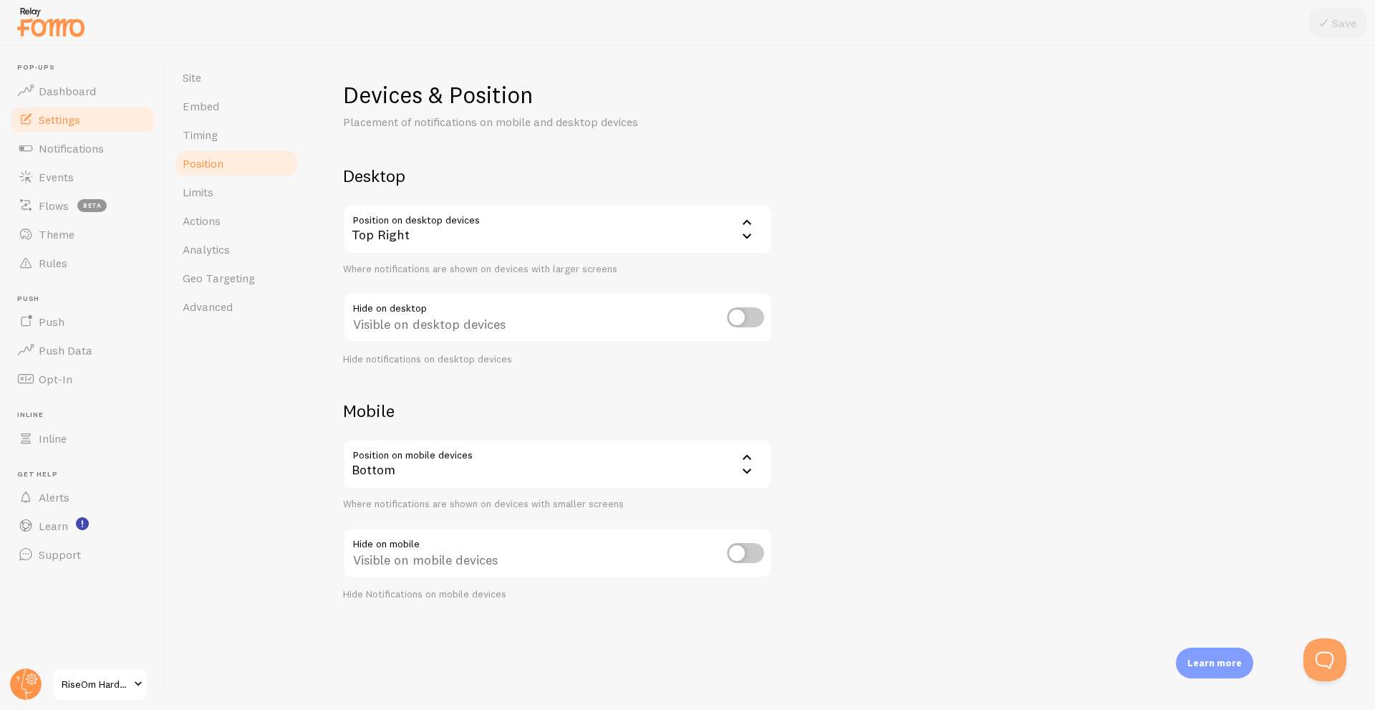
click at [616, 238] on div "Top Right" at bounding box center [558, 229] width 430 height 50
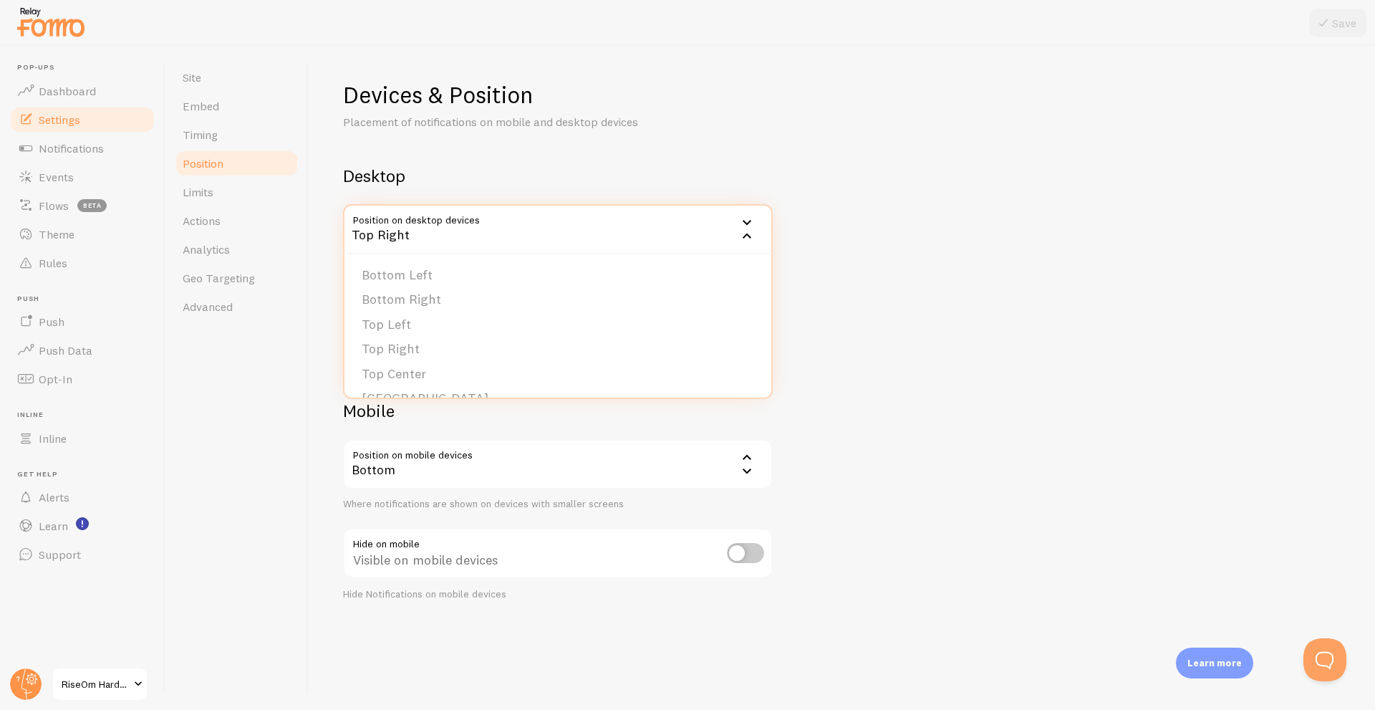
click at [880, 153] on div "Devices & Position Placement of notifications on mobile and desktop devices Des…" at bounding box center [842, 340] width 998 height 521
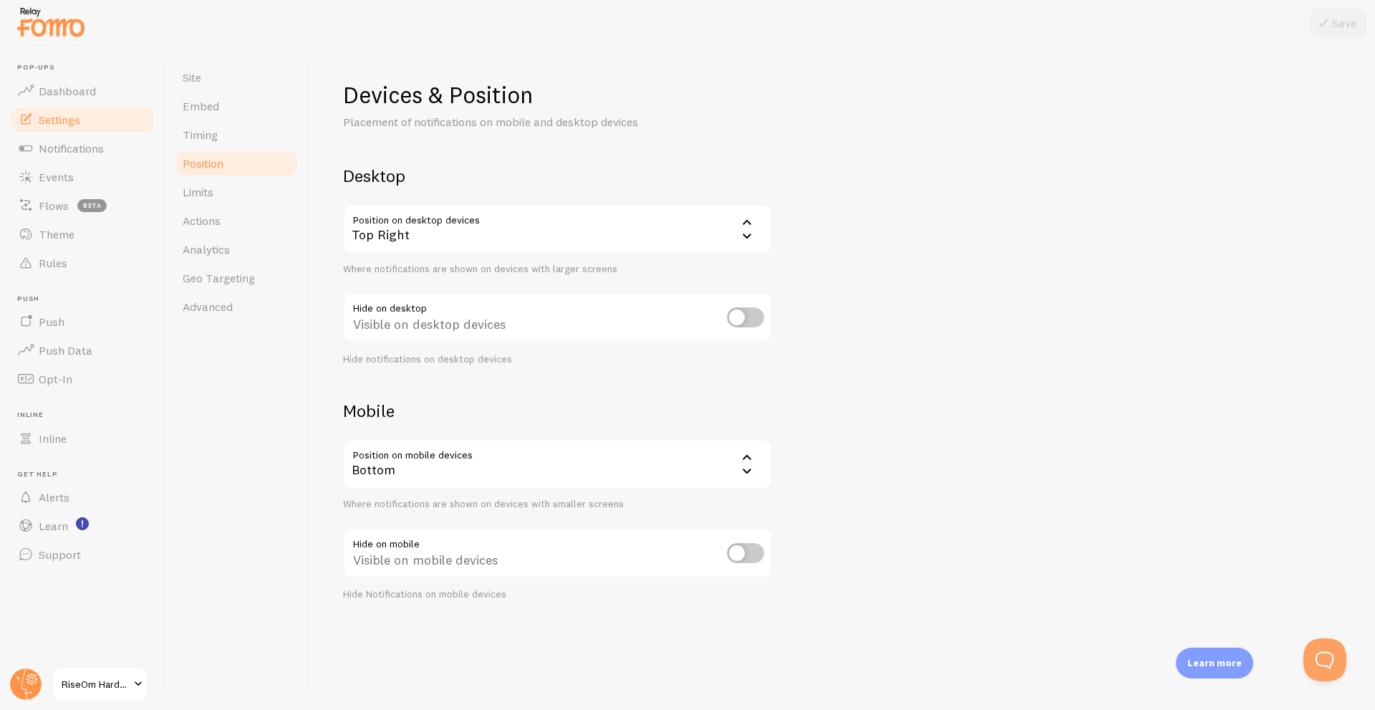
click at [653, 476] on div "Bottom" at bounding box center [558, 464] width 430 height 50
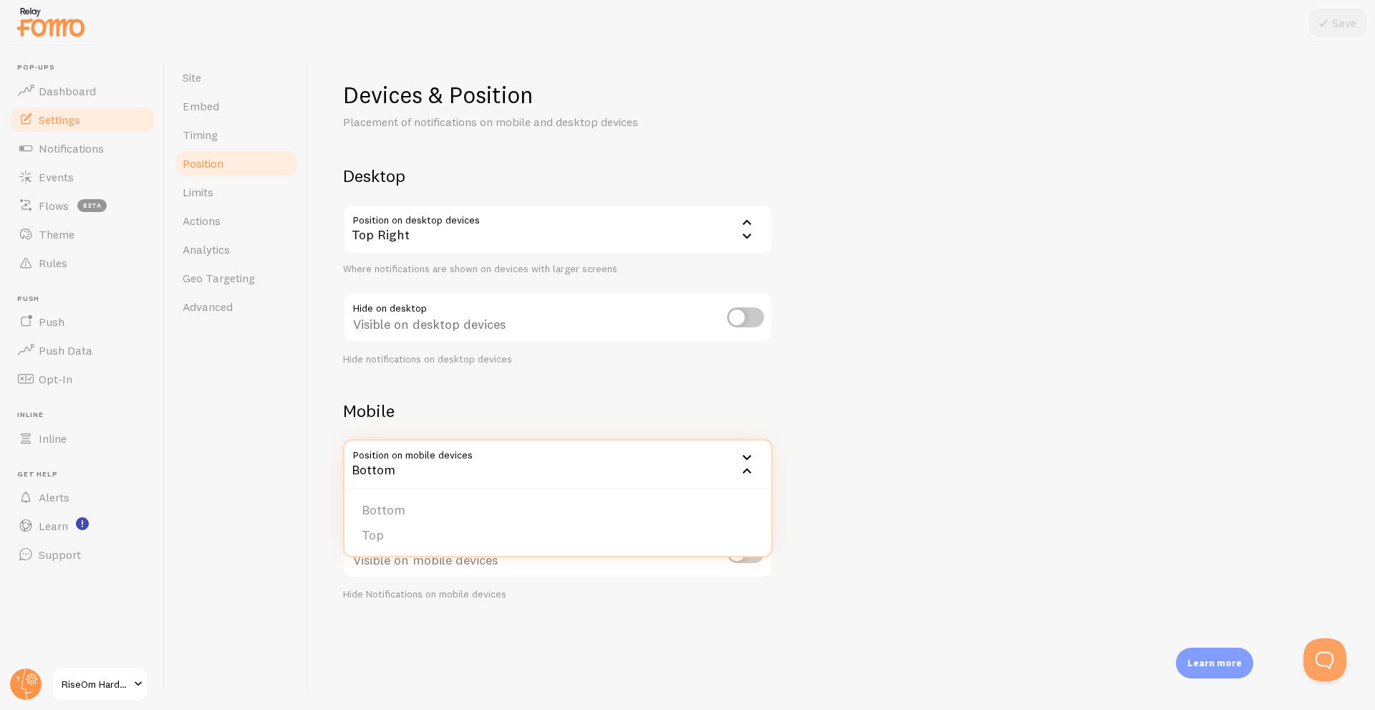
click at [998, 372] on div "Devices & Position Placement of notifications on mobile and desktop devices Des…" at bounding box center [842, 340] width 998 height 521
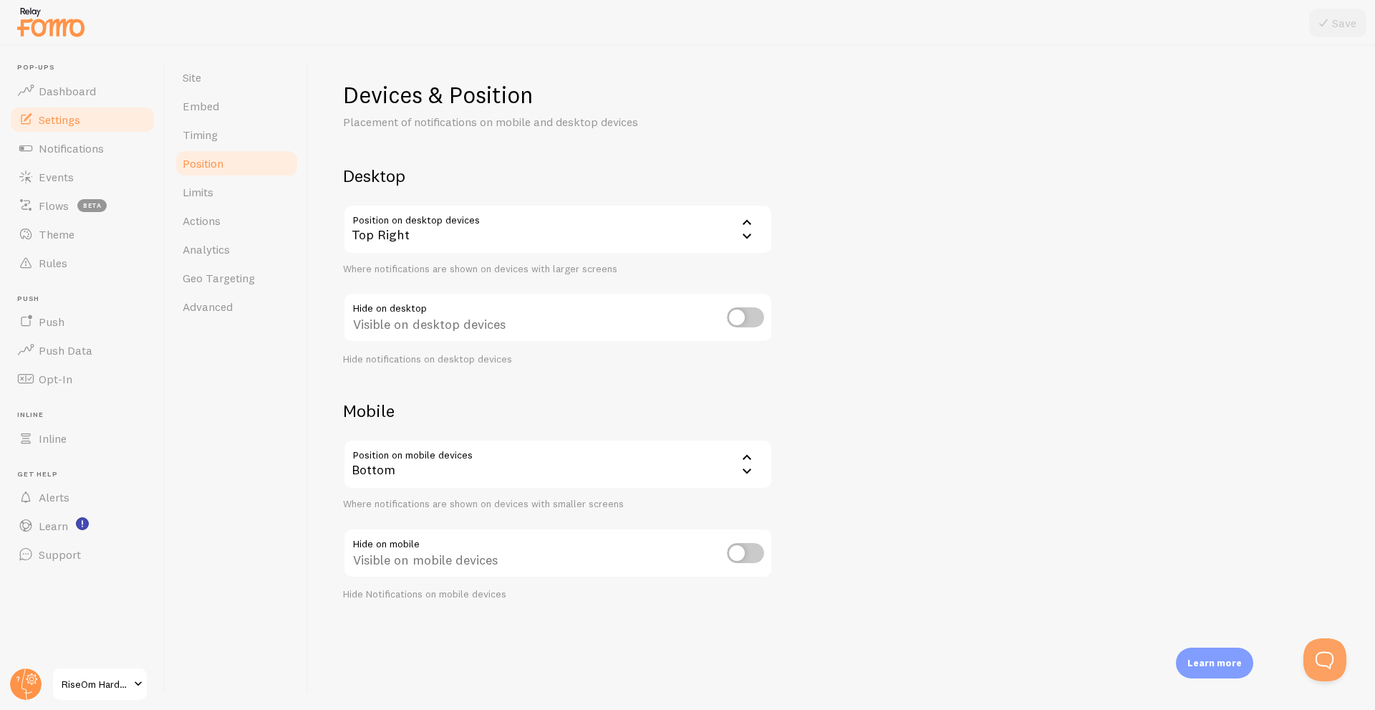
click at [461, 454] on div "Bottom" at bounding box center [558, 464] width 430 height 50
click at [463, 541] on li "Top" at bounding box center [557, 535] width 427 height 25
click at [1334, 19] on button "Save" at bounding box center [1337, 23] width 57 height 29
click at [1041, 211] on div "Devices & Position Placement of notifications on mobile and desktop devices Des…" at bounding box center [842, 340] width 998 height 521
click at [76, 89] on span "Dashboard" at bounding box center [67, 91] width 57 height 14
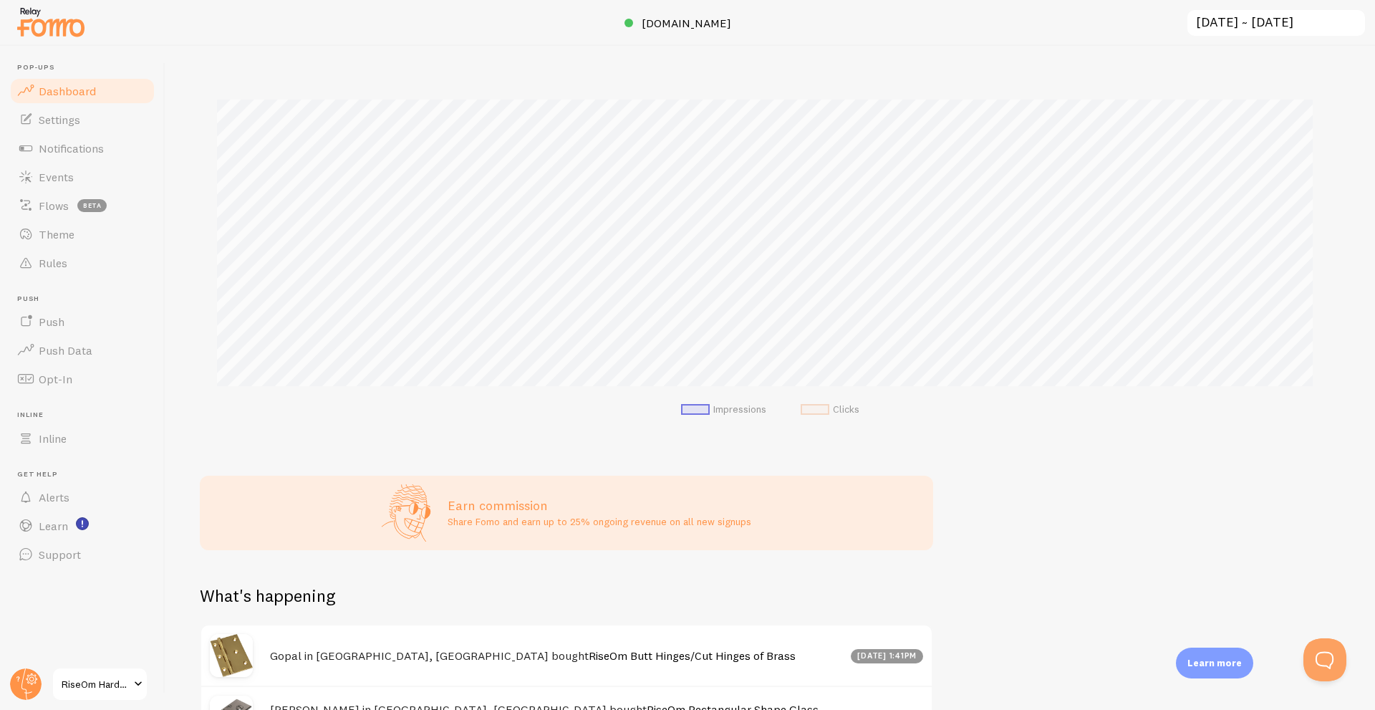
scroll to position [430, 0]
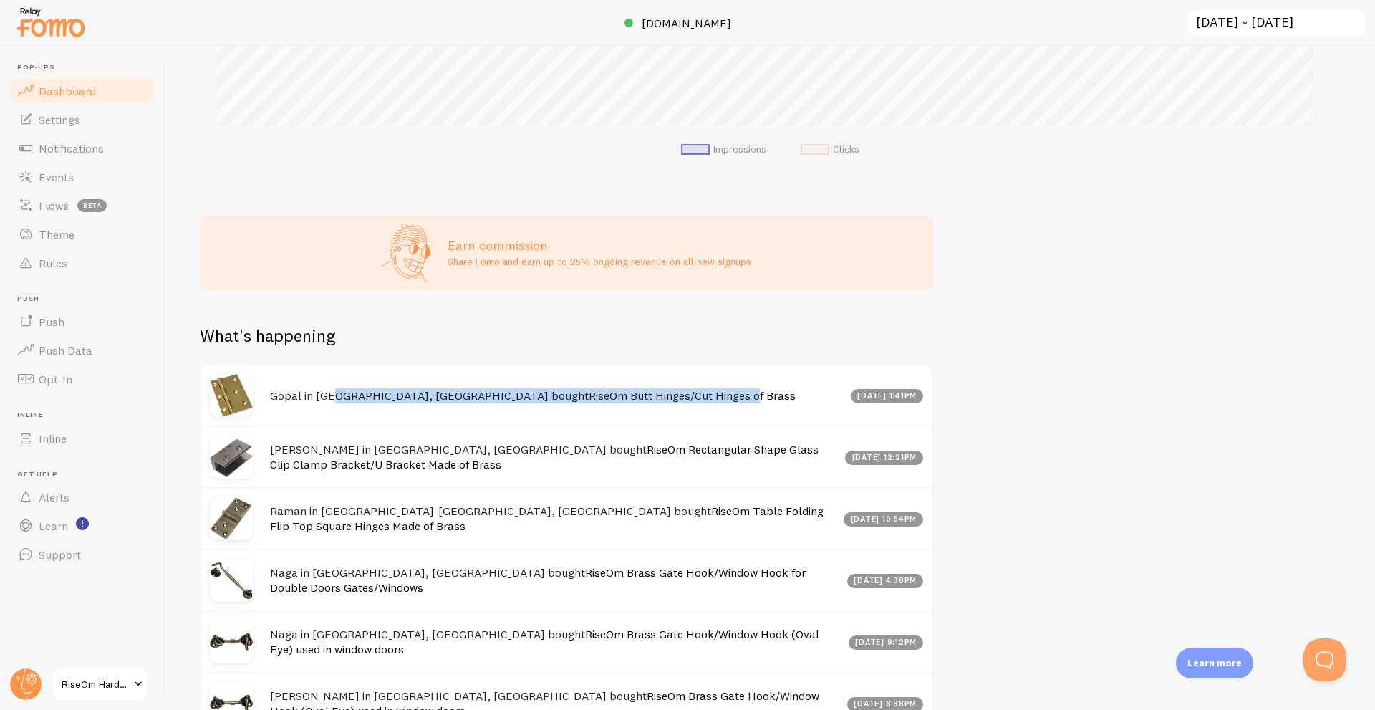
drag, startPoint x: 332, startPoint y: 414, endPoint x: 635, endPoint y: 401, distance: 303.2
click at [635, 401] on h4 "Gopal in [GEOGRAPHIC_DATA], [GEOGRAPHIC_DATA] bought RiseOm Butt Hinges/Cut Hin…" at bounding box center [556, 395] width 572 height 15
click at [635, 400] on div "Gopal in [GEOGRAPHIC_DATA], [GEOGRAPHIC_DATA] bought RiseOm Butt Hinges/Cut Hin…" at bounding box center [566, 395] width 730 height 60
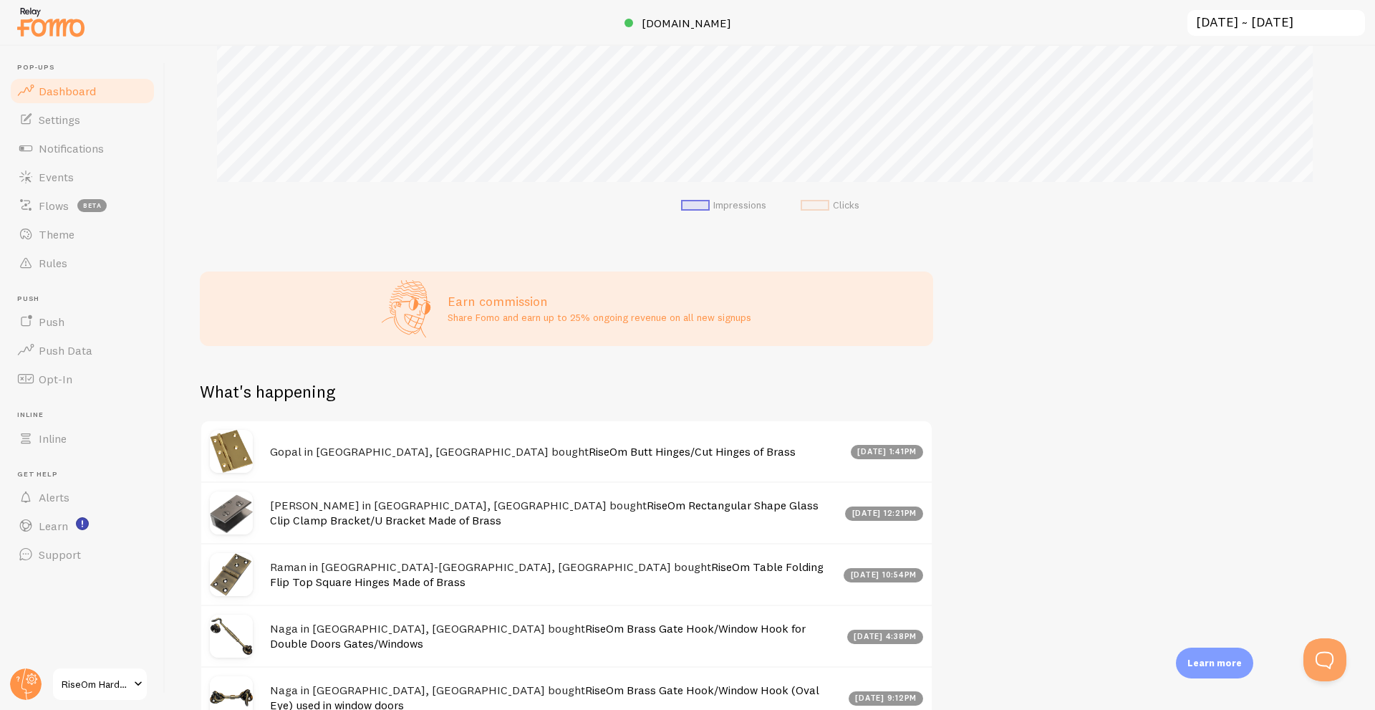
scroll to position [106, 0]
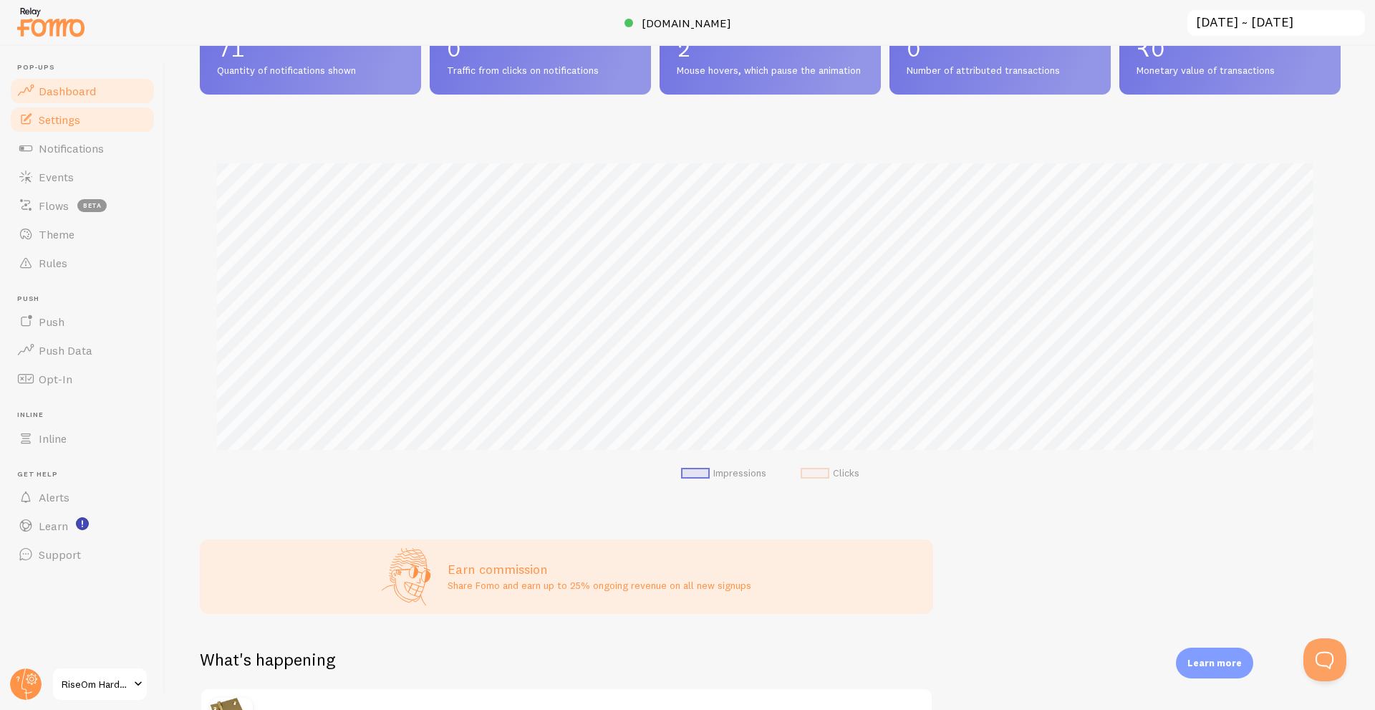
click at [90, 112] on link "Settings" at bounding box center [83, 119] width 148 height 29
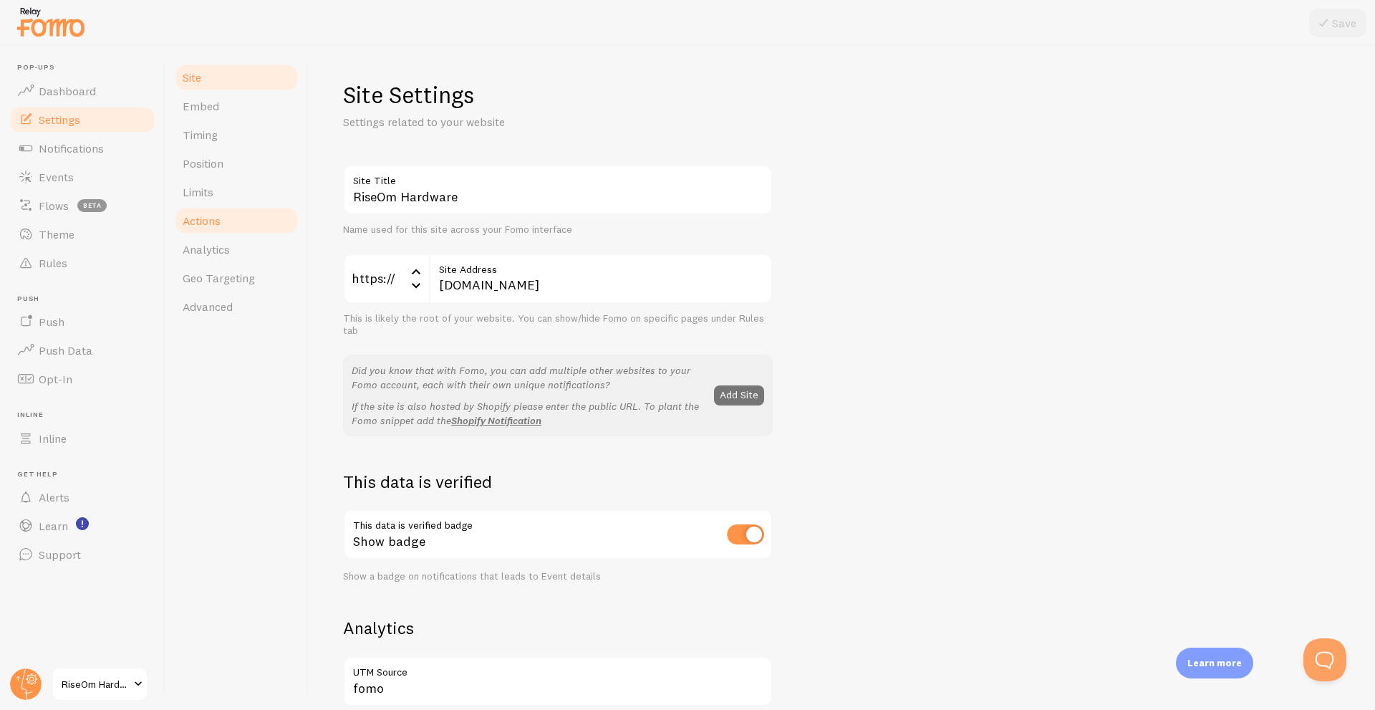
click at [258, 223] on link "Actions" at bounding box center [236, 220] width 125 height 29
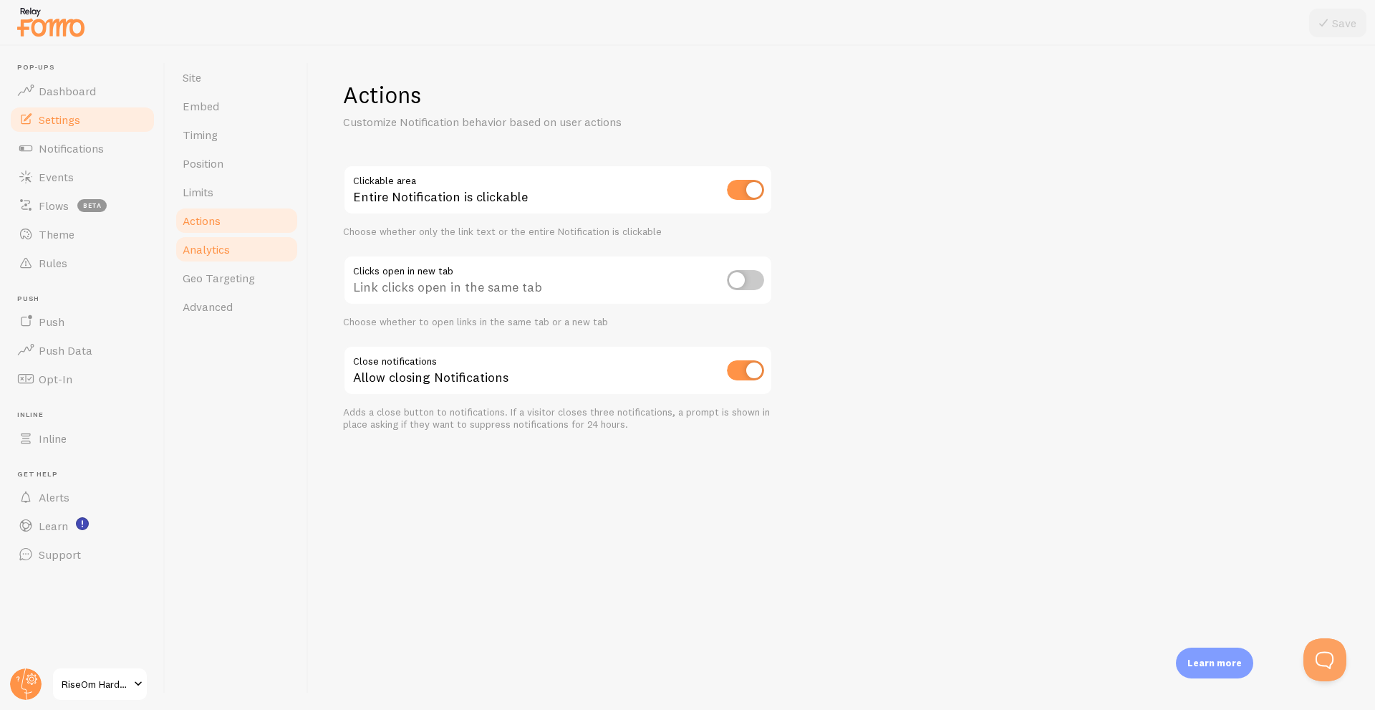
click at [243, 241] on link "Analytics" at bounding box center [236, 249] width 125 height 29
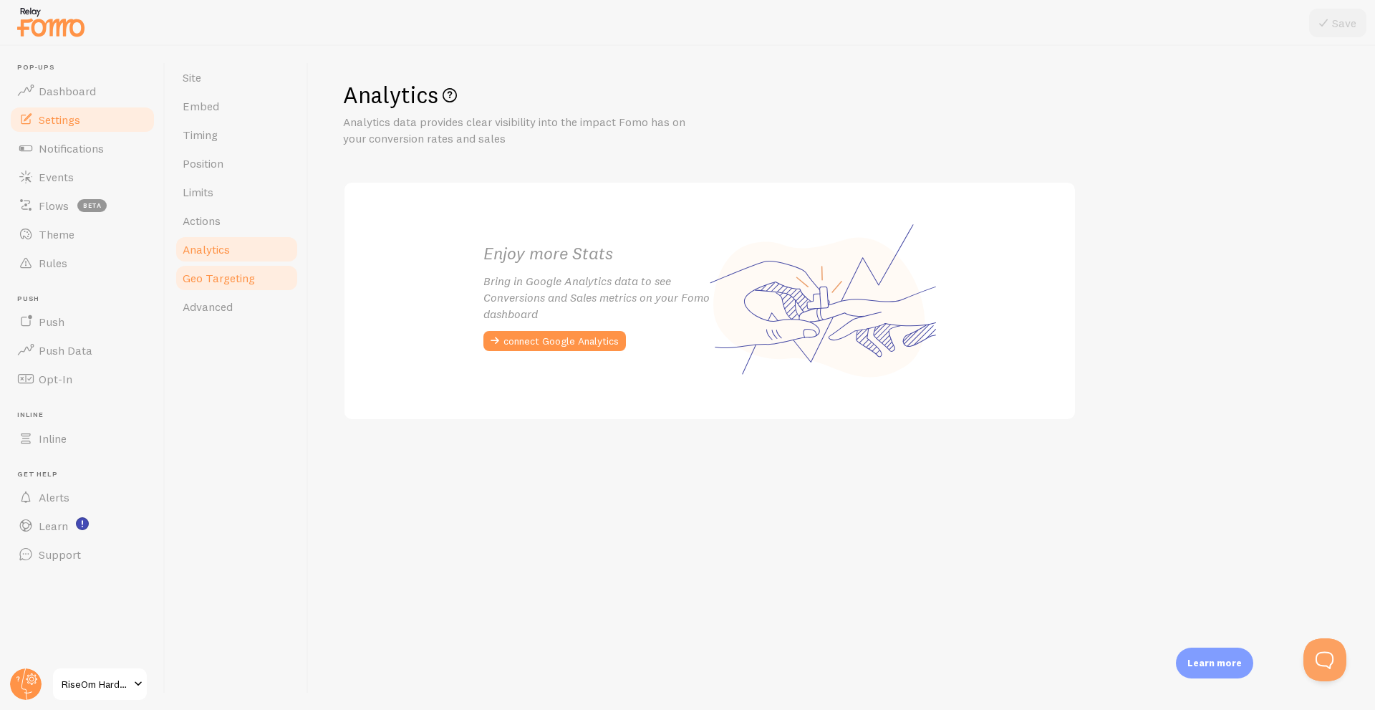
click at [256, 282] on link "Geo Targeting" at bounding box center [236, 278] width 125 height 29
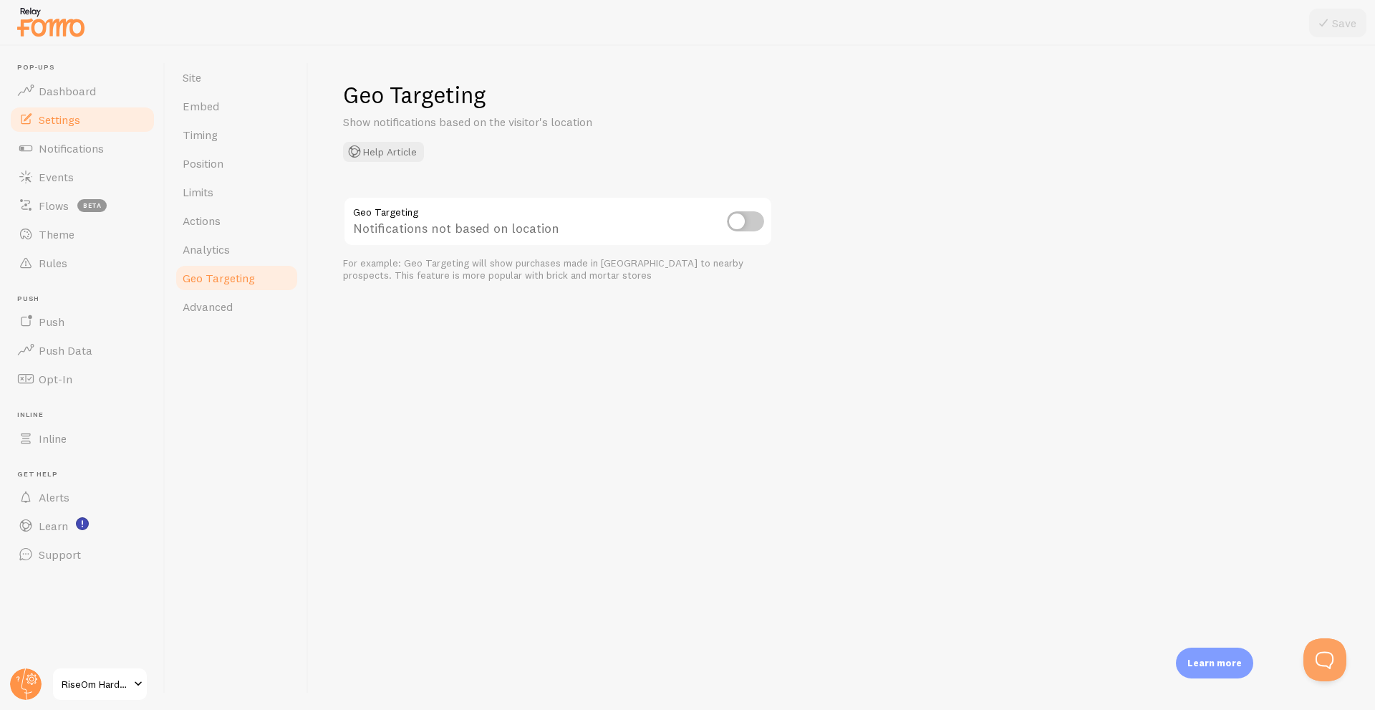
click at [753, 221] on input "checkbox" at bounding box center [745, 221] width 37 height 20
click at [738, 223] on input "checkbox" at bounding box center [745, 221] width 37 height 20
checkbox input "false"
click at [201, 309] on span "Advanced" at bounding box center [208, 306] width 50 height 14
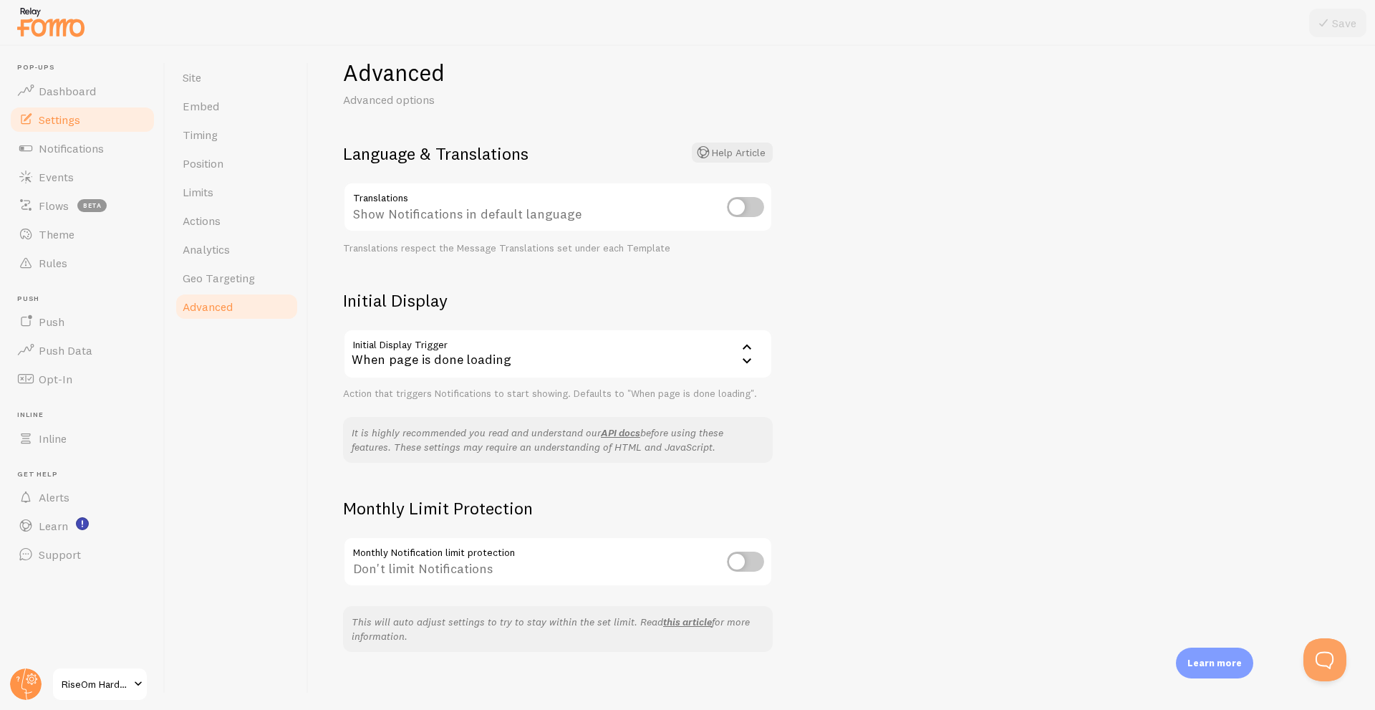
scroll to position [33, 0]
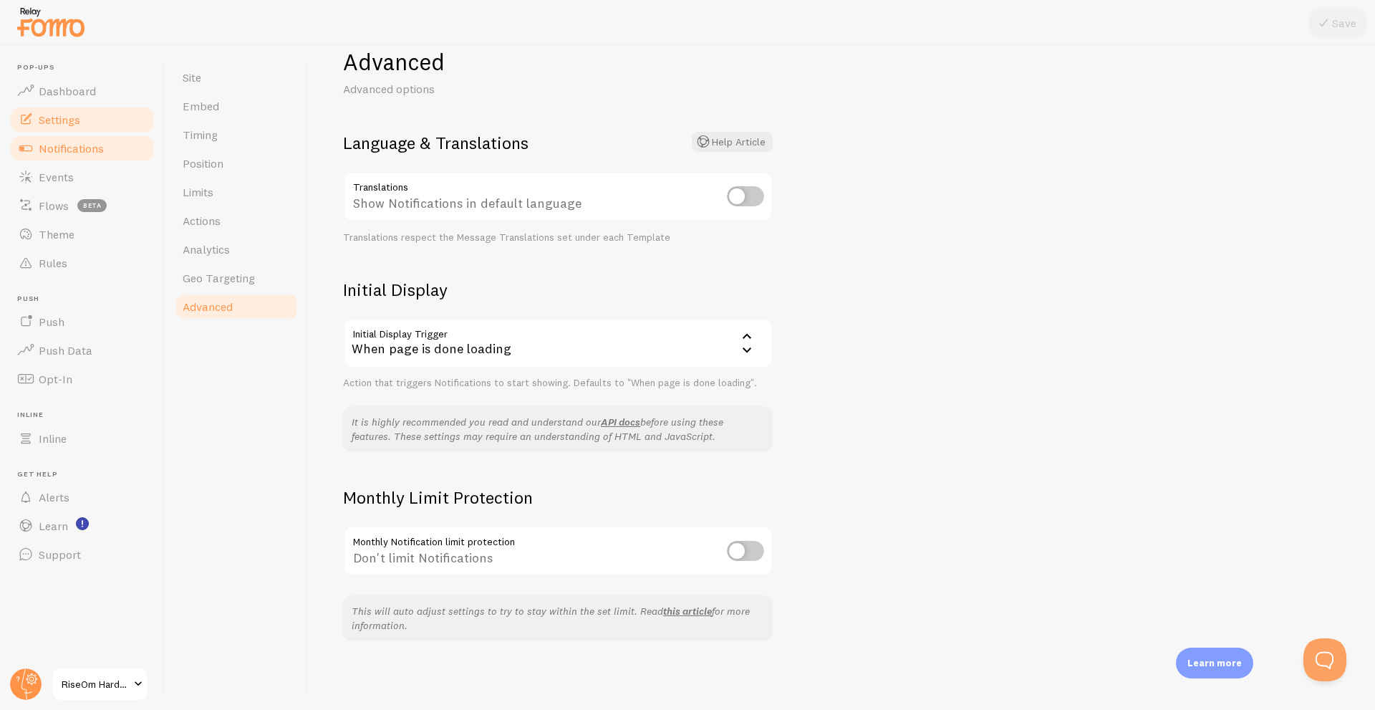
click at [64, 138] on link "Notifications" at bounding box center [83, 148] width 148 height 29
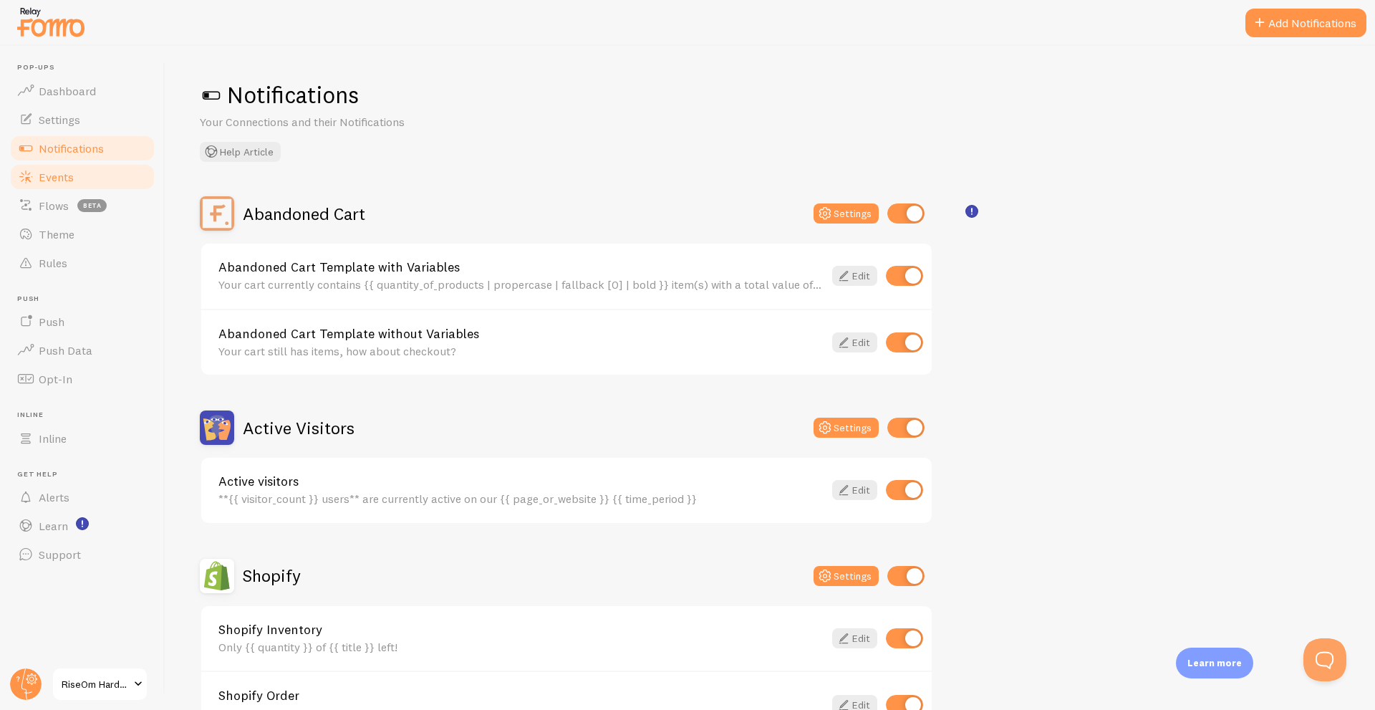
click at [64, 187] on link "Events" at bounding box center [83, 177] width 148 height 29
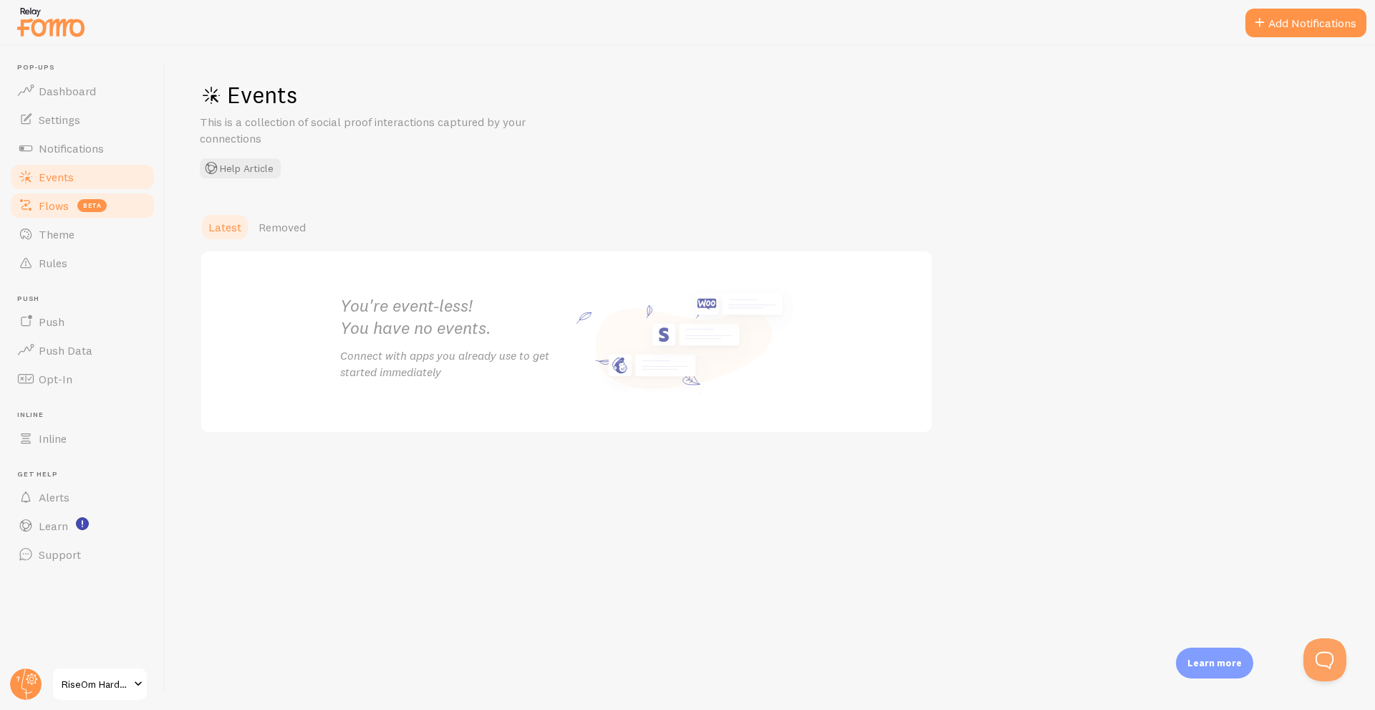
click at [72, 212] on link "Flows beta" at bounding box center [83, 205] width 148 height 29
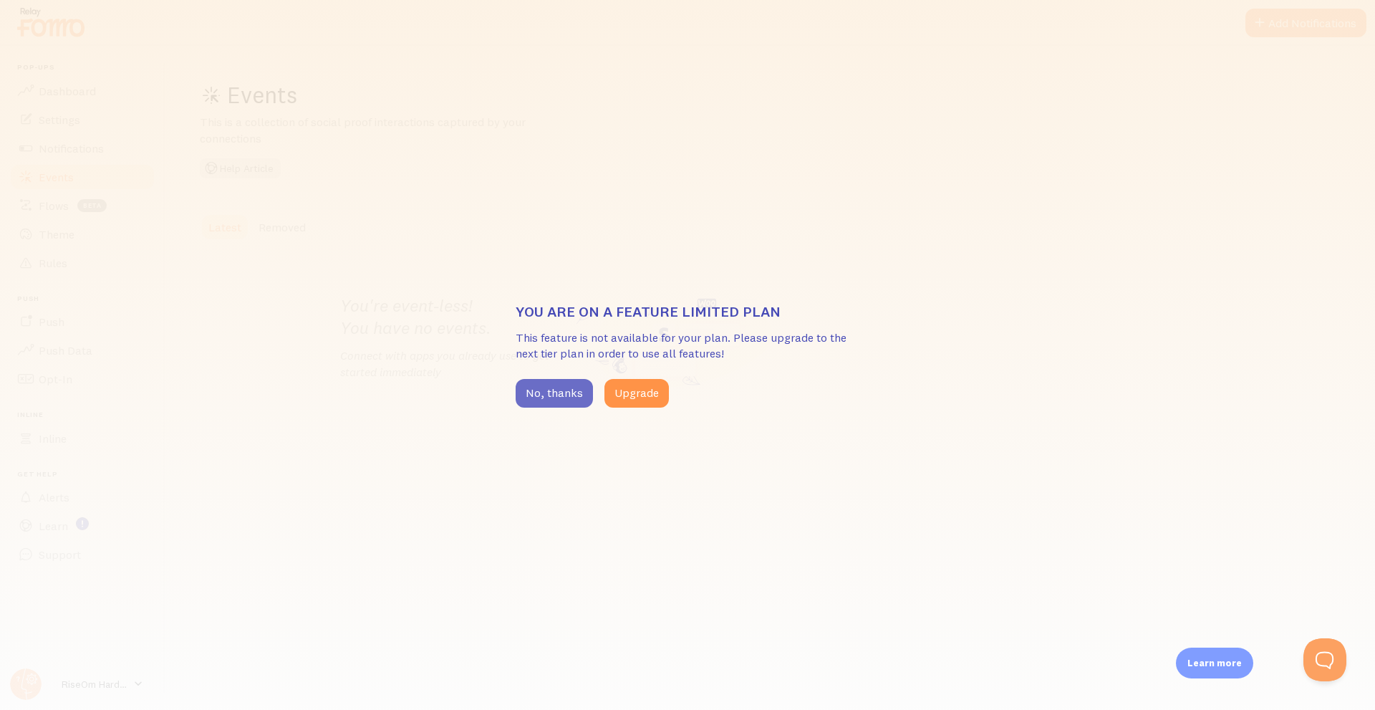
click at [543, 385] on button "No, thanks" at bounding box center [554, 393] width 77 height 29
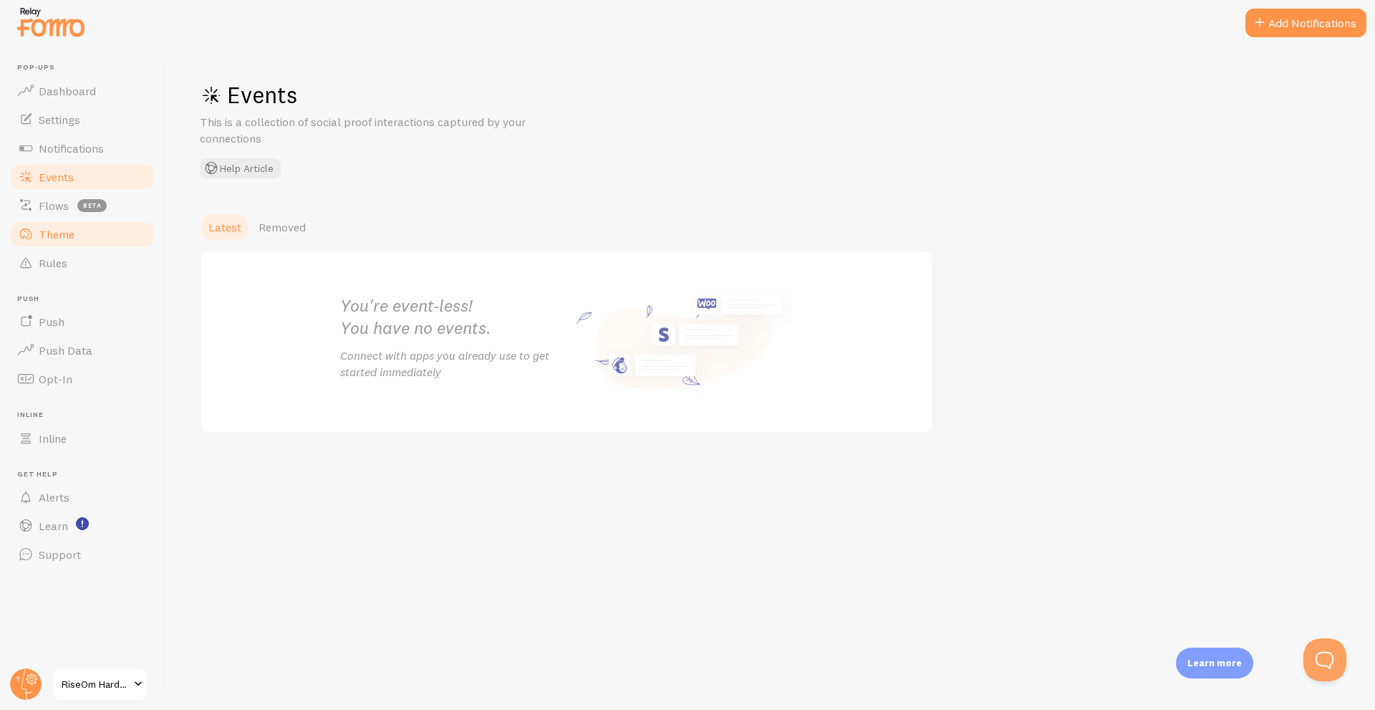
click at [57, 227] on span "Theme" at bounding box center [57, 234] width 36 height 14
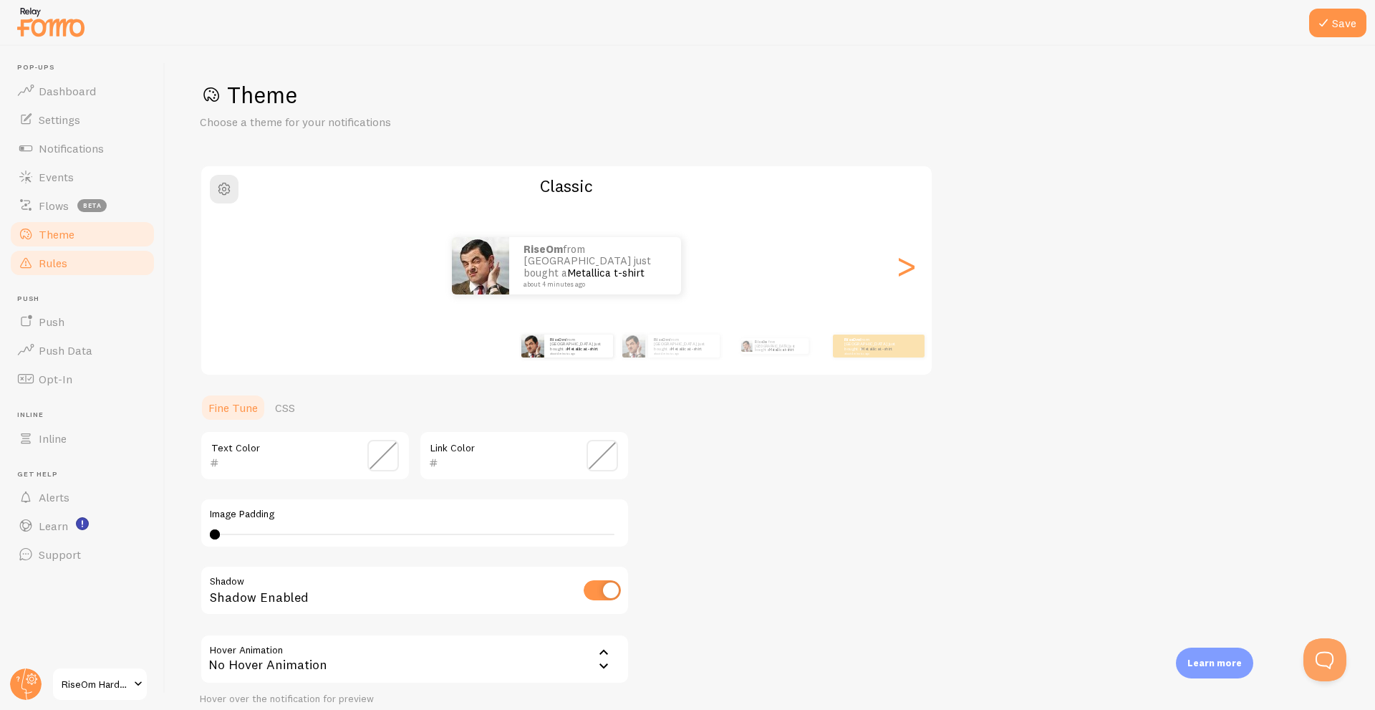
click at [85, 264] on link "Rules" at bounding box center [83, 263] width 148 height 29
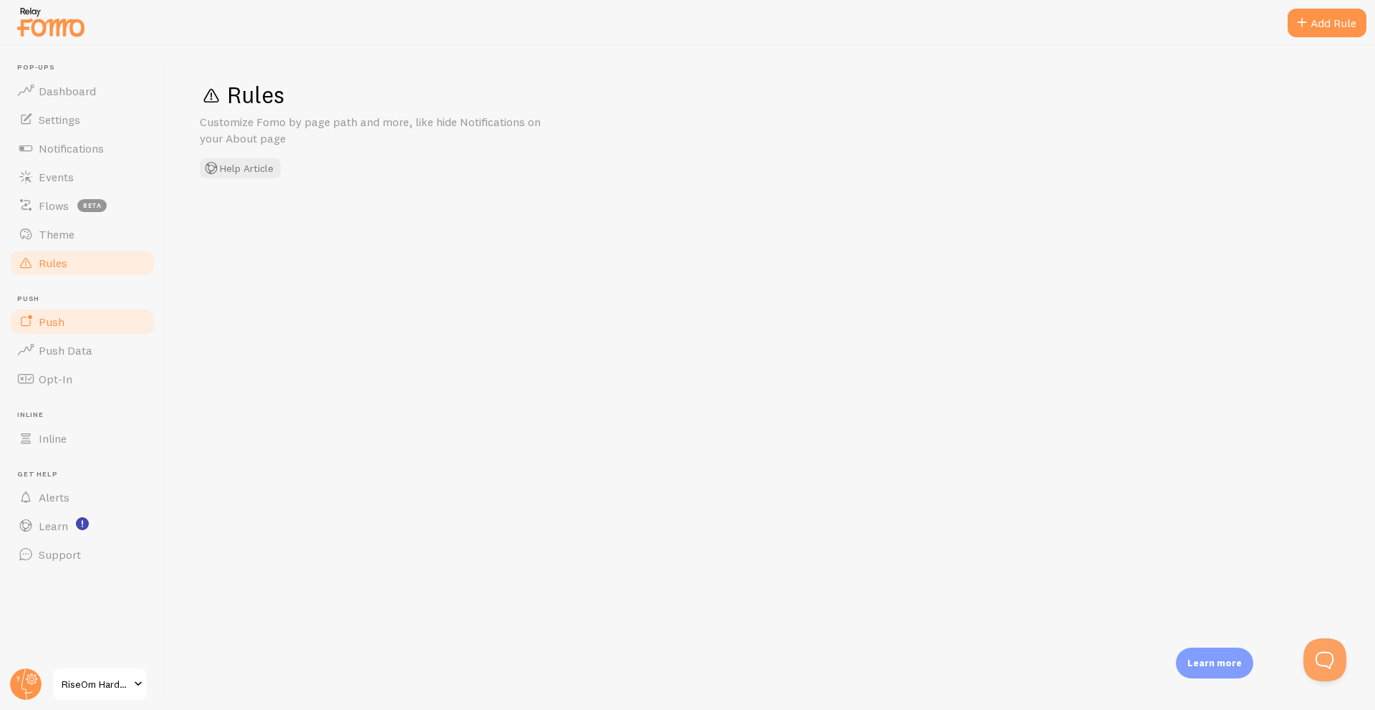
click at [70, 329] on link "Push" at bounding box center [83, 321] width 148 height 29
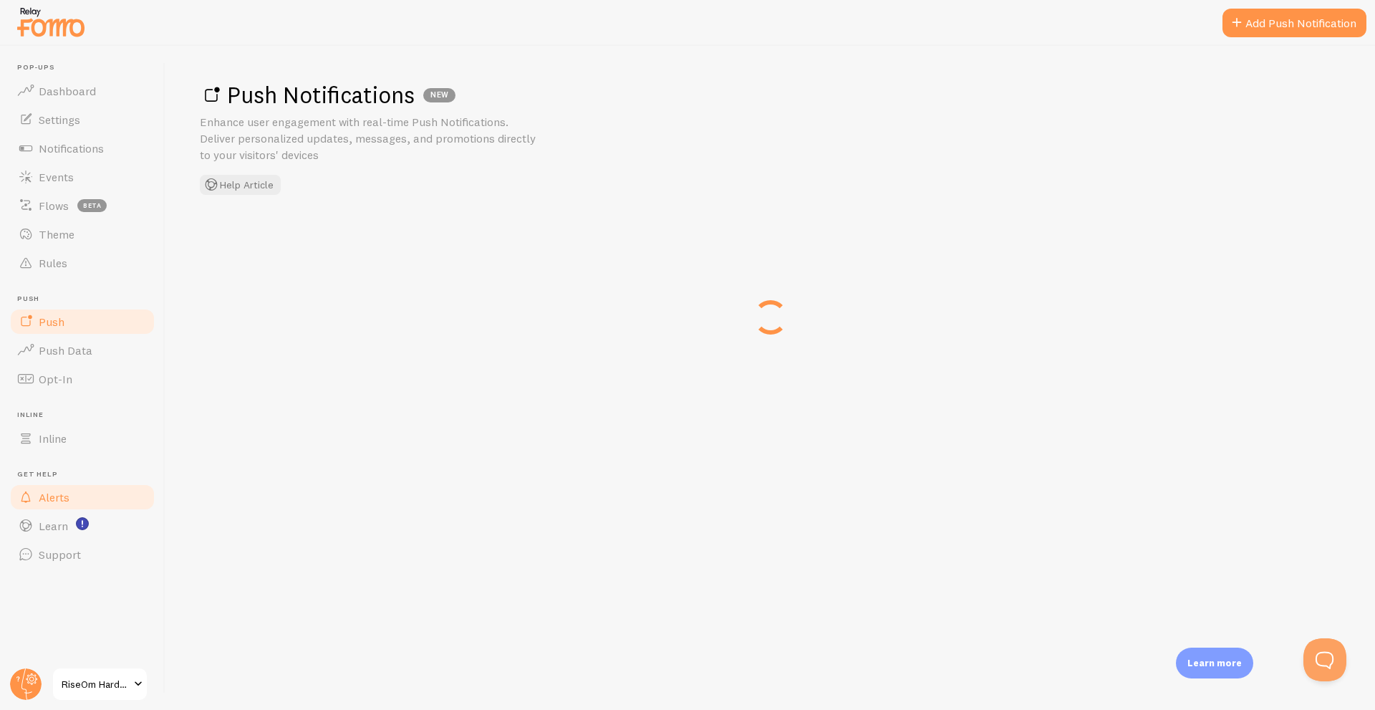
click at [59, 500] on span "Alerts" at bounding box center [54, 497] width 31 height 14
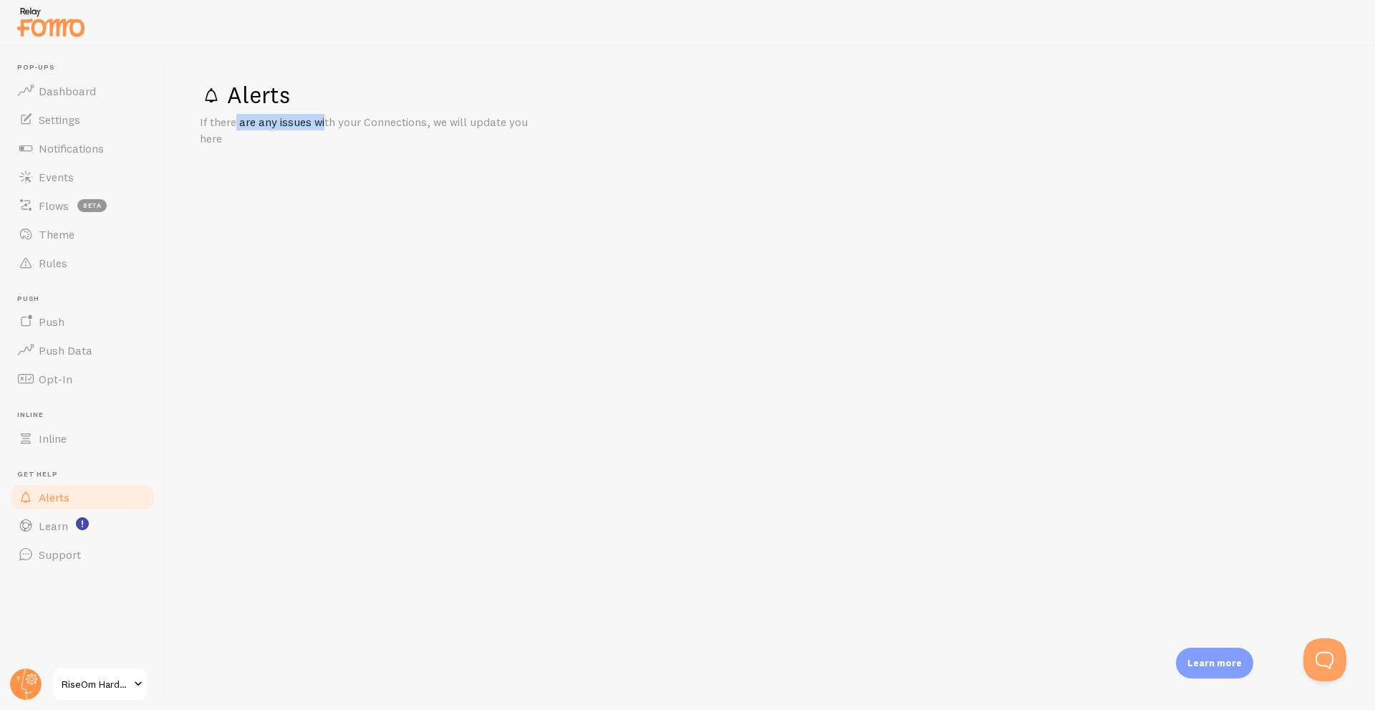
drag, startPoint x: 326, startPoint y: 129, endPoint x: 233, endPoint y: 115, distance: 93.4
click at [234, 115] on p "If there are any issues with your Connections, we will update you here" at bounding box center [372, 130] width 344 height 33
click at [228, 127] on p "If there are any issues with your Connections, we will update you here" at bounding box center [372, 130] width 344 height 33
click at [86, 97] on span "Dashboard" at bounding box center [67, 91] width 57 height 14
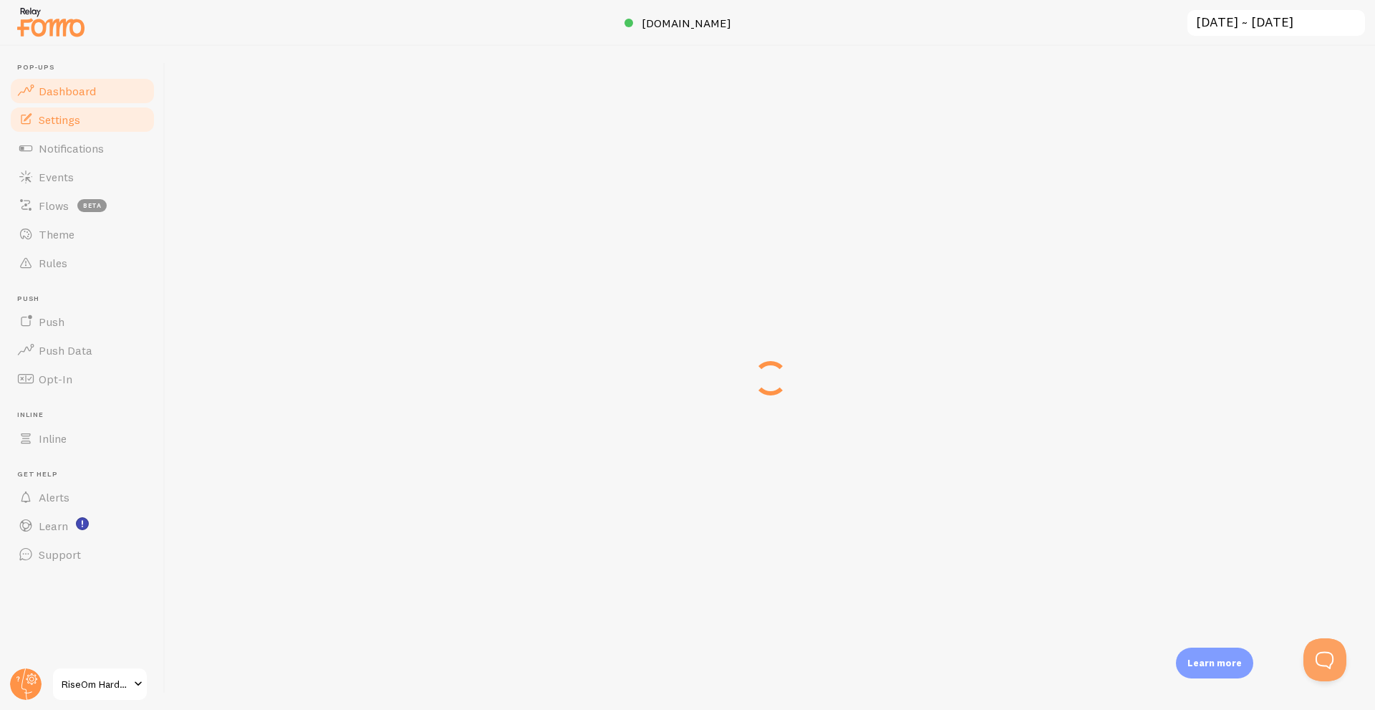
click at [73, 113] on span "Settings" at bounding box center [60, 119] width 42 height 14
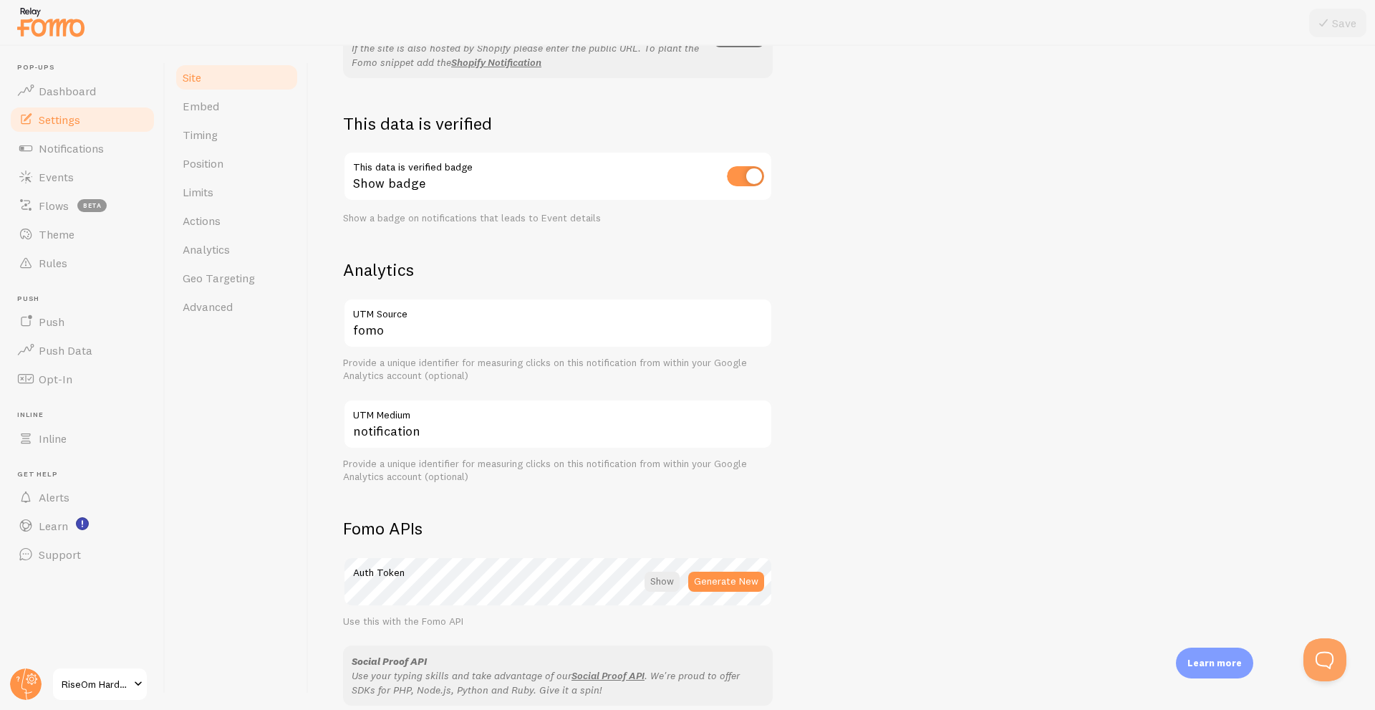
scroll to position [642, 0]
